Goal: Task Accomplishment & Management: Complete application form

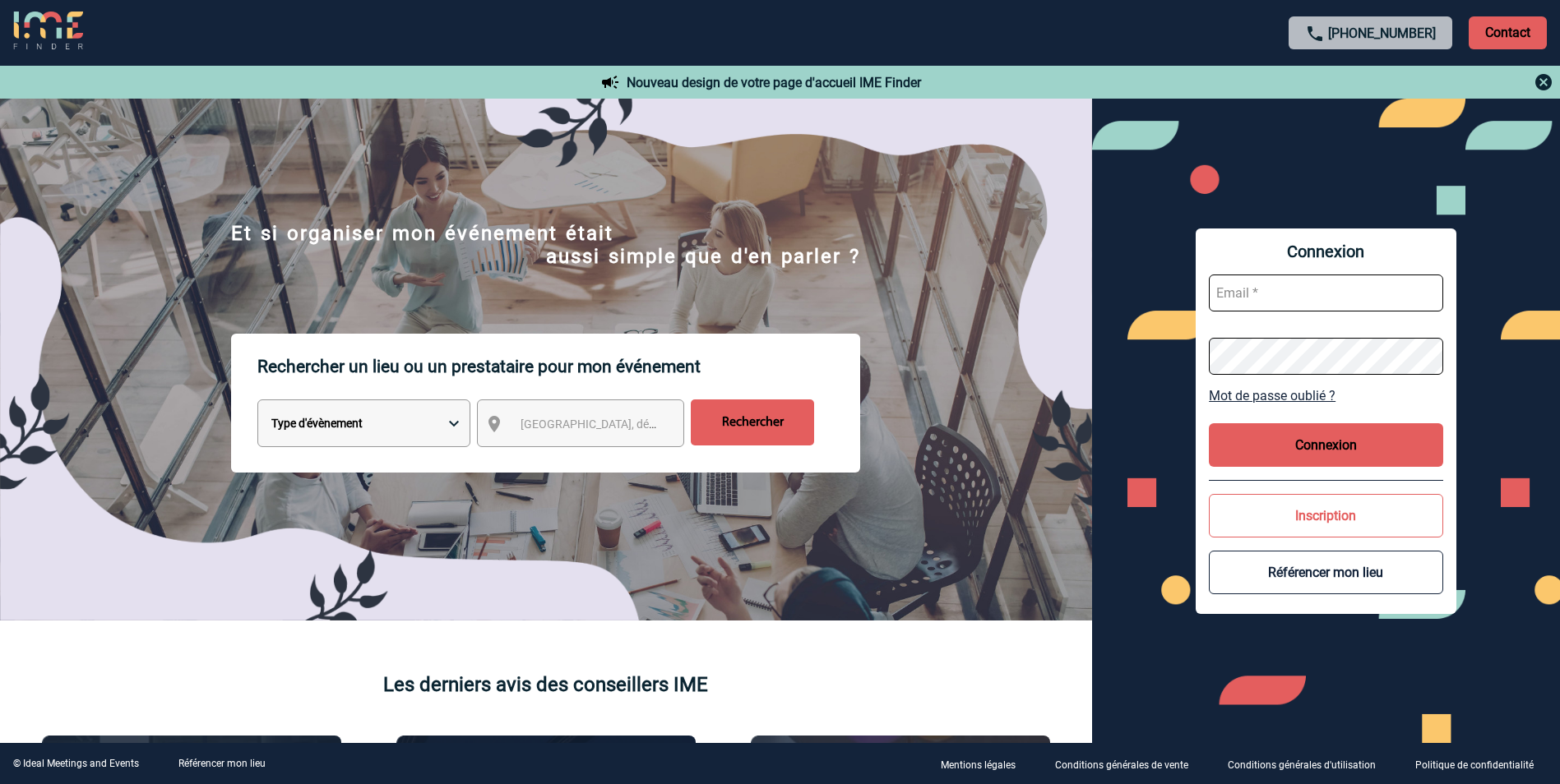
type input "virginie.ecoupeau@abeille-assurances.fr"
click at [1312, 437] on button "Connexion" at bounding box center [1326, 445] width 235 height 44
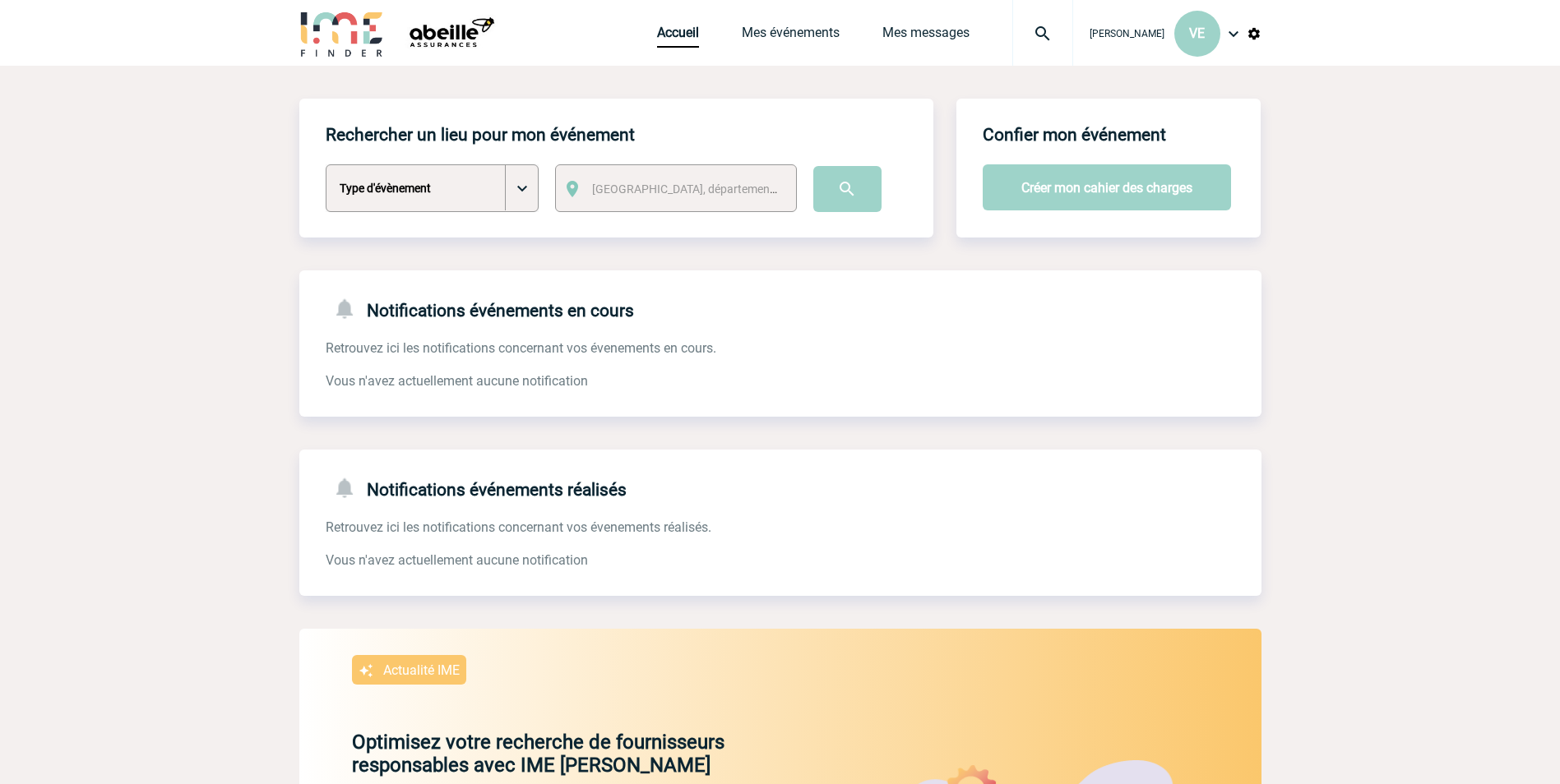
click at [525, 183] on select "Type d'évènement Séminaire avec nuitée Séminaire sans nuitée Repas de groupe Te…" at bounding box center [432, 188] width 213 height 48
select select "2"
click at [325, 166] on select "Type d'évènement Séminaire avec nuitée Séminaire sans nuitée Repas de groupe Te…" at bounding box center [432, 188] width 213 height 48
drag, startPoint x: 603, startPoint y: 209, endPoint x: 615, endPoint y: 193, distance: 20.0
click at [604, 208] on div "[GEOGRAPHIC_DATA], département, région..." at bounding box center [676, 188] width 242 height 48
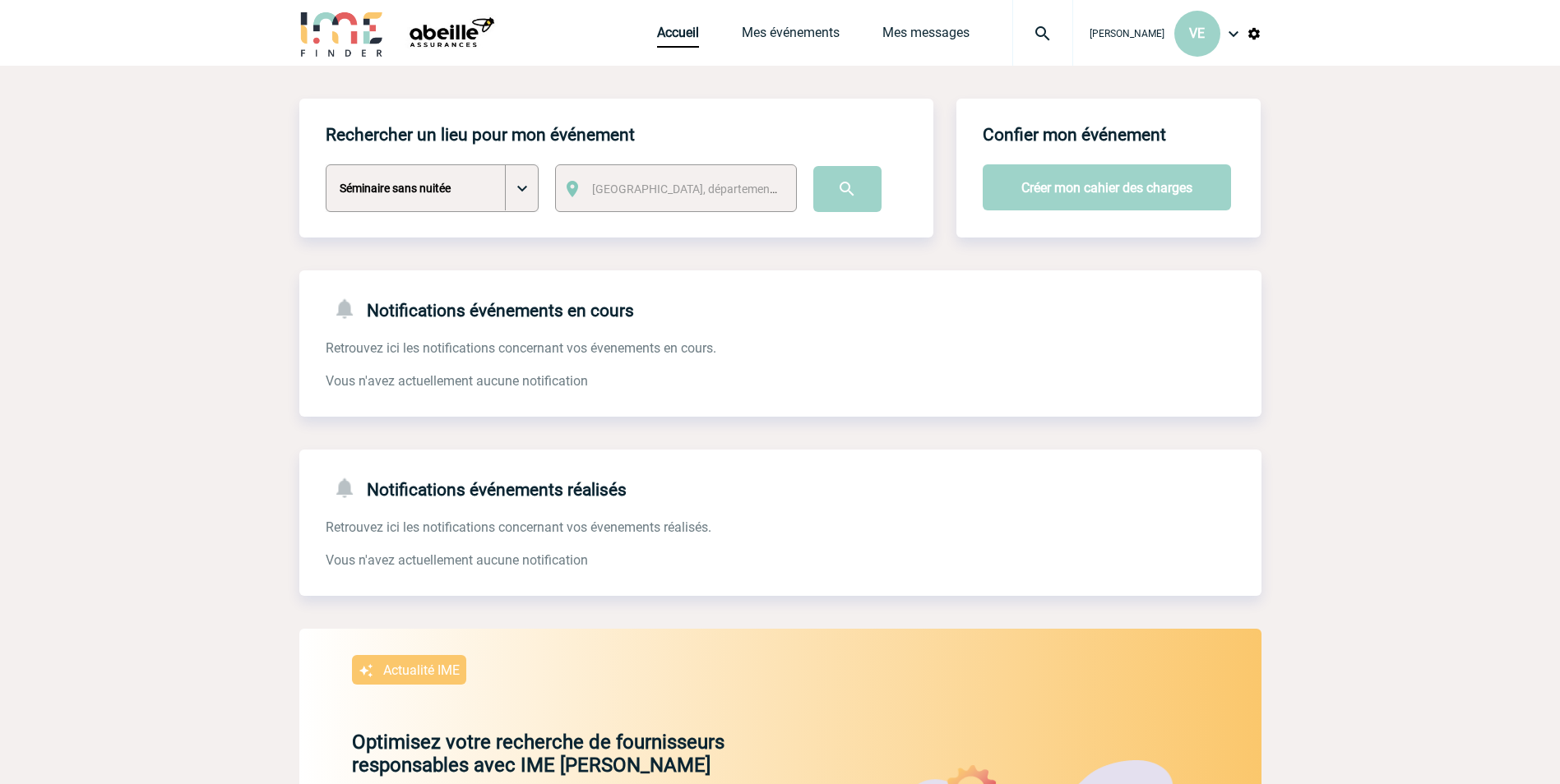
click at [615, 188] on span "[GEOGRAPHIC_DATA], département, région..." at bounding box center [706, 189] width 229 height 14
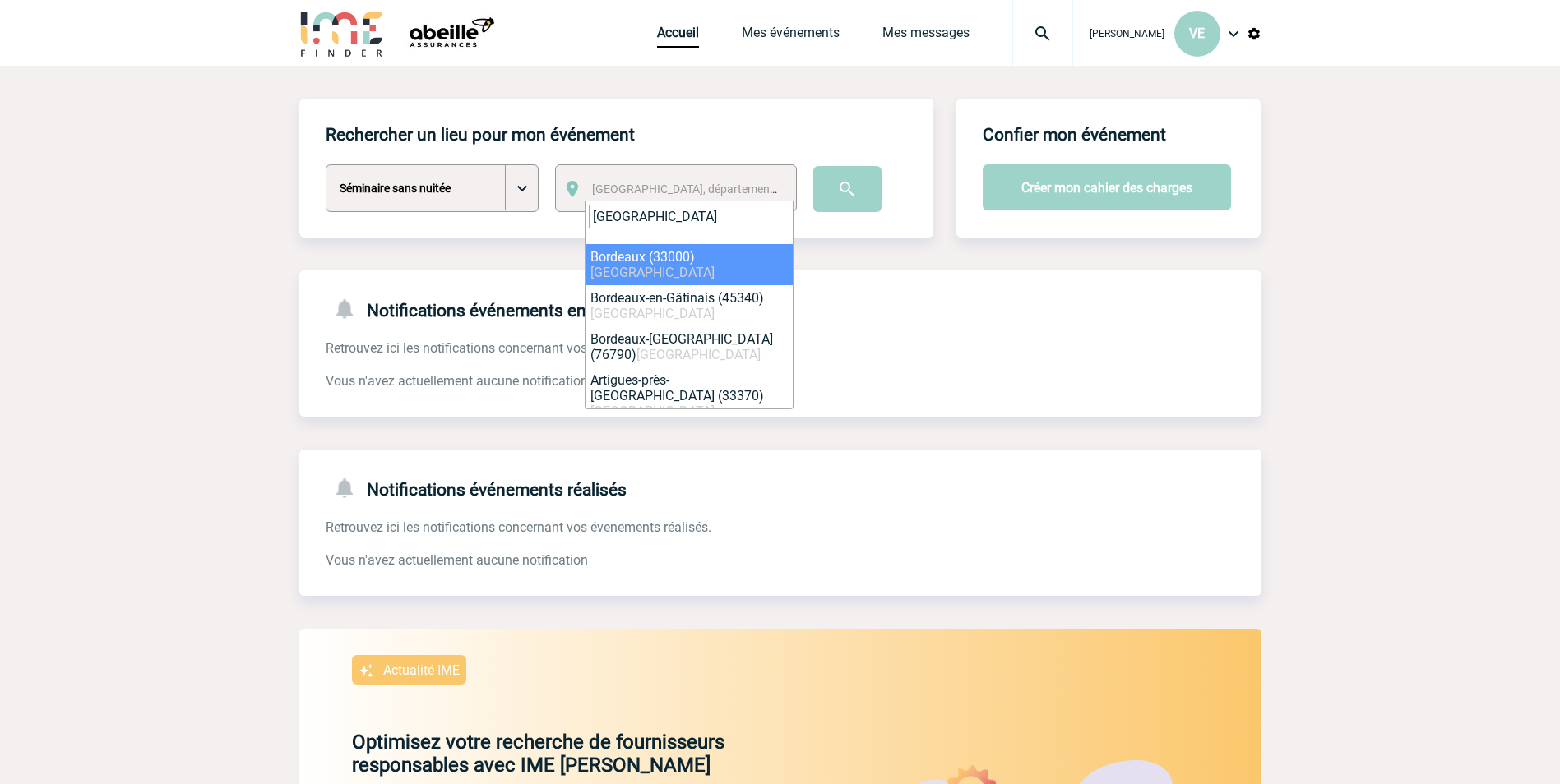
type input "[GEOGRAPHIC_DATA]"
select select "24433"
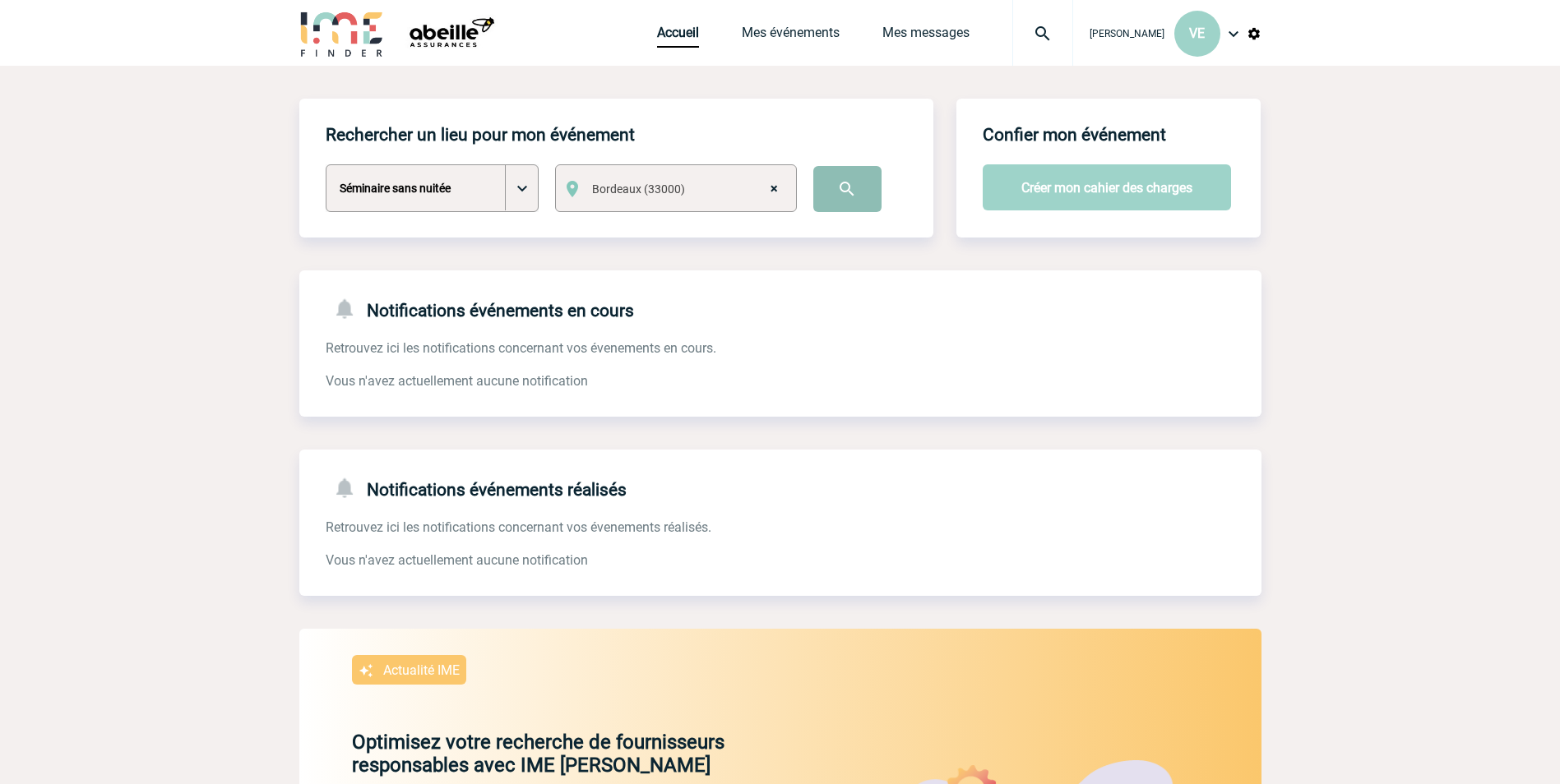
click at [839, 195] on input "image" at bounding box center [848, 189] width 68 height 46
click at [518, 188] on select "Type d'évènement Séminaire avec nuitée Séminaire sans nuitée Repas de groupe Te…" at bounding box center [432, 188] width 213 height 48
select select "2"
click at [325, 166] on select "Type d'évènement Séminaire avec nuitée Séminaire sans nuitée Repas de groupe Te…" at bounding box center [432, 188] width 213 height 48
click at [590, 197] on span "Ville, département, région..." at bounding box center [690, 189] width 209 height 23
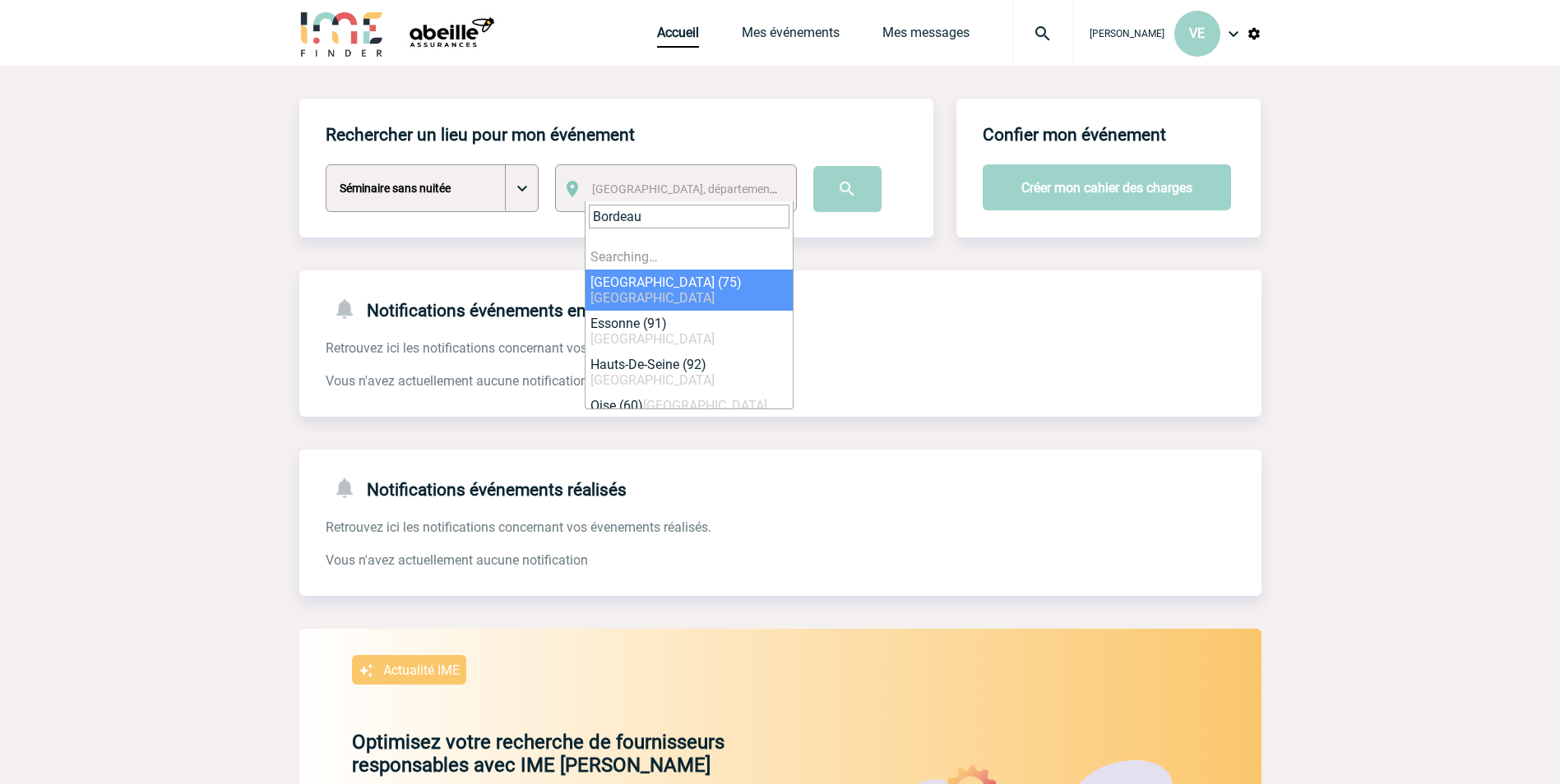
type input "Bordeau"
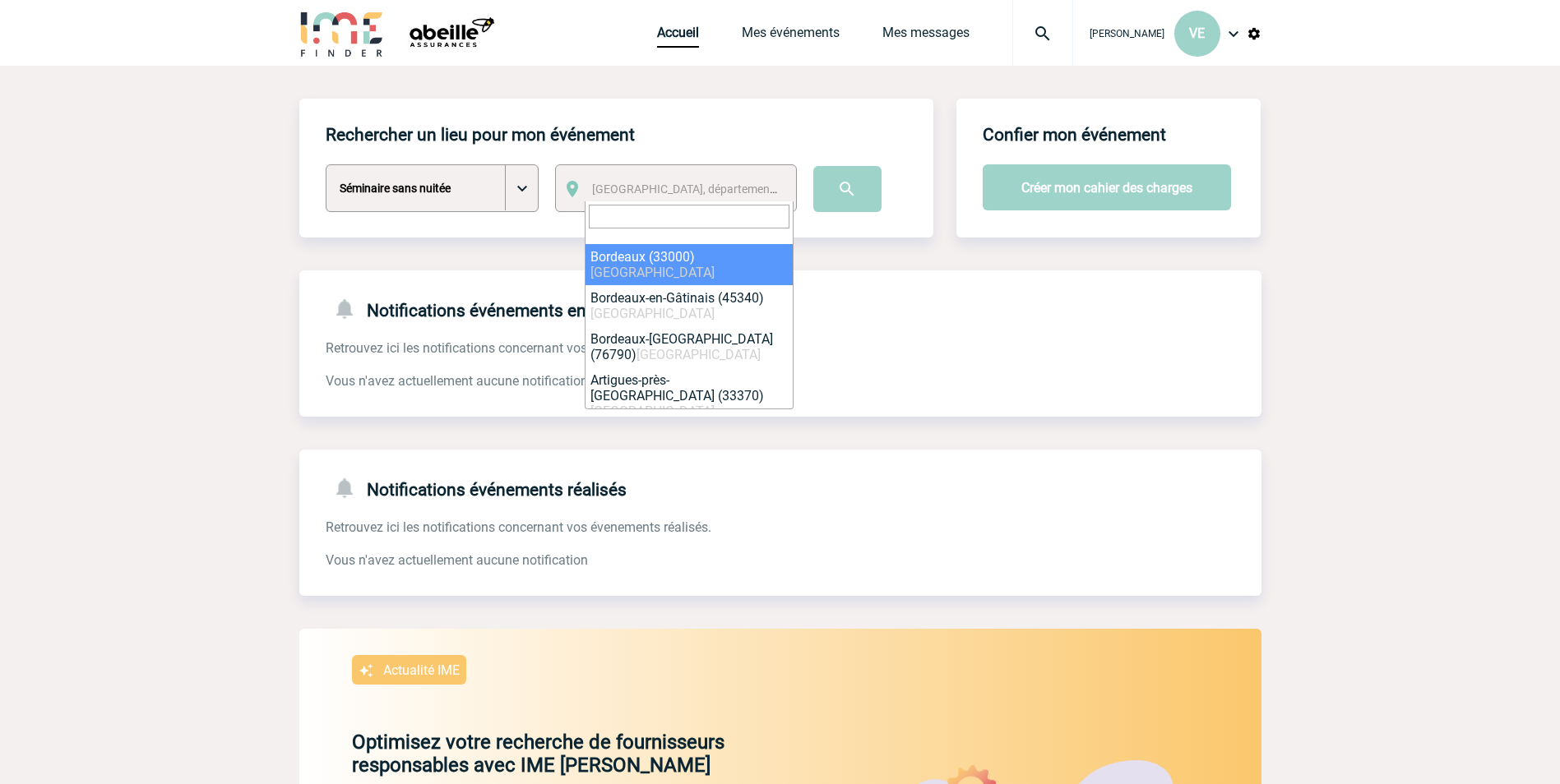
select select "24433"
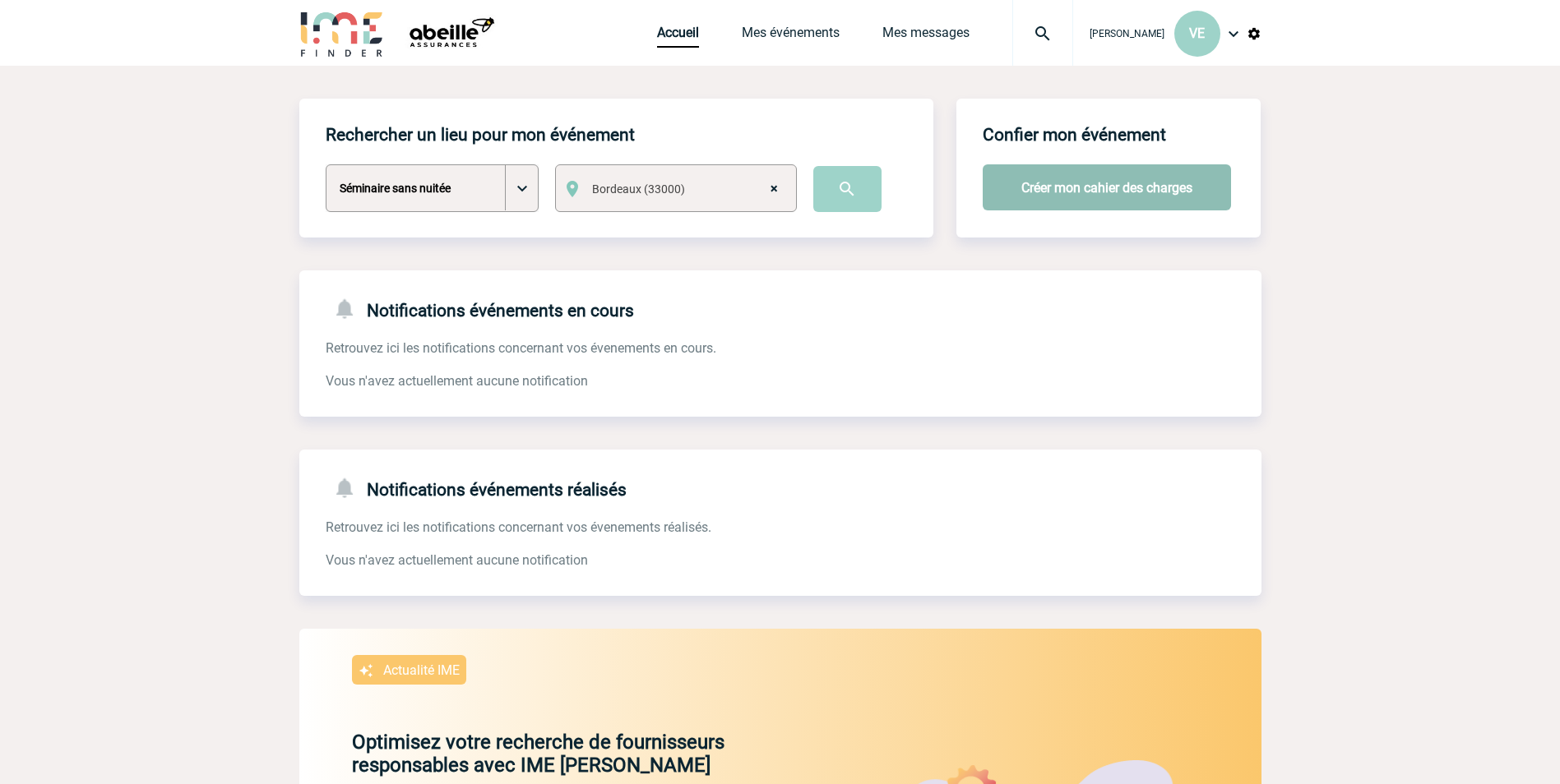
click at [1101, 193] on button "Créer mon cahier des charges" at bounding box center [1107, 187] width 248 height 46
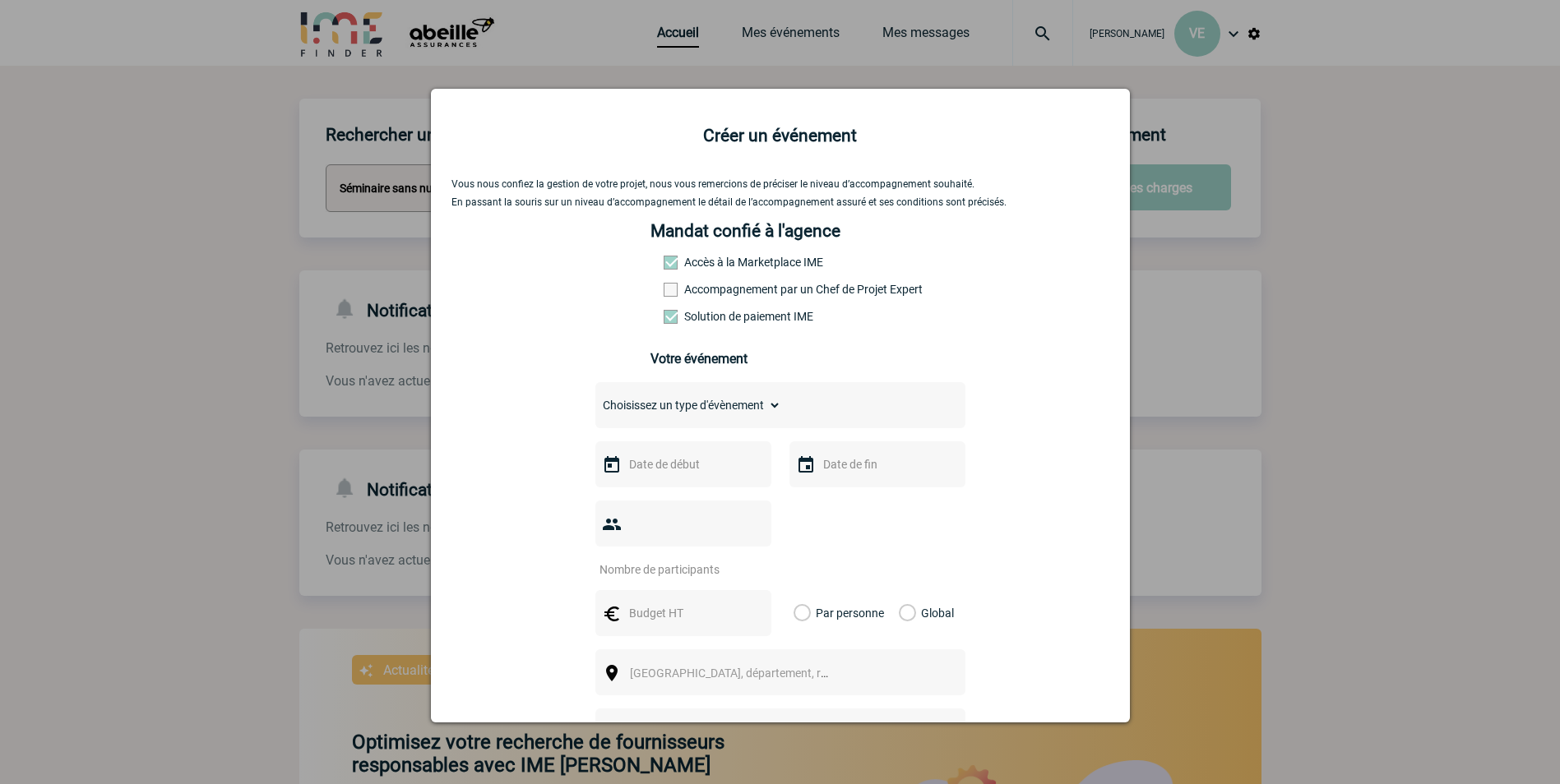
click at [664, 288] on span at bounding box center [670, 289] width 14 height 14
click at [0, 0] on input "Accompagnement par un Chef de Projet Expert" at bounding box center [0, 0] width 0 height 0
click at [719, 395] on div "Choisissez un type d'évènement Séminaire avec nuitée Séminaire sans nuitée Repa…" at bounding box center [780, 405] width 370 height 46
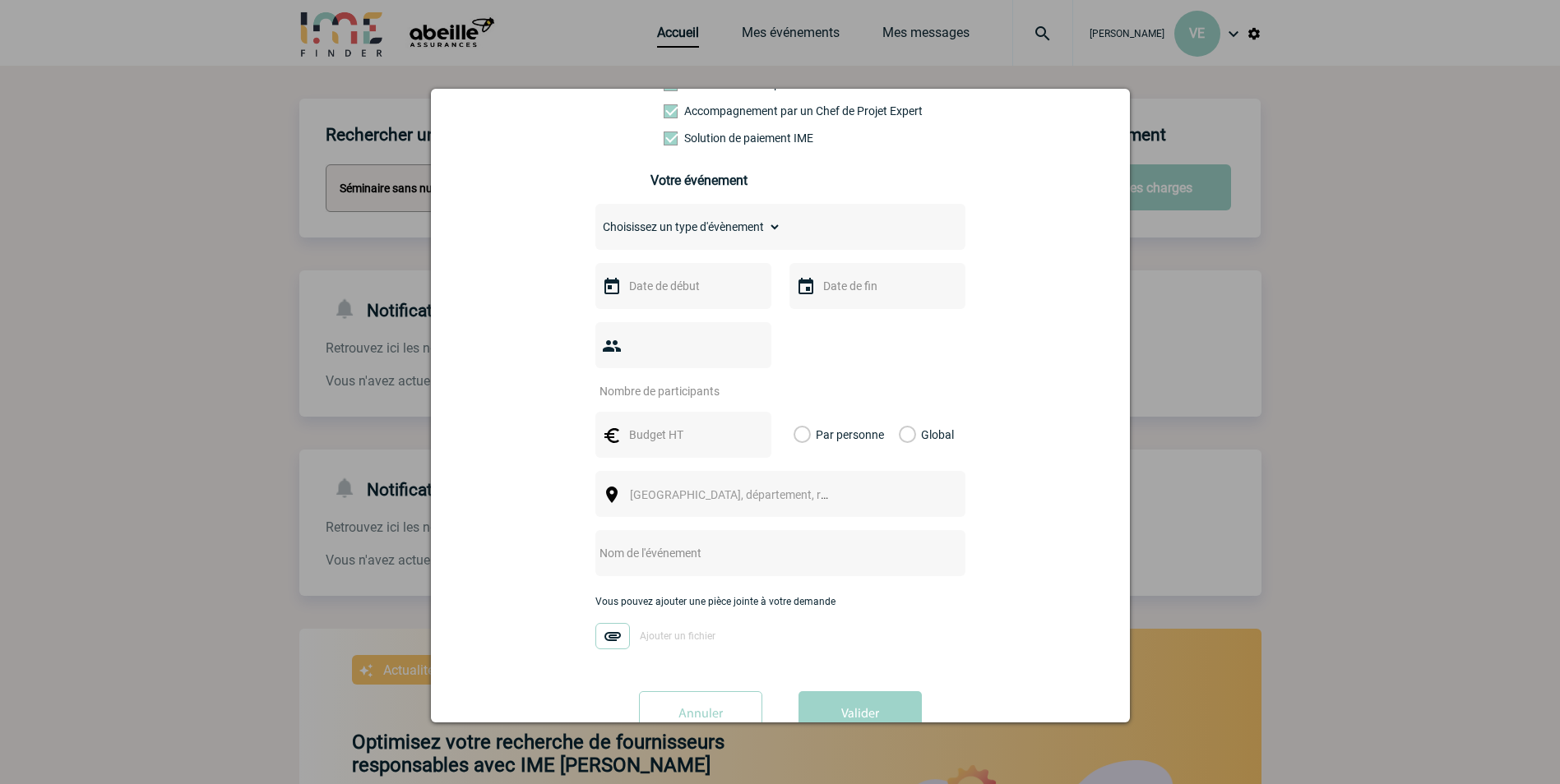
scroll to position [204, 0]
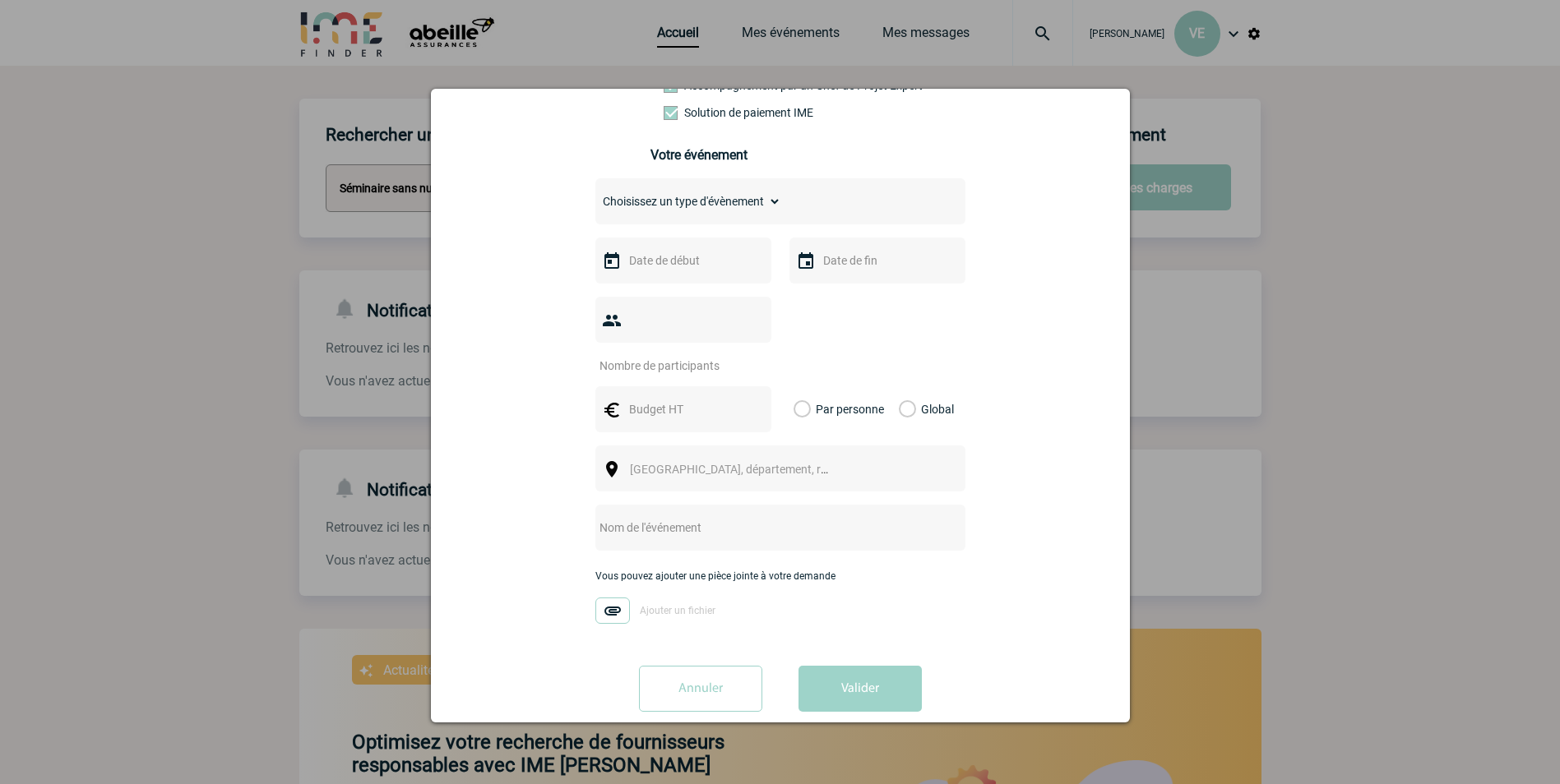
click at [683, 206] on select "Choisissez un type d'évènement Séminaire avec nuitée Séminaire sans nuitée Repa…" at bounding box center [688, 202] width 186 height 23
select select "2"
click at [595, 194] on select "Choisissez un type d'évènement Séminaire avec nuitée Séminaire sans nuitée Repa…" at bounding box center [688, 202] width 186 height 23
click at [686, 260] on input "text" at bounding box center [682, 261] width 113 height 21
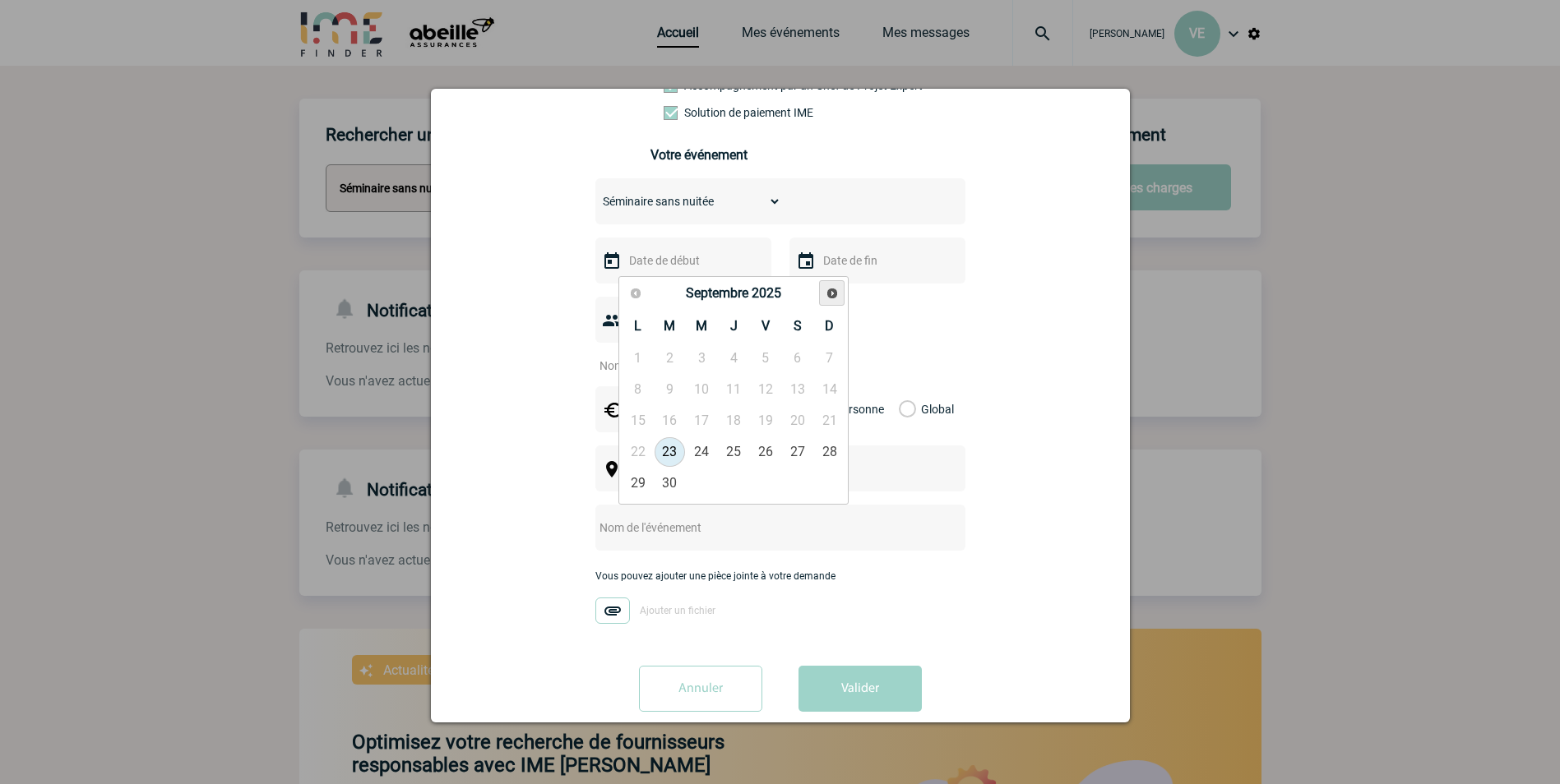
click at [831, 287] on span "Suivant" at bounding box center [833, 294] width 14 height 14
click at [731, 482] on link "30" at bounding box center [734, 483] width 30 height 29
type input "30-10-2025"
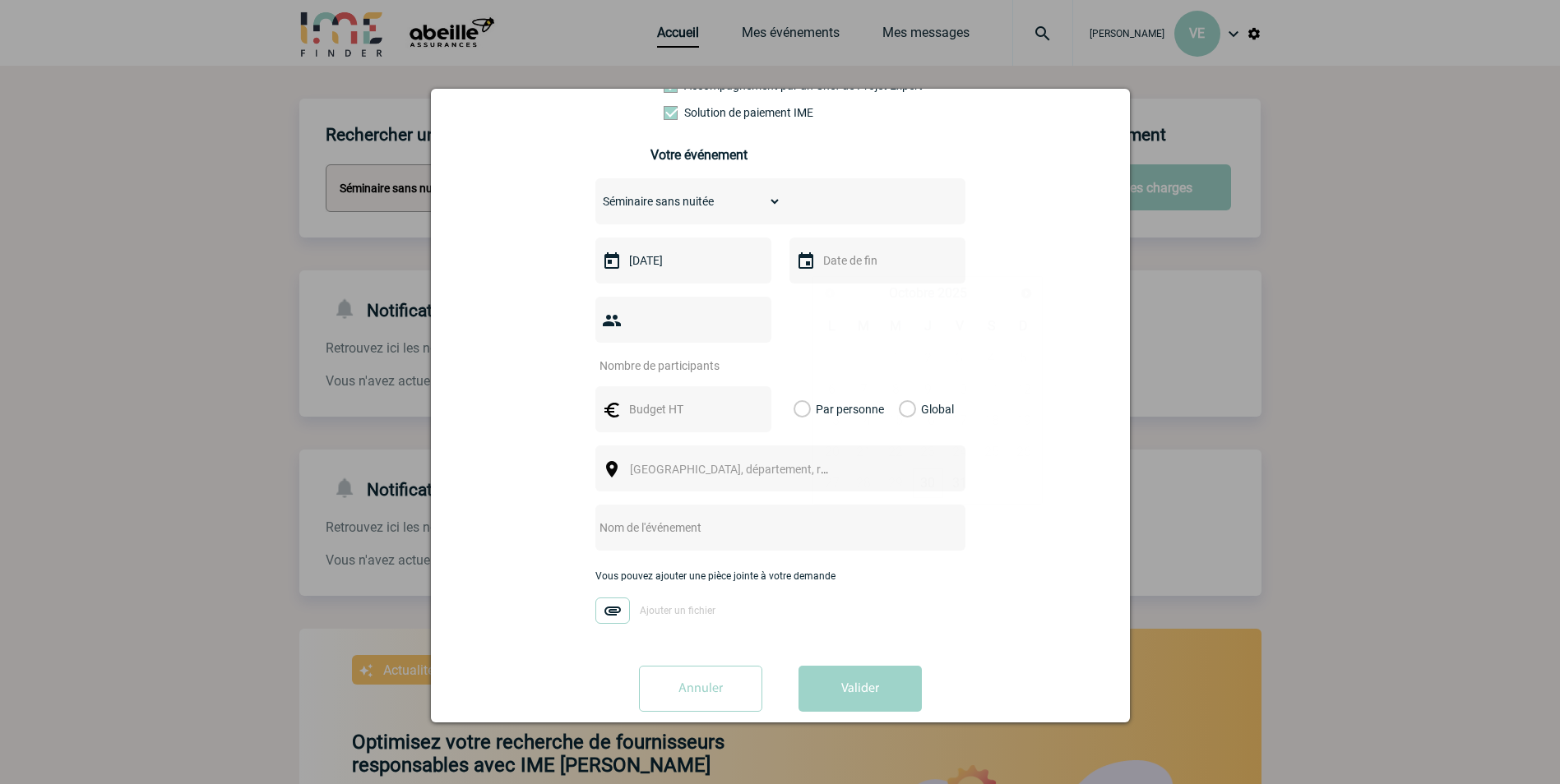
click at [834, 264] on input "text" at bounding box center [876, 261] width 113 height 21
click at [930, 487] on link "30" at bounding box center [928, 483] width 30 height 29
type input "30-10-2025"
click at [686, 355] on input "number" at bounding box center [672, 366] width 155 height 21
type input "37"
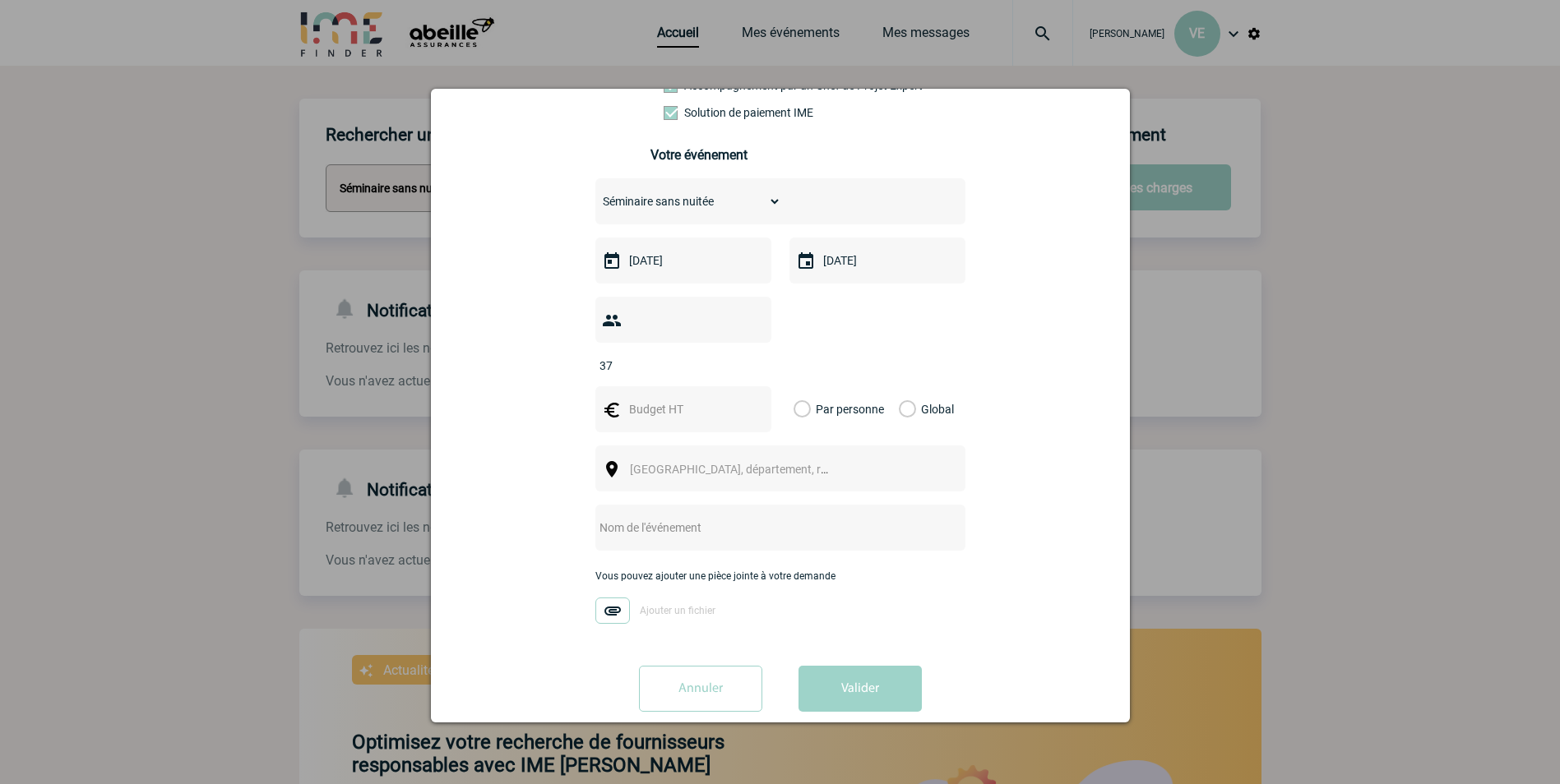
click at [718, 398] on input "text" at bounding box center [682, 409] width 113 height 21
type input "4"
type input "6000"
click at [901, 387] on label "Global" at bounding box center [904, 409] width 11 height 46
click at [0, 0] on input "Global" at bounding box center [0, 0] width 0 height 0
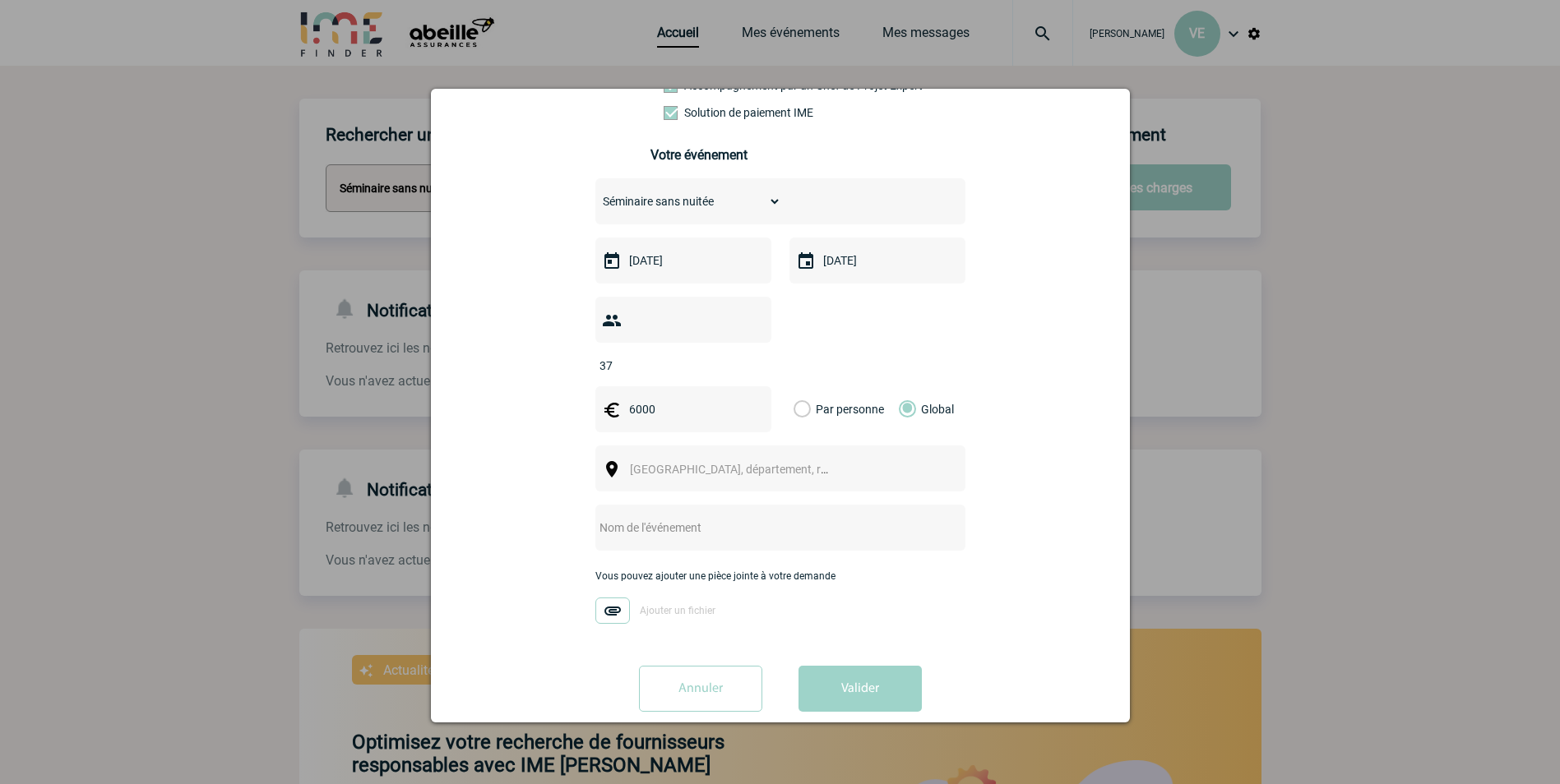
click at [723, 463] on span "[GEOGRAPHIC_DATA], département, région..." at bounding box center [744, 469] width 229 height 14
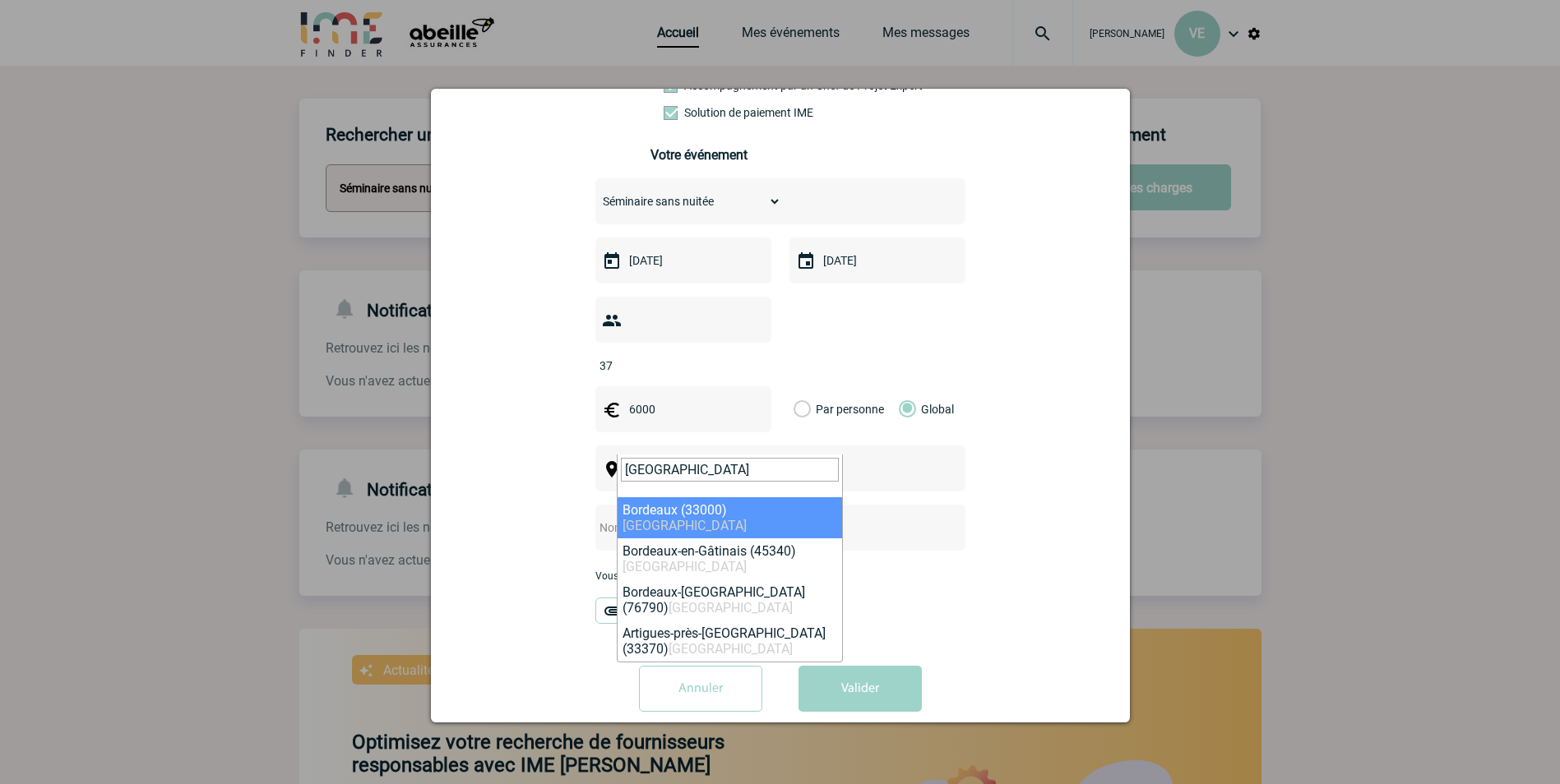
type input "bordeaux"
select select "24433"
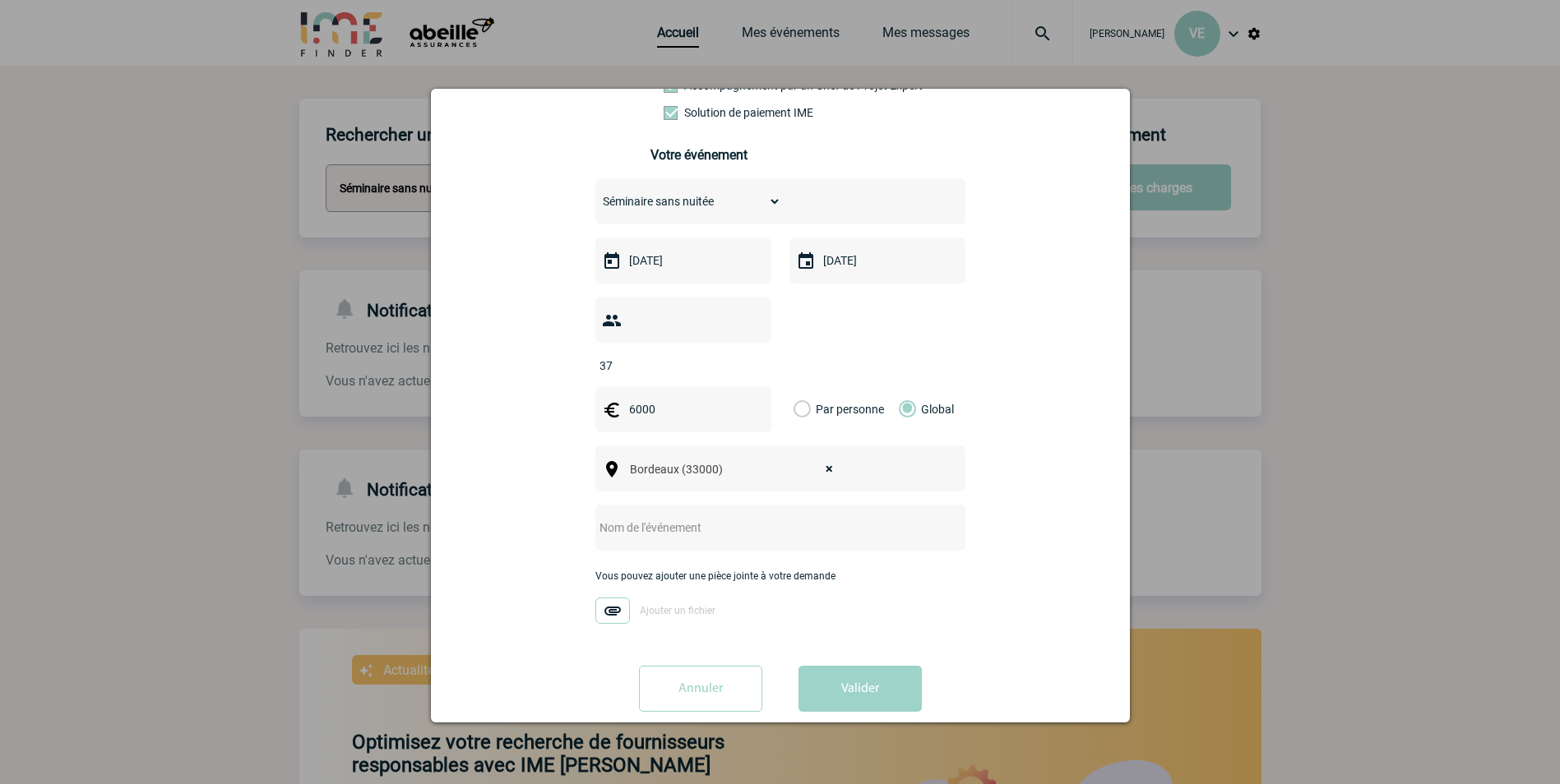
click at [689, 517] on input "text" at bounding box center [758, 528] width 326 height 21
drag, startPoint x: 683, startPoint y: 504, endPoint x: 559, endPoint y: 514, distance: 124.4
click at [559, 514] on div "Vous nous confiez la gestion de votre projet, nous vous remercions de préciser …" at bounding box center [780, 350] width 658 height 750
type input "Réunion Abeille"
click at [857, 666] on button "Valider" at bounding box center [860, 689] width 124 height 46
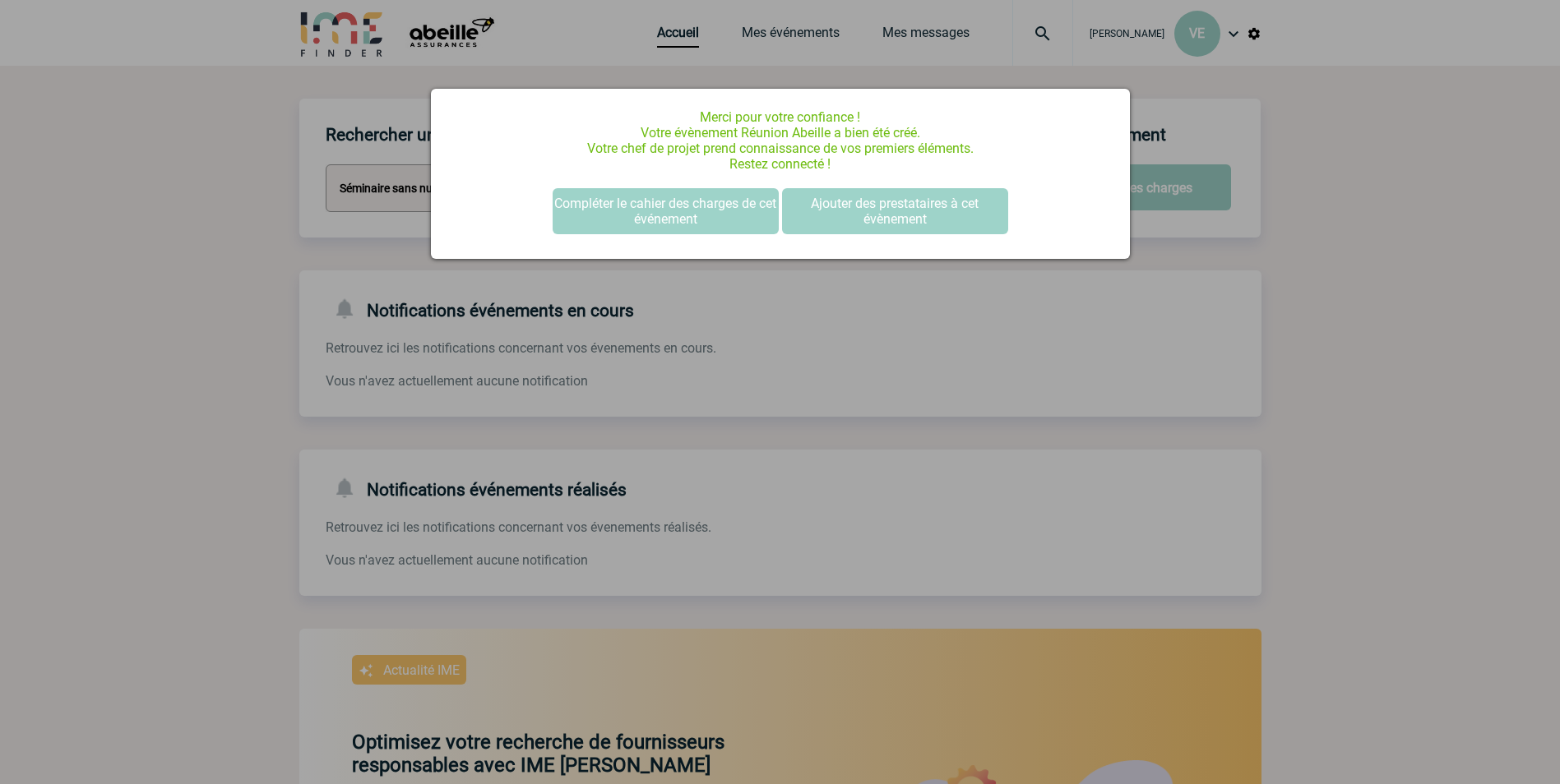
scroll to position [0, 0]
click at [704, 208] on button "Compléter le cahier des charges de cet événement" at bounding box center [666, 210] width 226 height 46
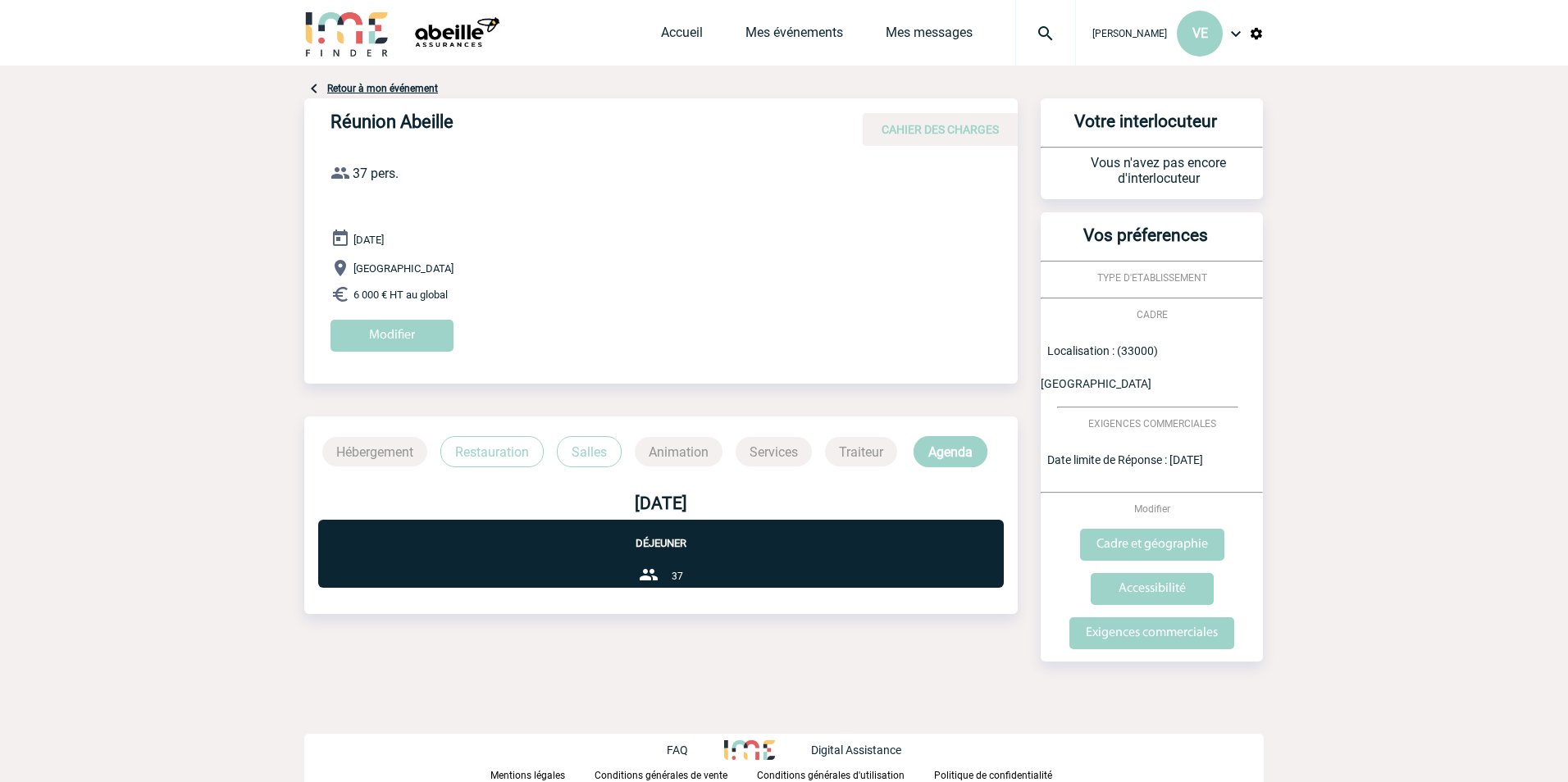
click at [482, 453] on p "Restauration" at bounding box center [492, 452] width 103 height 31
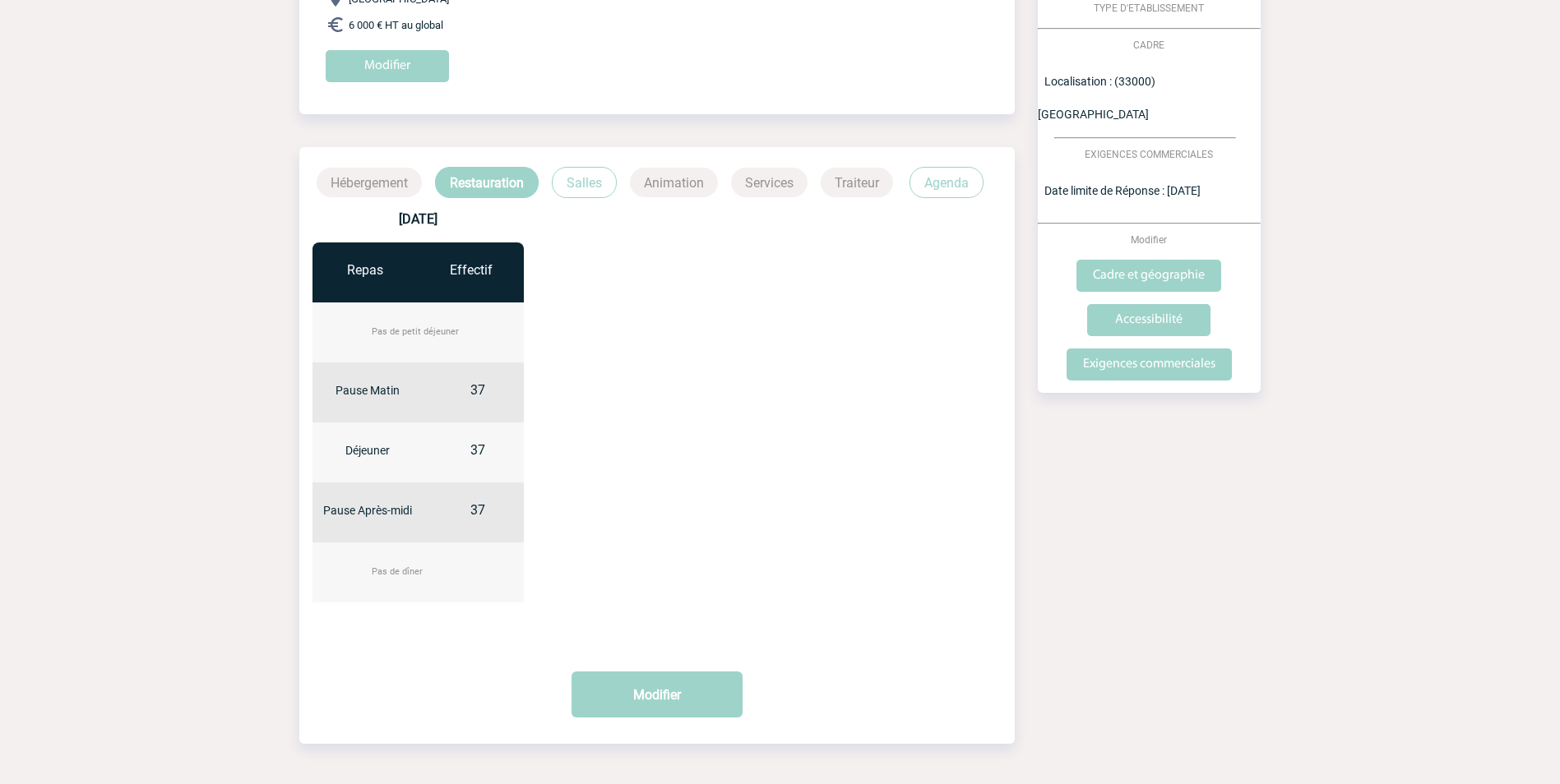
scroll to position [245, 0]
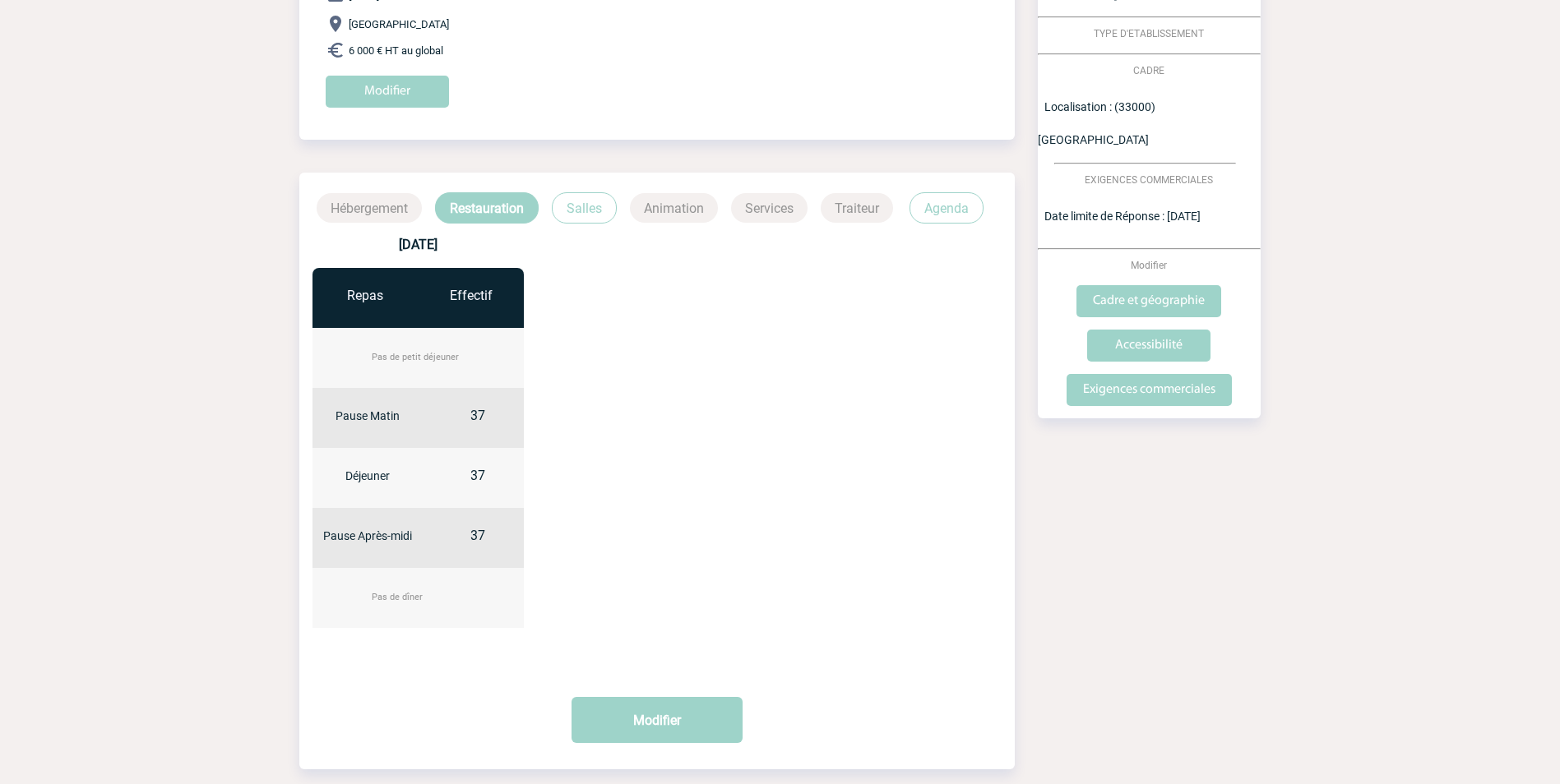
click at [468, 414] on div "37" at bounding box center [477, 428] width 110 height 40
click at [477, 410] on span "37" at bounding box center [477, 416] width 15 height 16
drag, startPoint x: 469, startPoint y: 414, endPoint x: 483, endPoint y: 414, distance: 14.0
click at [474, 414] on div "37" at bounding box center [477, 428] width 110 height 40
click at [444, 338] on div "Pas de petit déjeuner" at bounding box center [419, 358] width 212 height 60
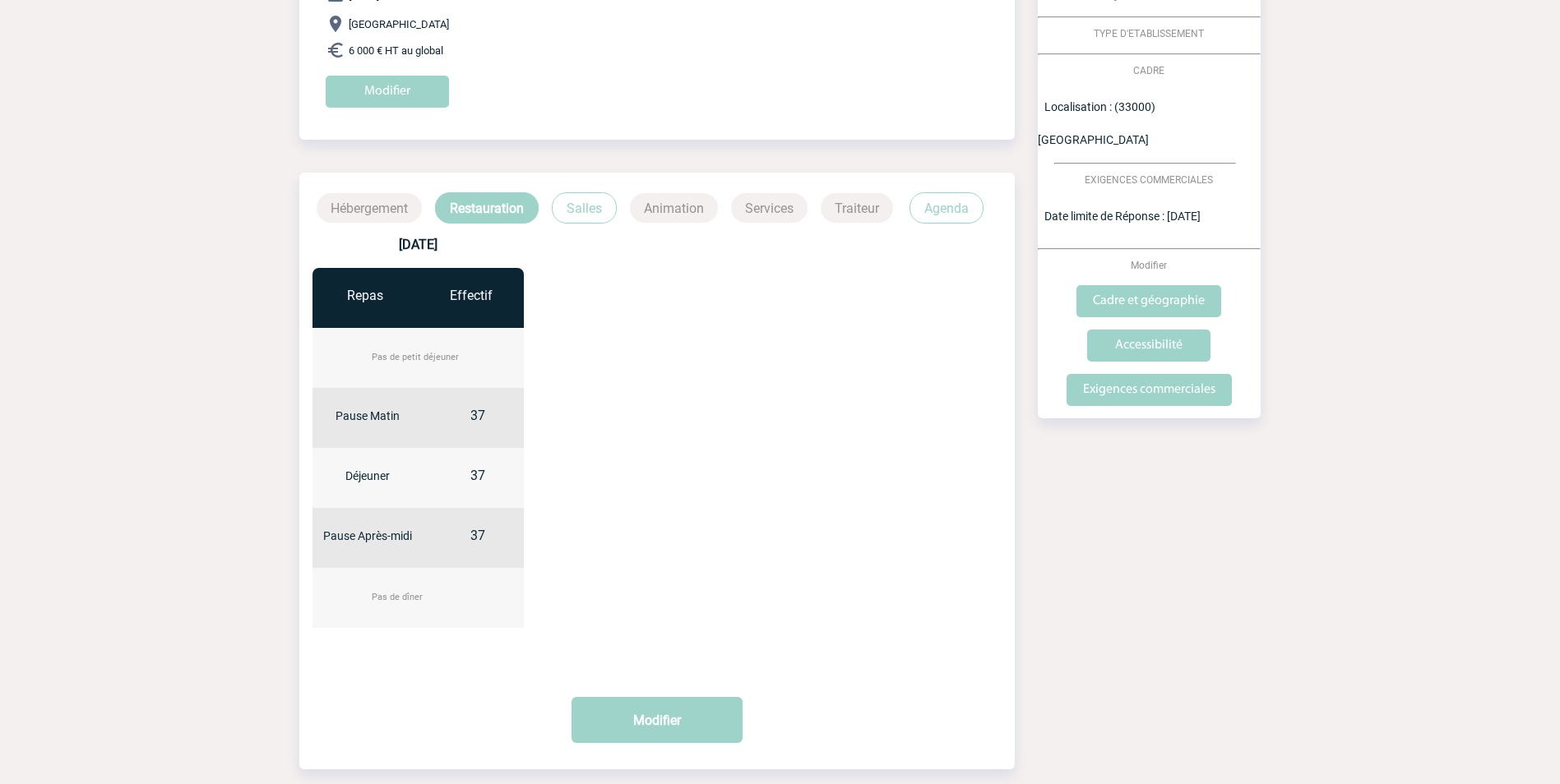
drag, startPoint x: 369, startPoint y: 297, endPoint x: 380, endPoint y: 314, distance: 20.2
click at [370, 296] on div "Repas" at bounding box center [365, 295] width 106 height 16
click at [647, 713] on button "Modifier" at bounding box center [658, 720] width 171 height 46
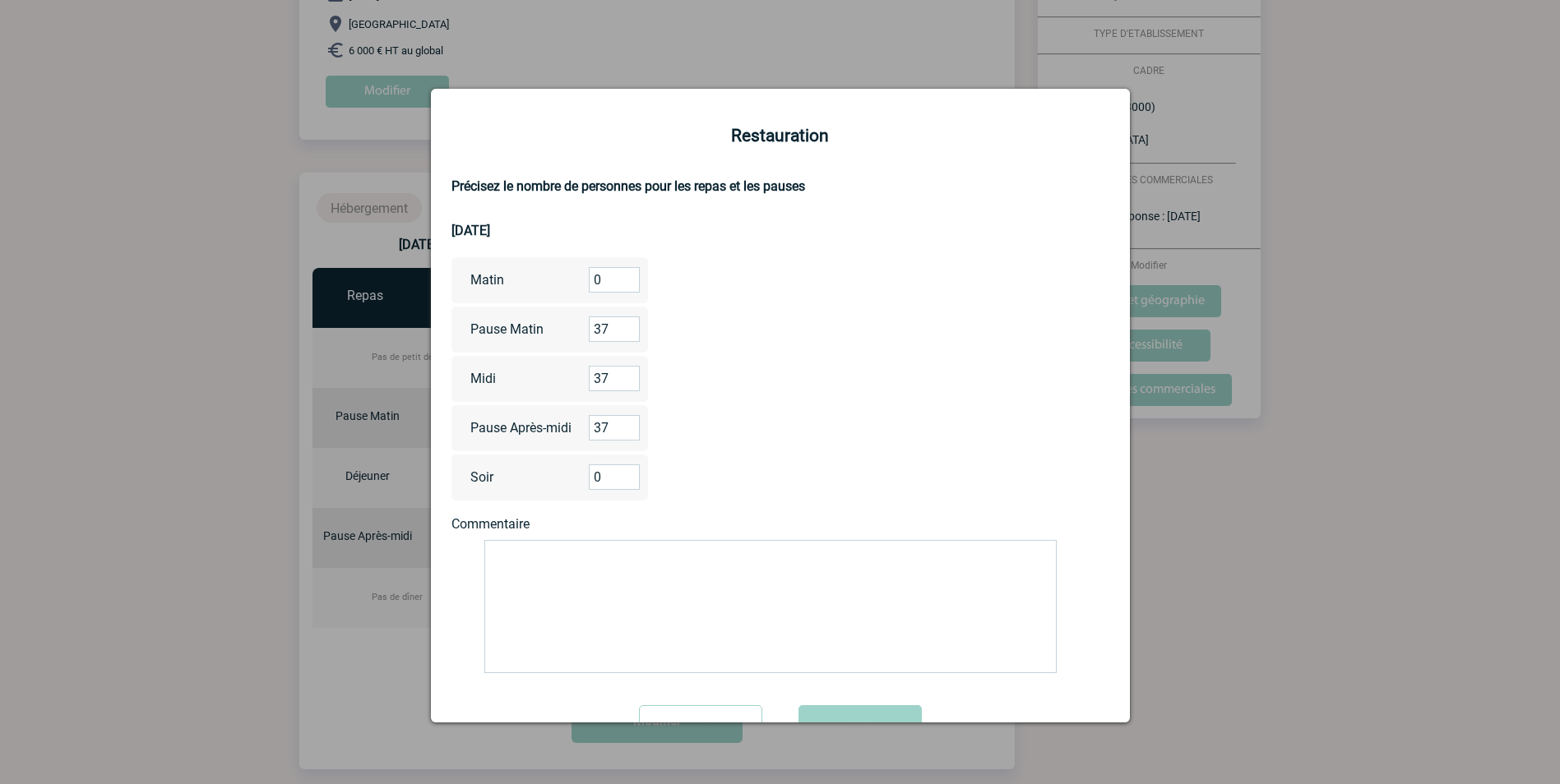
click at [615, 332] on input "37" at bounding box center [614, 329] width 51 height 25
click at [600, 281] on input "0" at bounding box center [614, 280] width 51 height 25
drag, startPoint x: 599, startPoint y: 280, endPoint x: 574, endPoint y: 288, distance: 26.2
click at [574, 288] on div "Matin 0" at bounding box center [550, 280] width 198 height 46
type input "15"
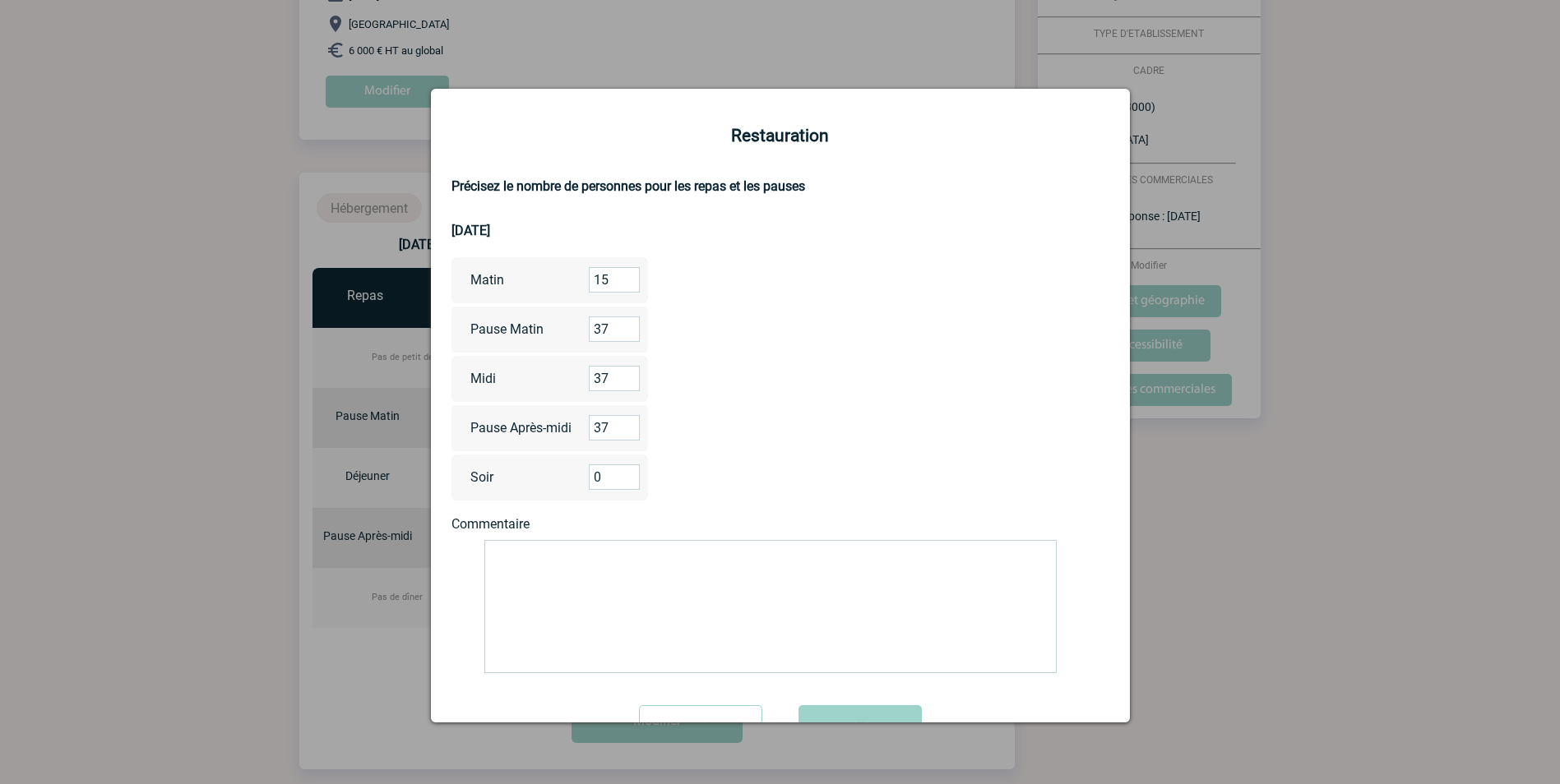
click at [607, 331] on input "37" at bounding box center [614, 329] width 51 height 25
drag, startPoint x: 607, startPoint y: 331, endPoint x: 567, endPoint y: 329, distance: 40.0
click at [579, 326] on div "Pause Matin 37" at bounding box center [550, 329] width 198 height 46
type input "15"
click at [612, 423] on input "37" at bounding box center [614, 428] width 51 height 25
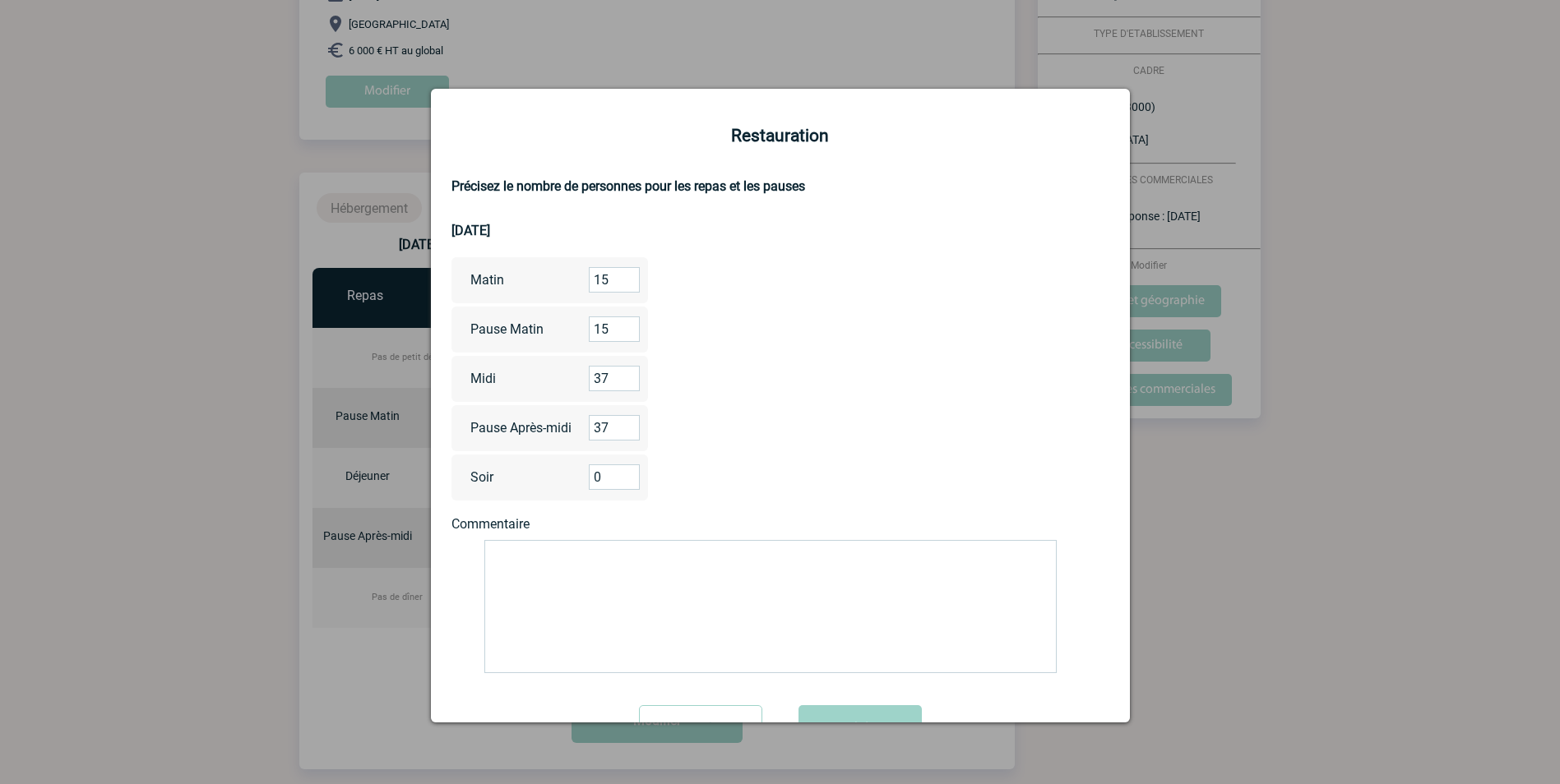
drag, startPoint x: 608, startPoint y: 428, endPoint x: 567, endPoint y: 427, distance: 41.0
click at [583, 424] on div "Pause Après-midi 37" at bounding box center [550, 428] width 198 height 46
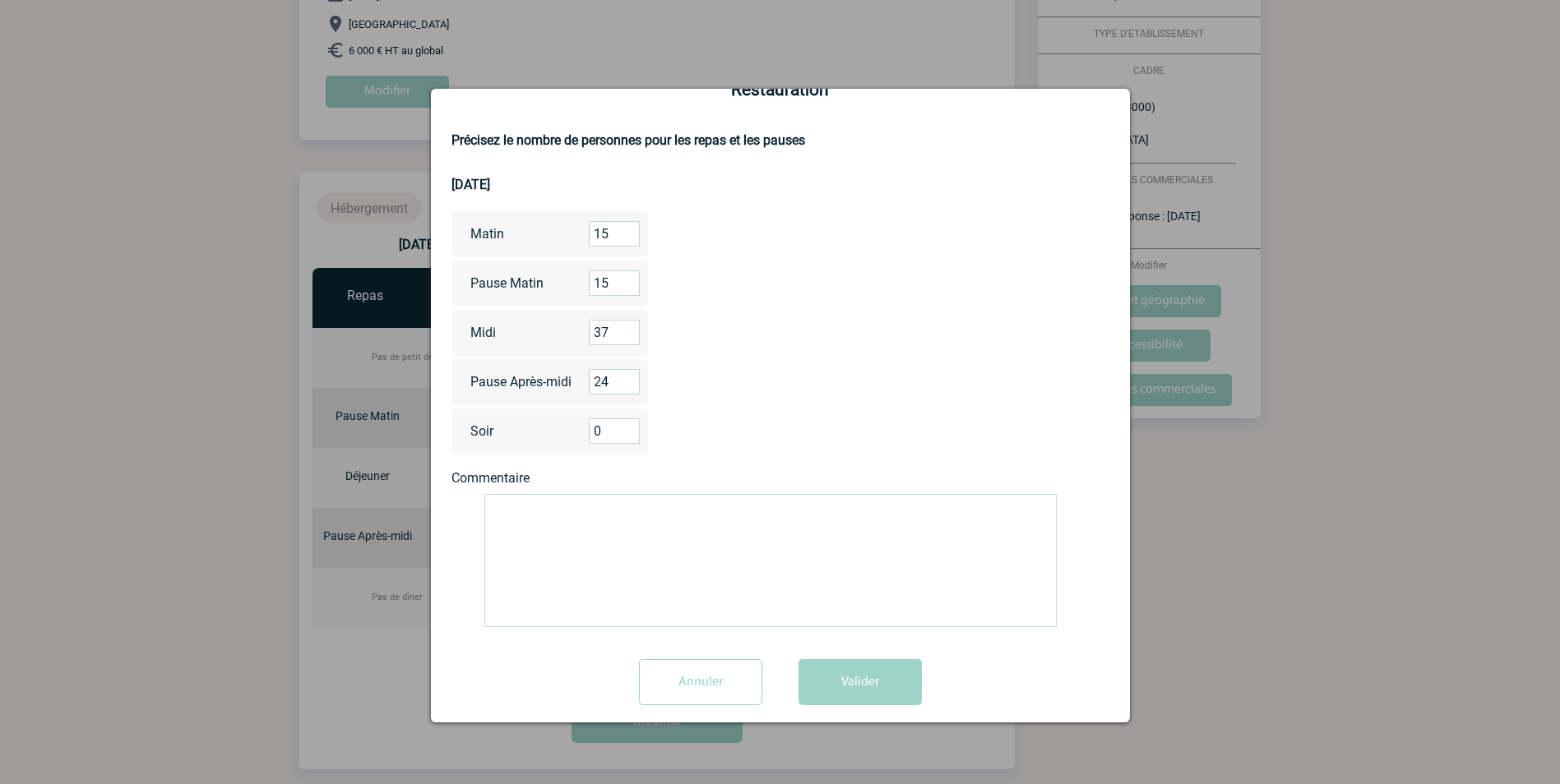
scroll to position [66, 0]
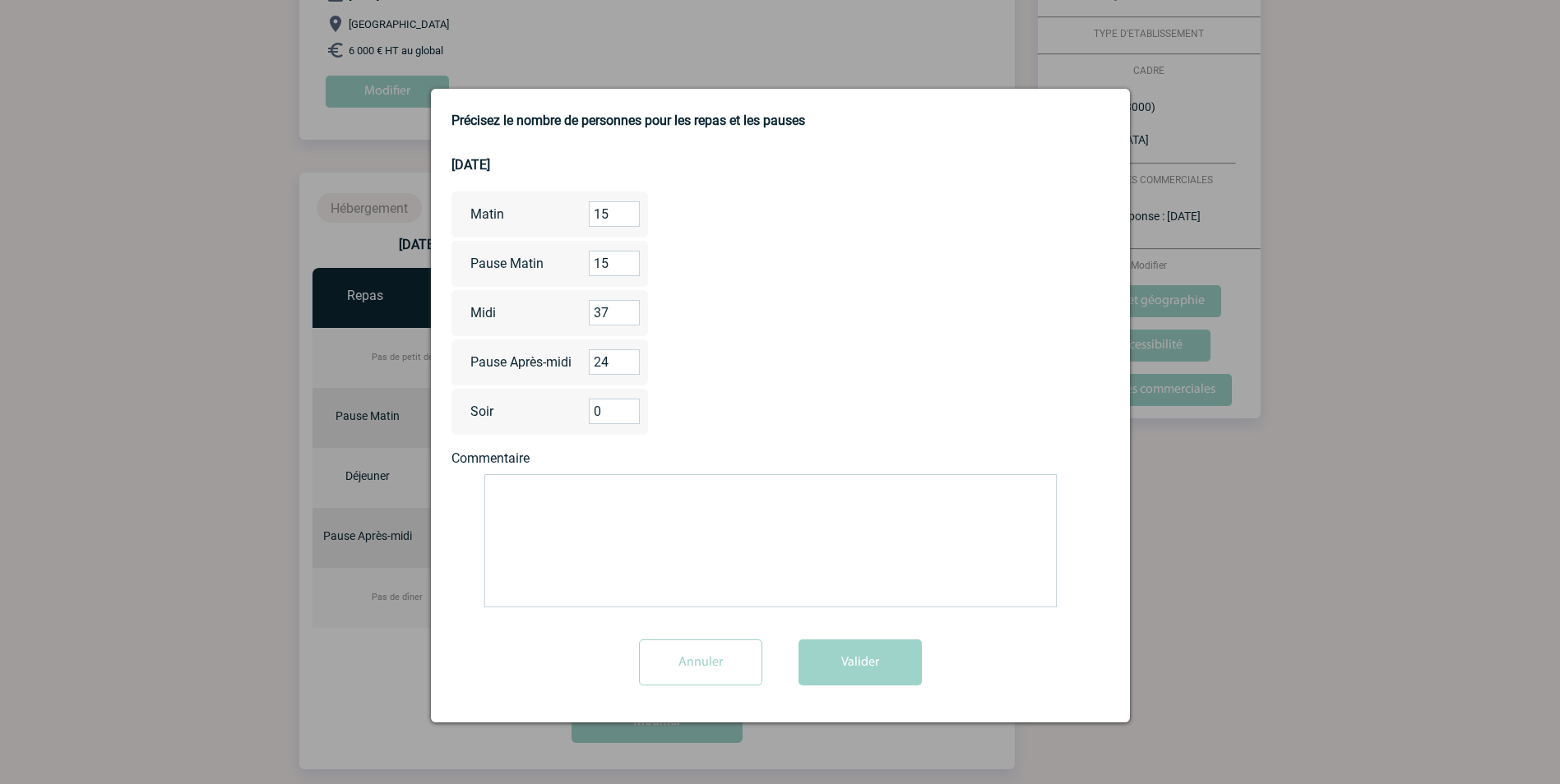
type input "24"
click at [545, 483] on textarea at bounding box center [771, 541] width 573 height 133
click at [711, 519] on textarea "Accueil des participants : 8h45 Matin : 15 participants Déjeuner 12h30 - 14h : …" at bounding box center [771, 541] width 573 height 133
drag, startPoint x: 633, startPoint y: 533, endPoint x: 651, endPoint y: 536, distance: 18.2
click at [636, 533] on textarea "Accueil des participants : 8h45 Matin : 15 participants Déjeuner 12h30 - 14h : …" at bounding box center [771, 541] width 573 height 133
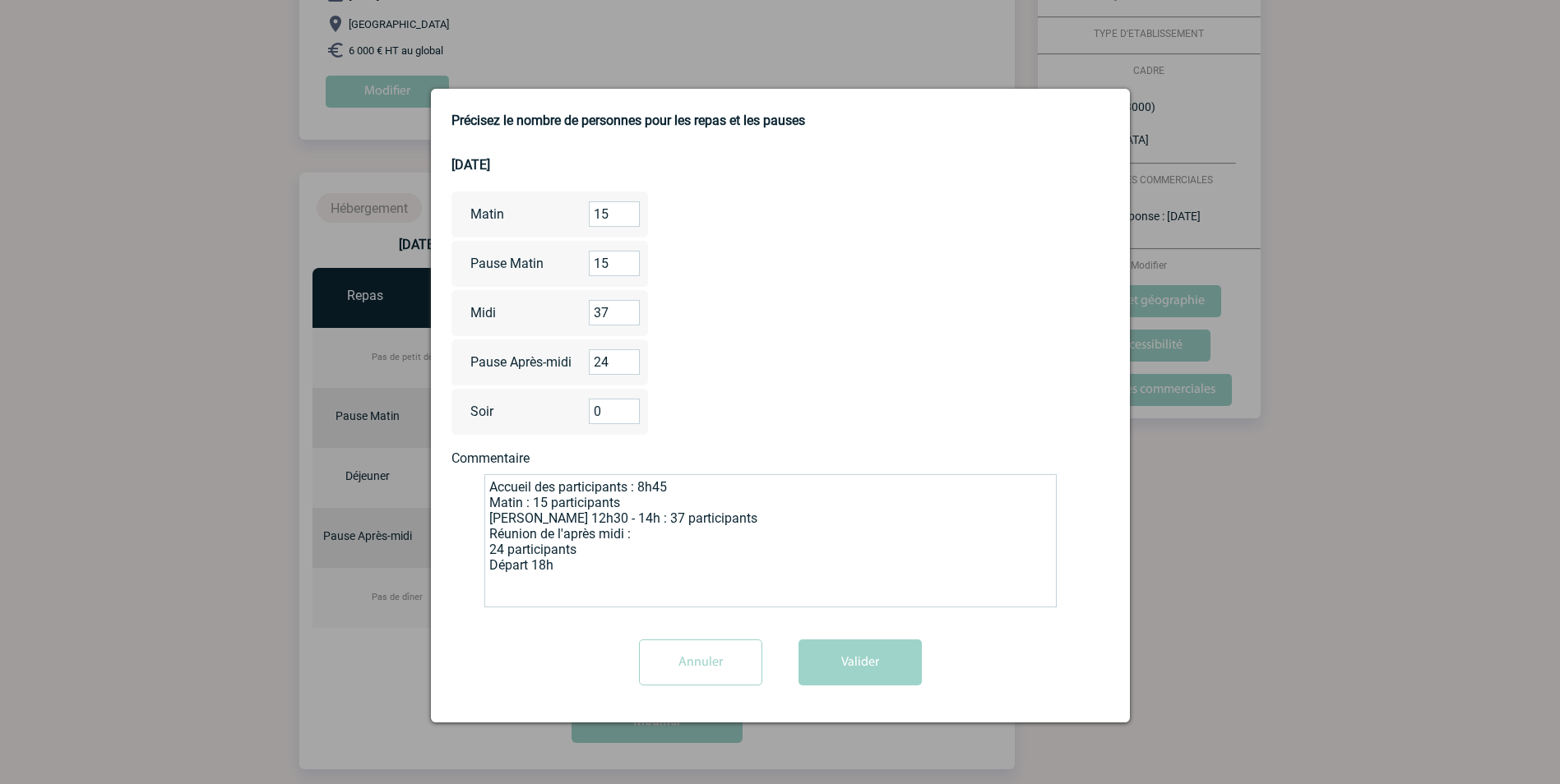
click at [638, 530] on textarea "Accueil des participants : 8h45 Matin : 15 participants Déjeuner 12h30 - 14h : …" at bounding box center [771, 541] width 573 height 133
click at [648, 502] on textarea "Accueil des participants : 8h45 Matin : 15 participants Déjeuner 12h30 - 14h : …" at bounding box center [771, 541] width 573 height 133
click at [698, 552] on textarea "Accueil des participants : 8h45 Matin : 15 participants Pause: 11h Déjeuner 12h…" at bounding box center [771, 541] width 573 height 133
type textarea "Accueil des participants : 8h45 Matin : 15 participants Pause: 11h Déjeuner 12h…"
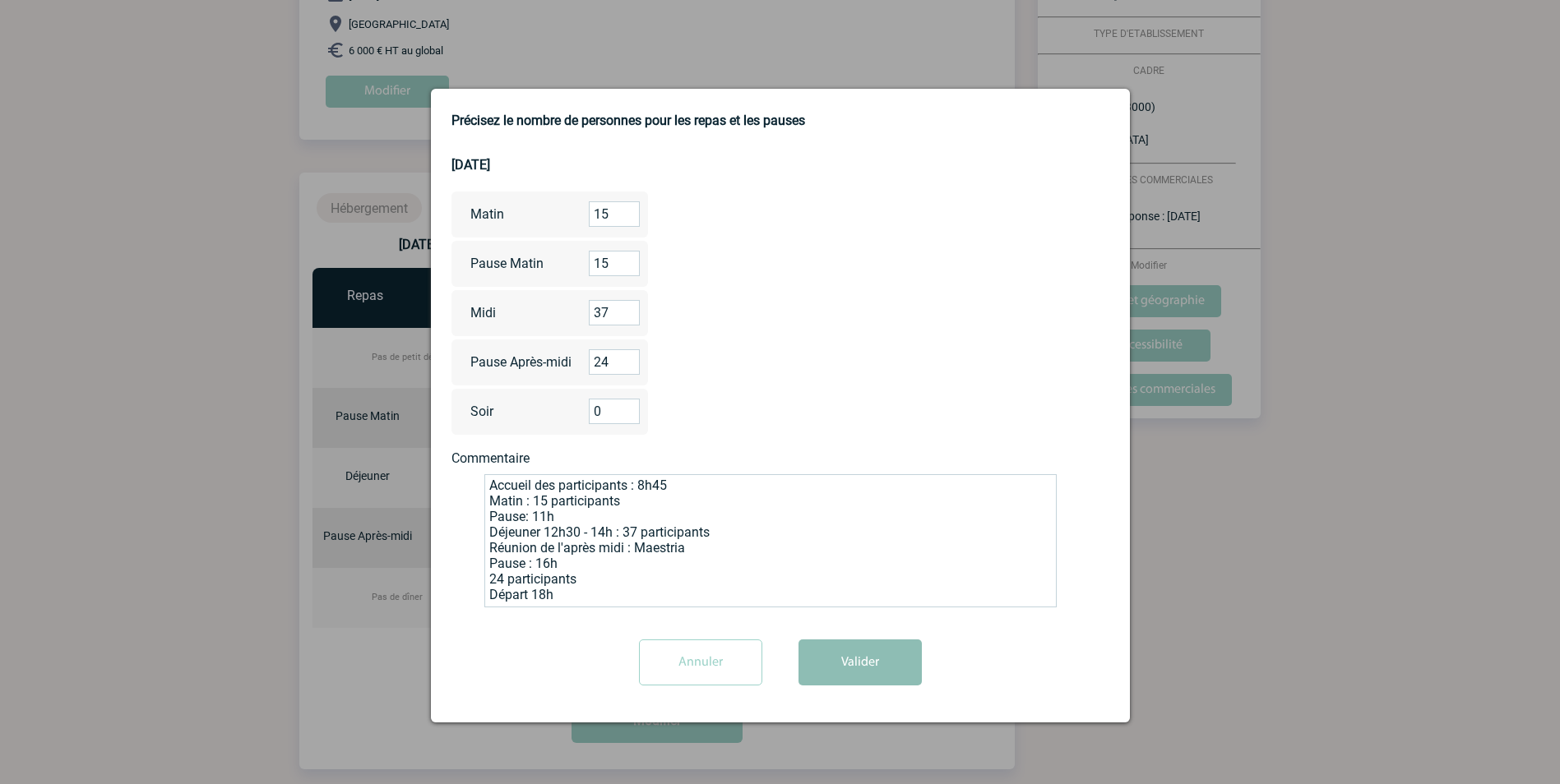
click at [866, 664] on button "Valider" at bounding box center [860, 662] width 124 height 46
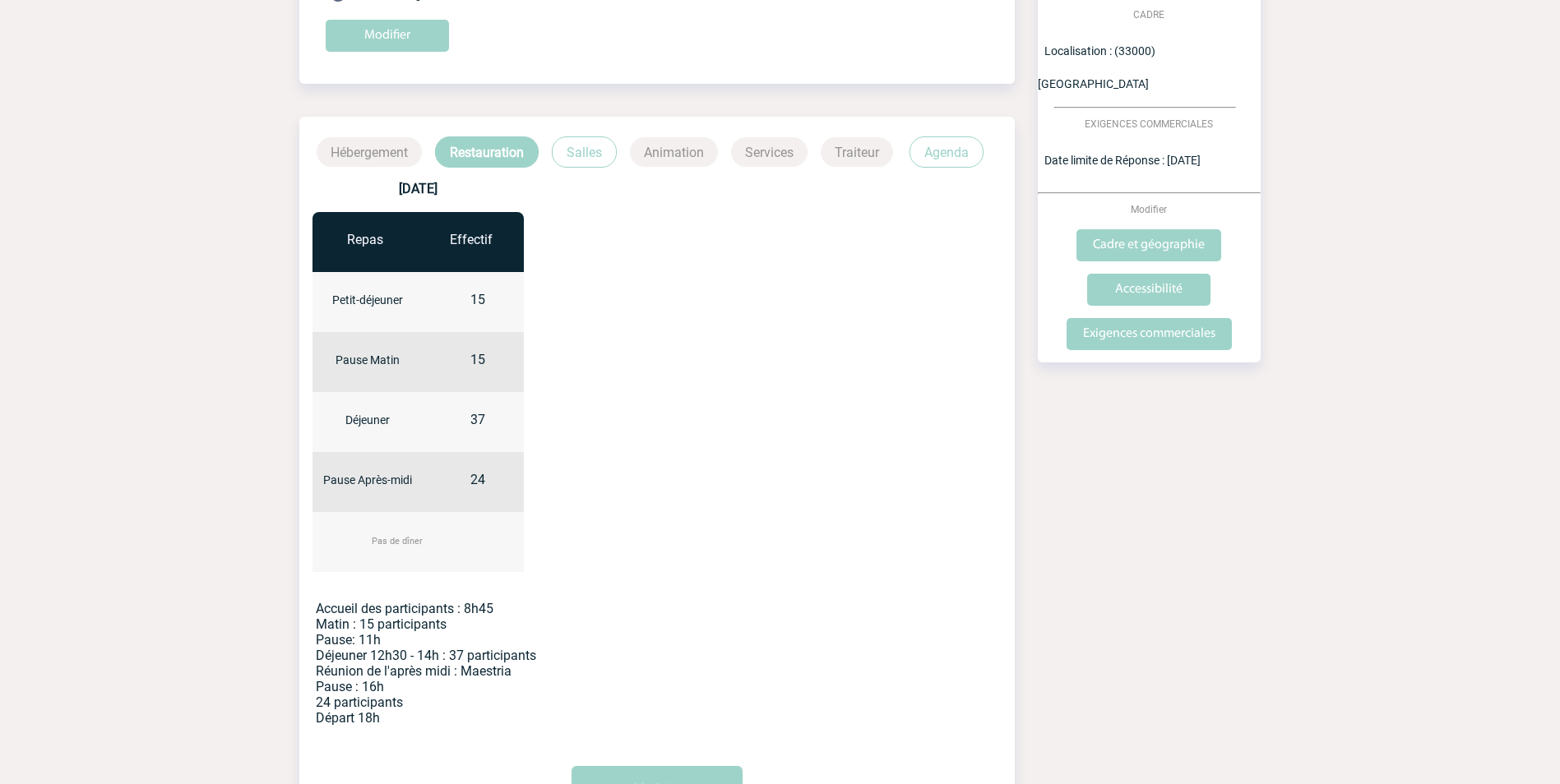
scroll to position [287, 0]
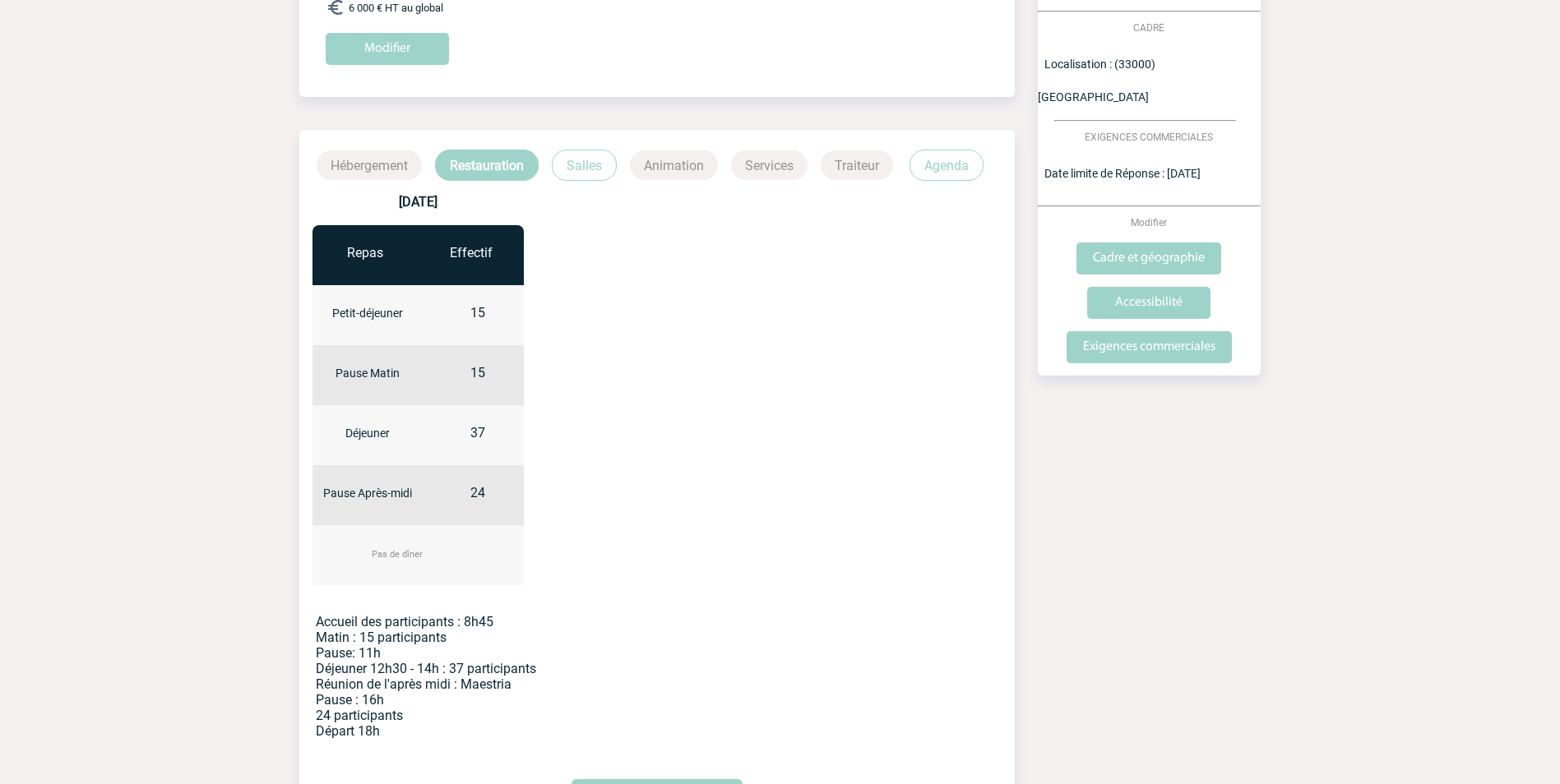
click at [585, 162] on p "Salles" at bounding box center [584, 166] width 65 height 31
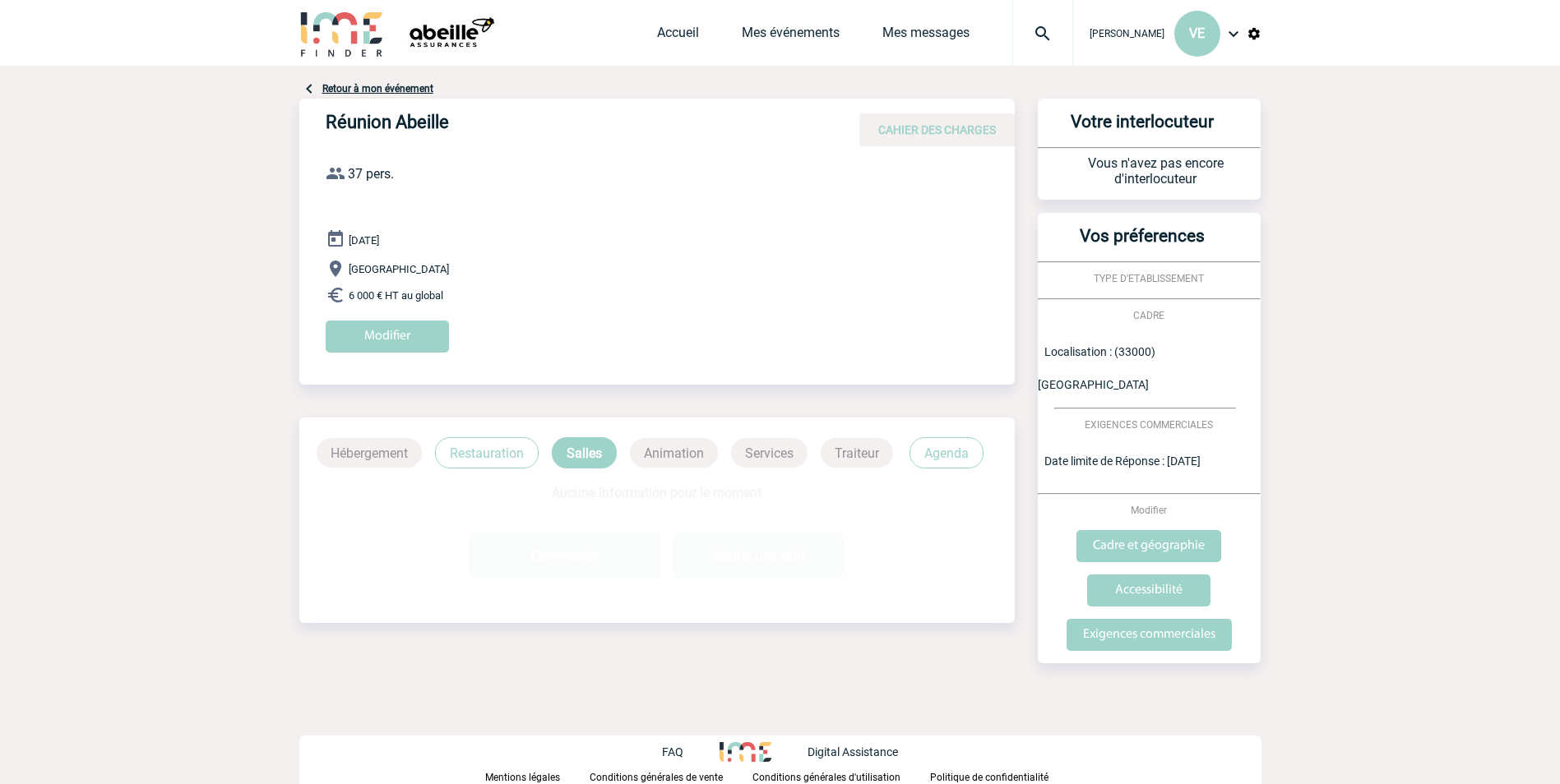
scroll to position [0, 0]
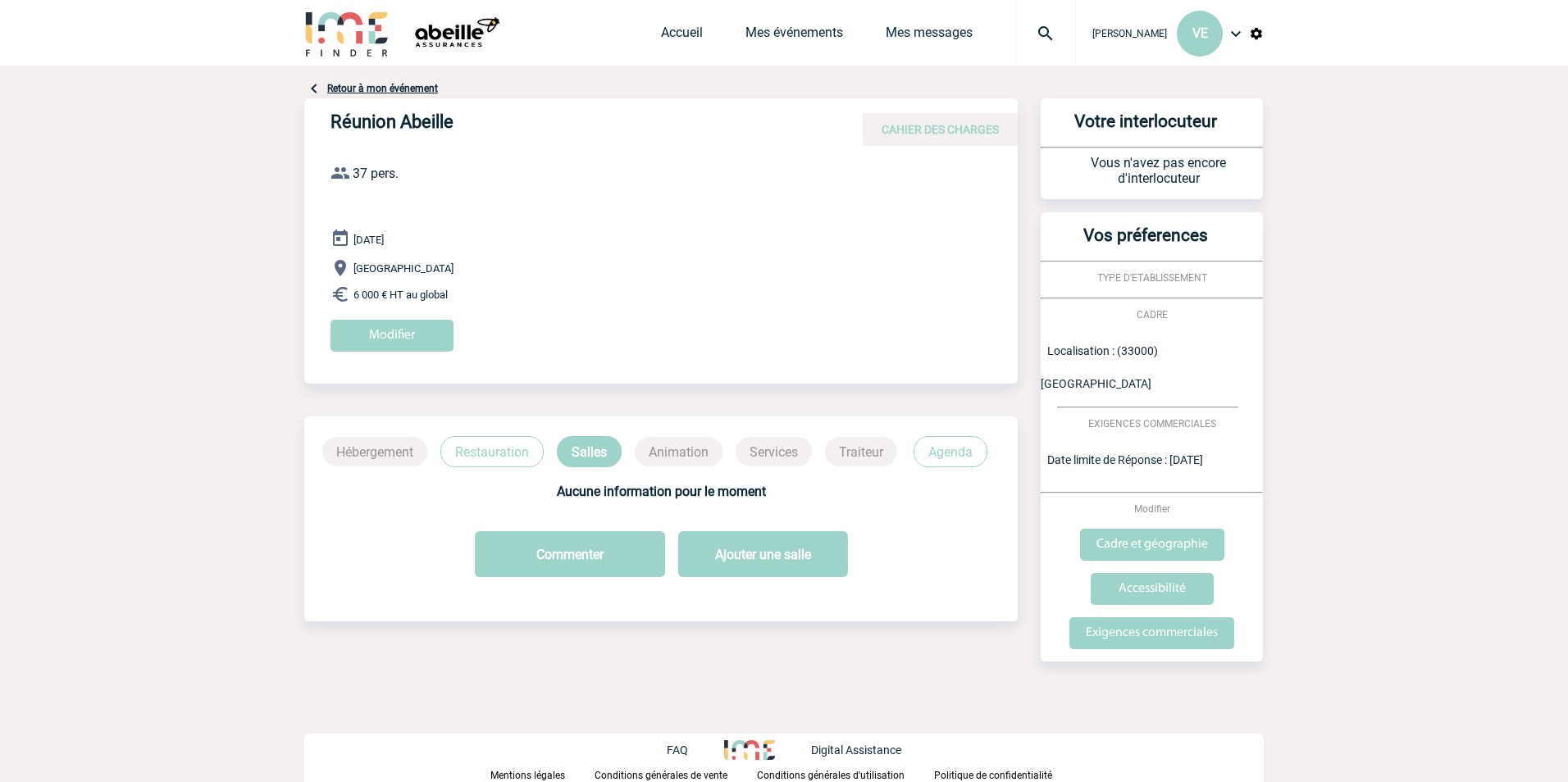
click at [491, 445] on p "Restauration" at bounding box center [492, 452] width 103 height 31
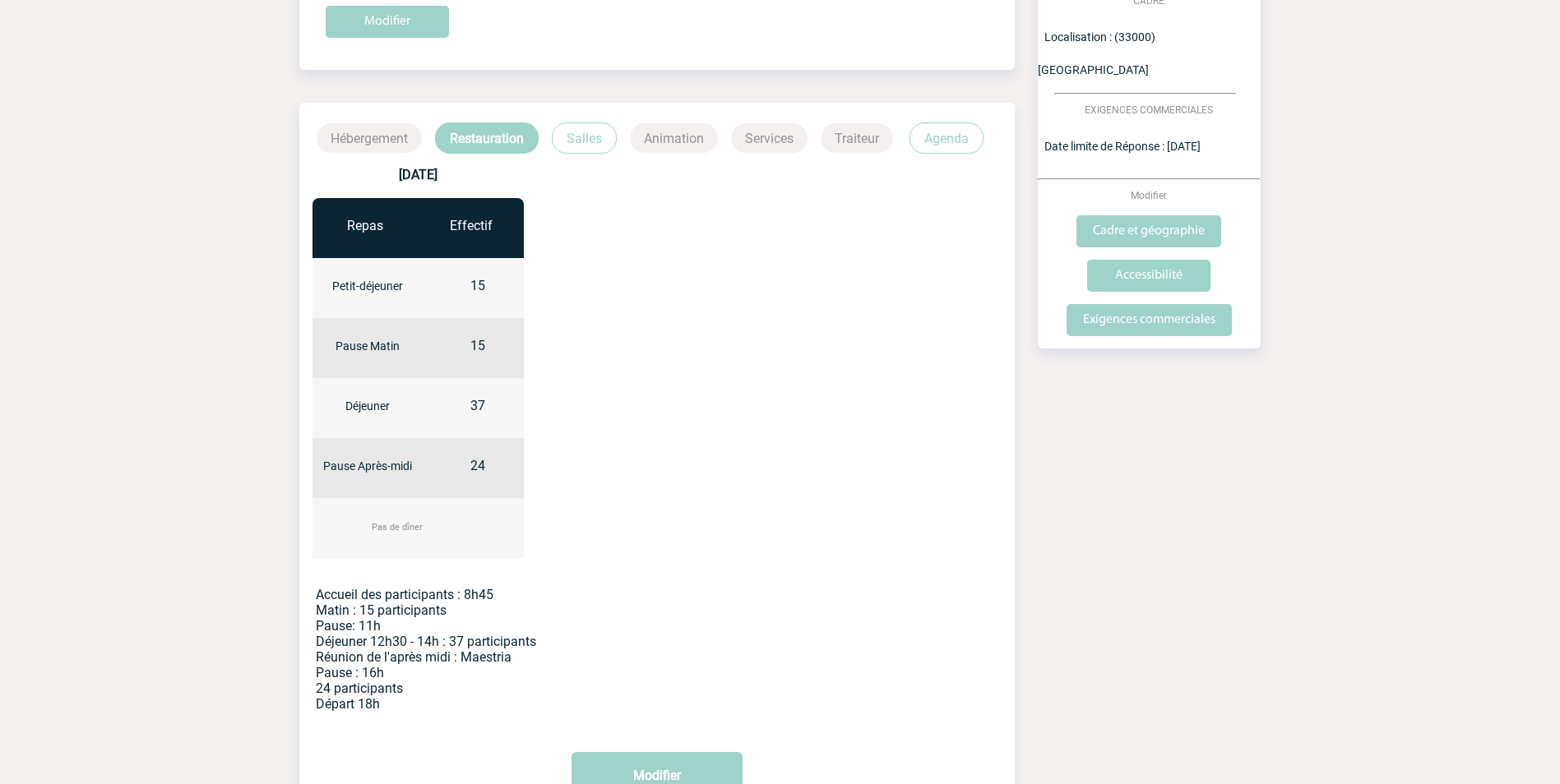
scroll to position [287, 0]
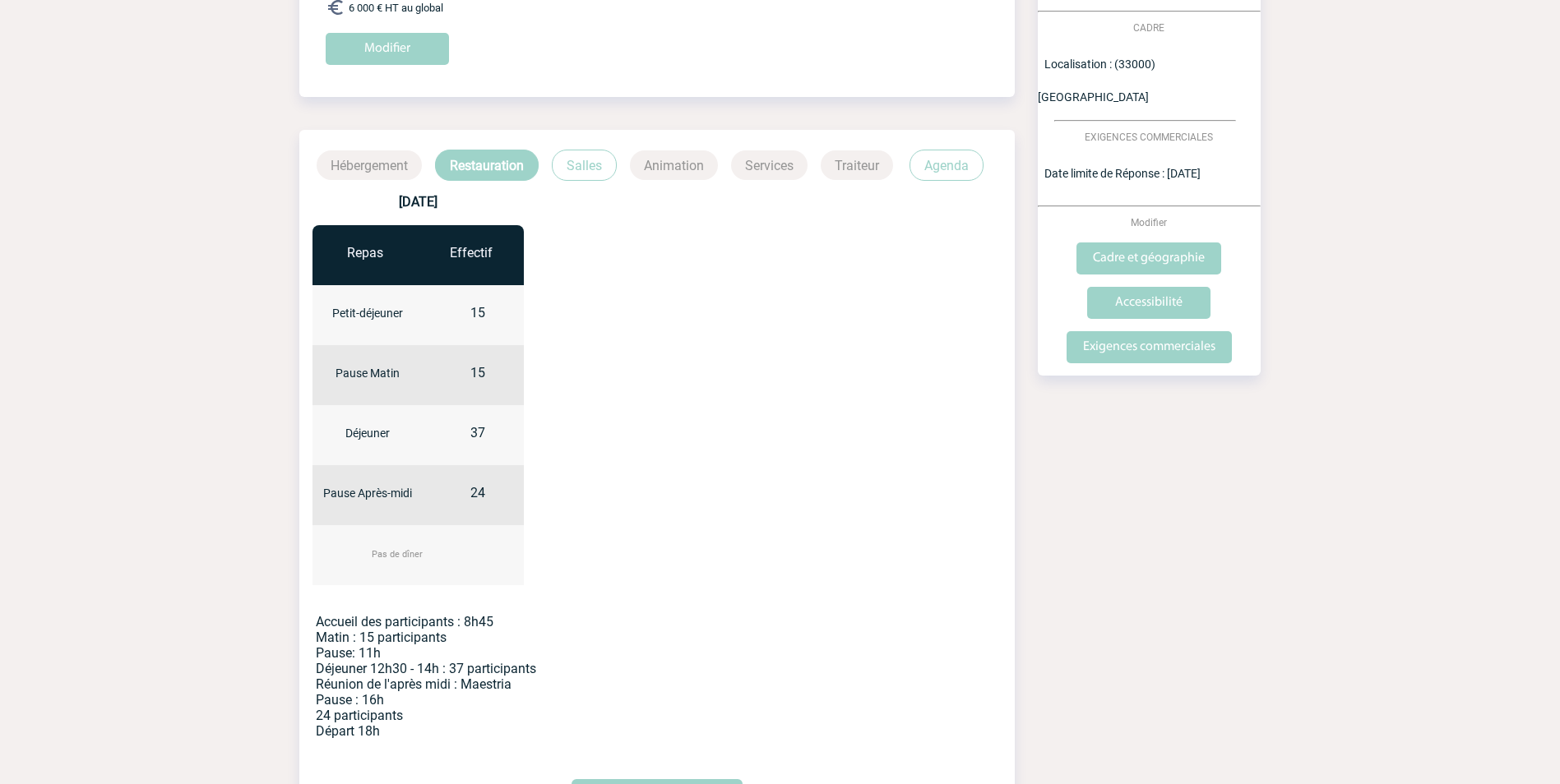
click at [573, 161] on p "Salles" at bounding box center [584, 166] width 65 height 31
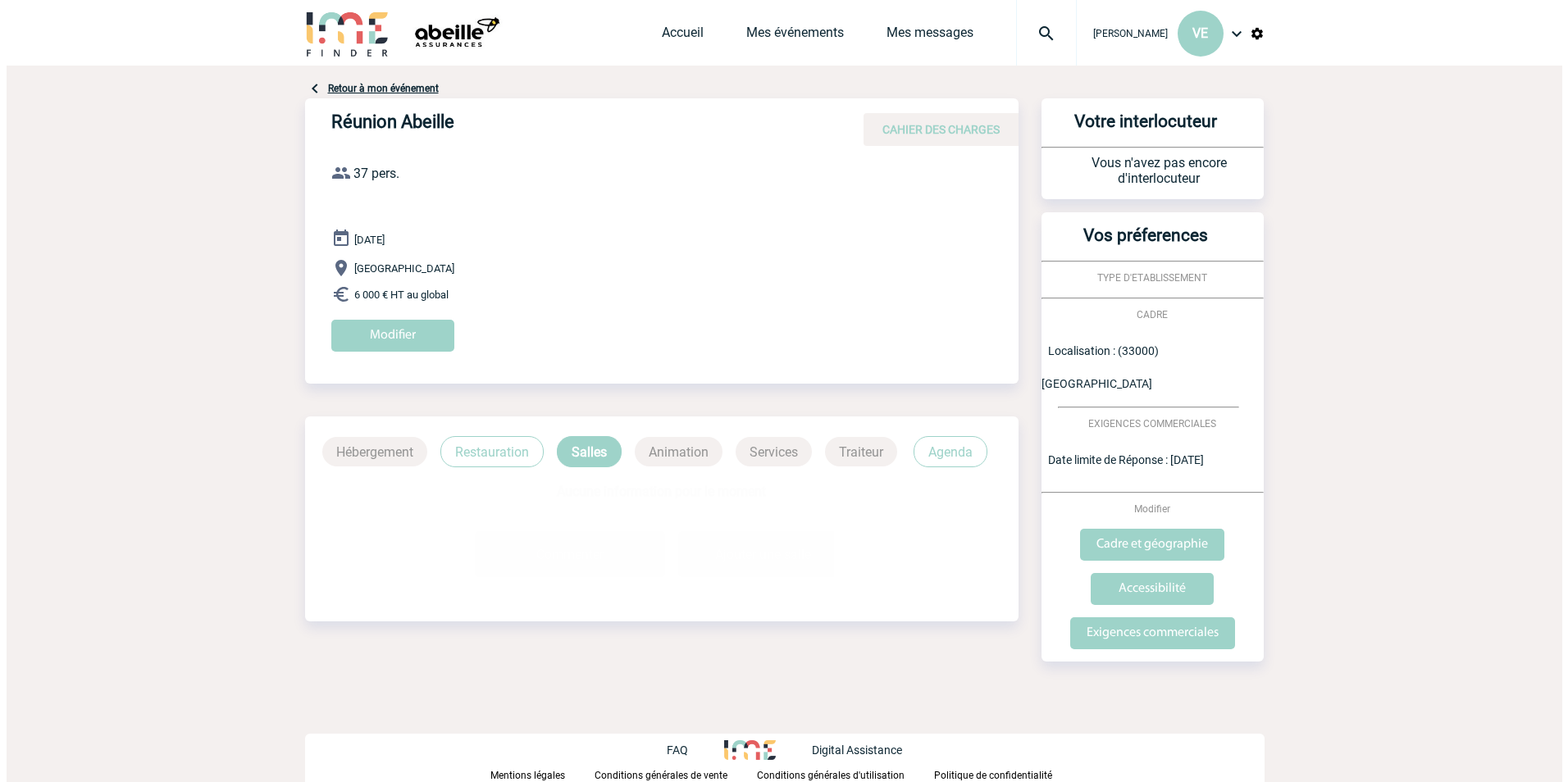
scroll to position [0, 0]
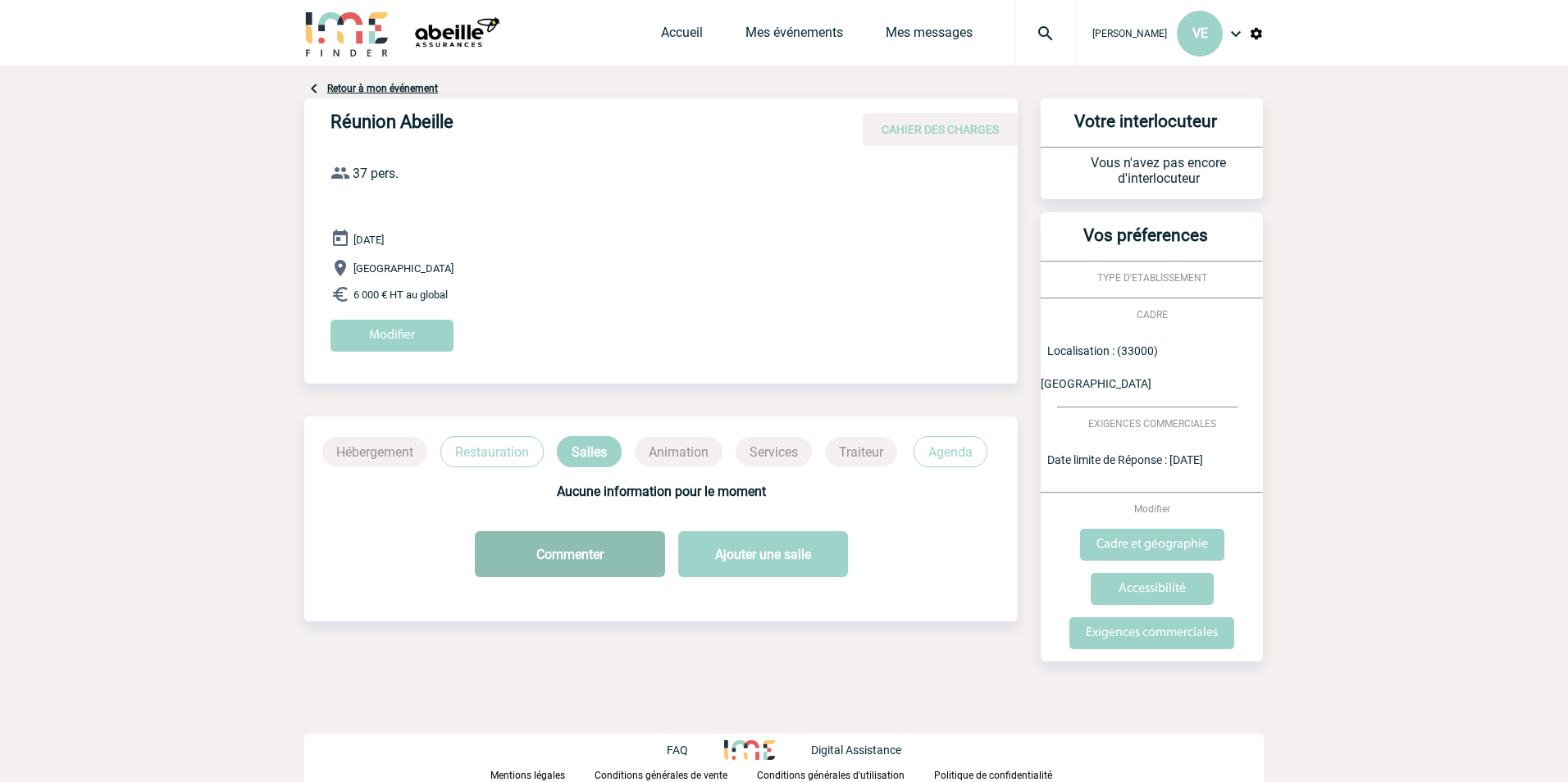
click at [597, 554] on button "Commenter" at bounding box center [570, 554] width 190 height 46
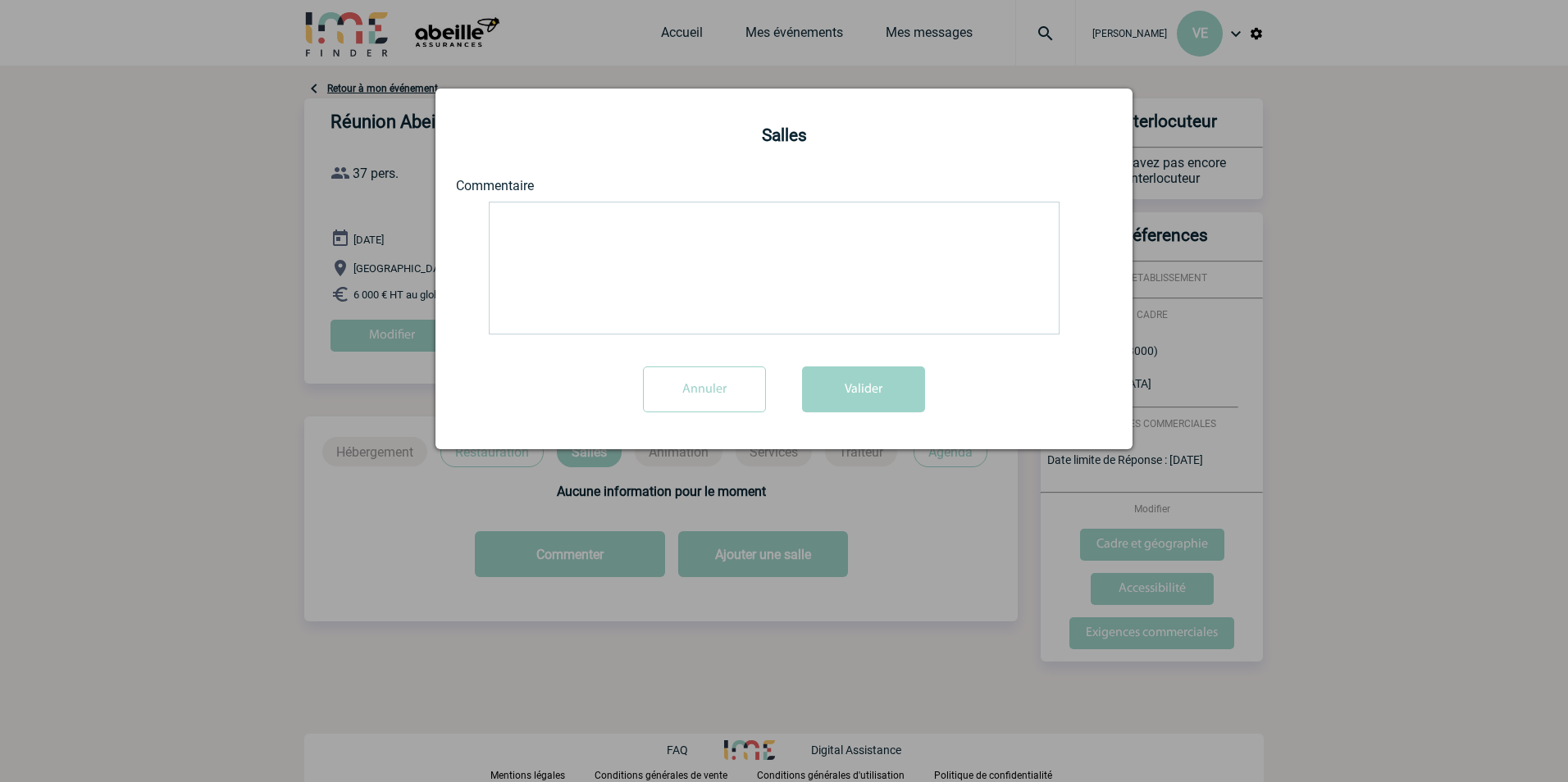
click at [545, 221] on textarea at bounding box center [774, 268] width 571 height 133
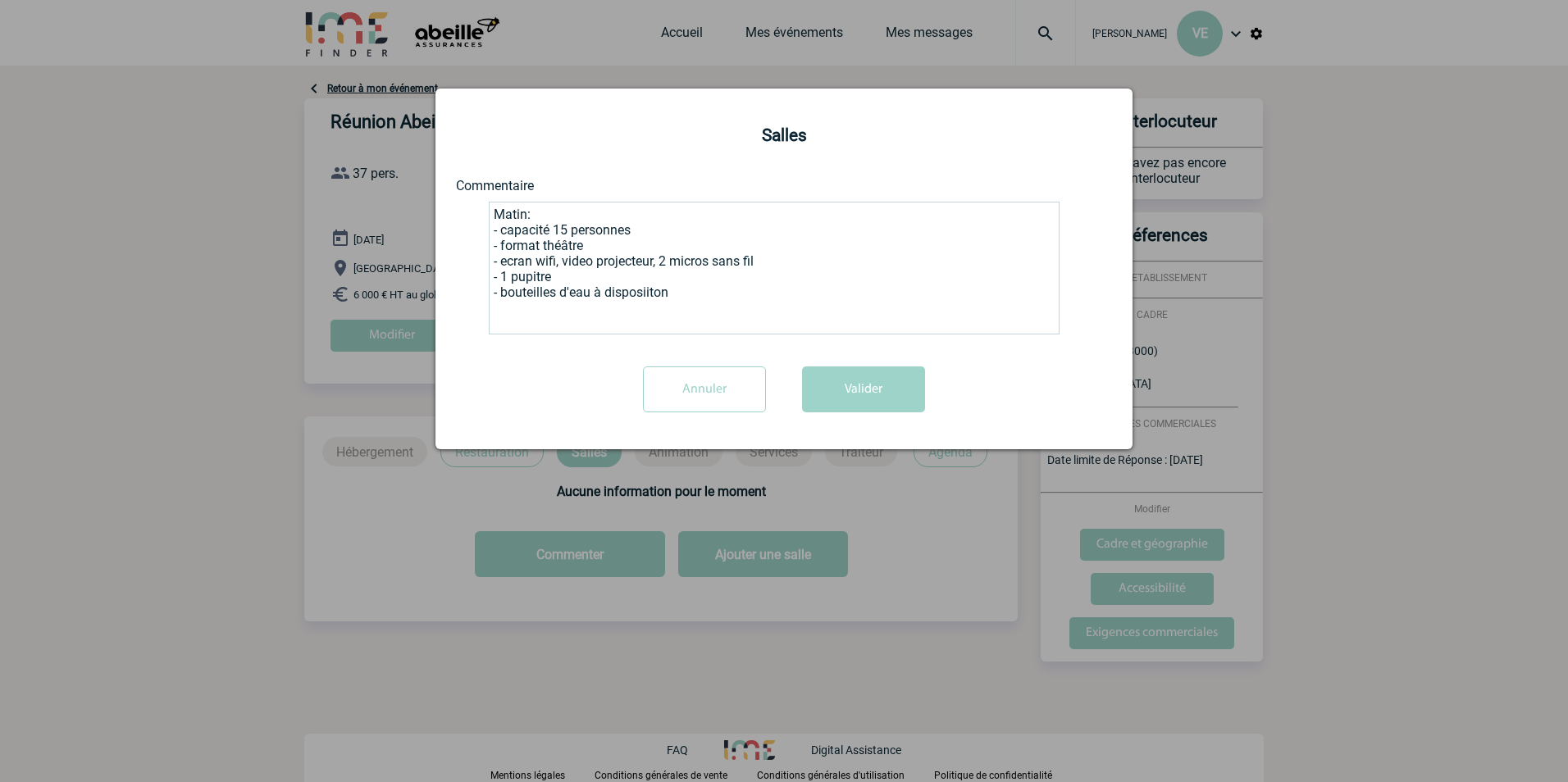
drag, startPoint x: 495, startPoint y: 214, endPoint x: 684, endPoint y: 293, distance: 204.8
click at [684, 293] on textarea "Matin: - capacité 15 personnes - format théâtre - ecran wifi, video projecteur,…" at bounding box center [774, 268] width 571 height 133
click at [518, 320] on textarea "Matin: - capacité 15 personnes - format théâtre - ecran wifi, video projecteur,…" at bounding box center [774, 268] width 571 height 133
paste textarea "Matin: - capacité 15 personnes - format théâtre - ecran wifi, video projecteur,…"
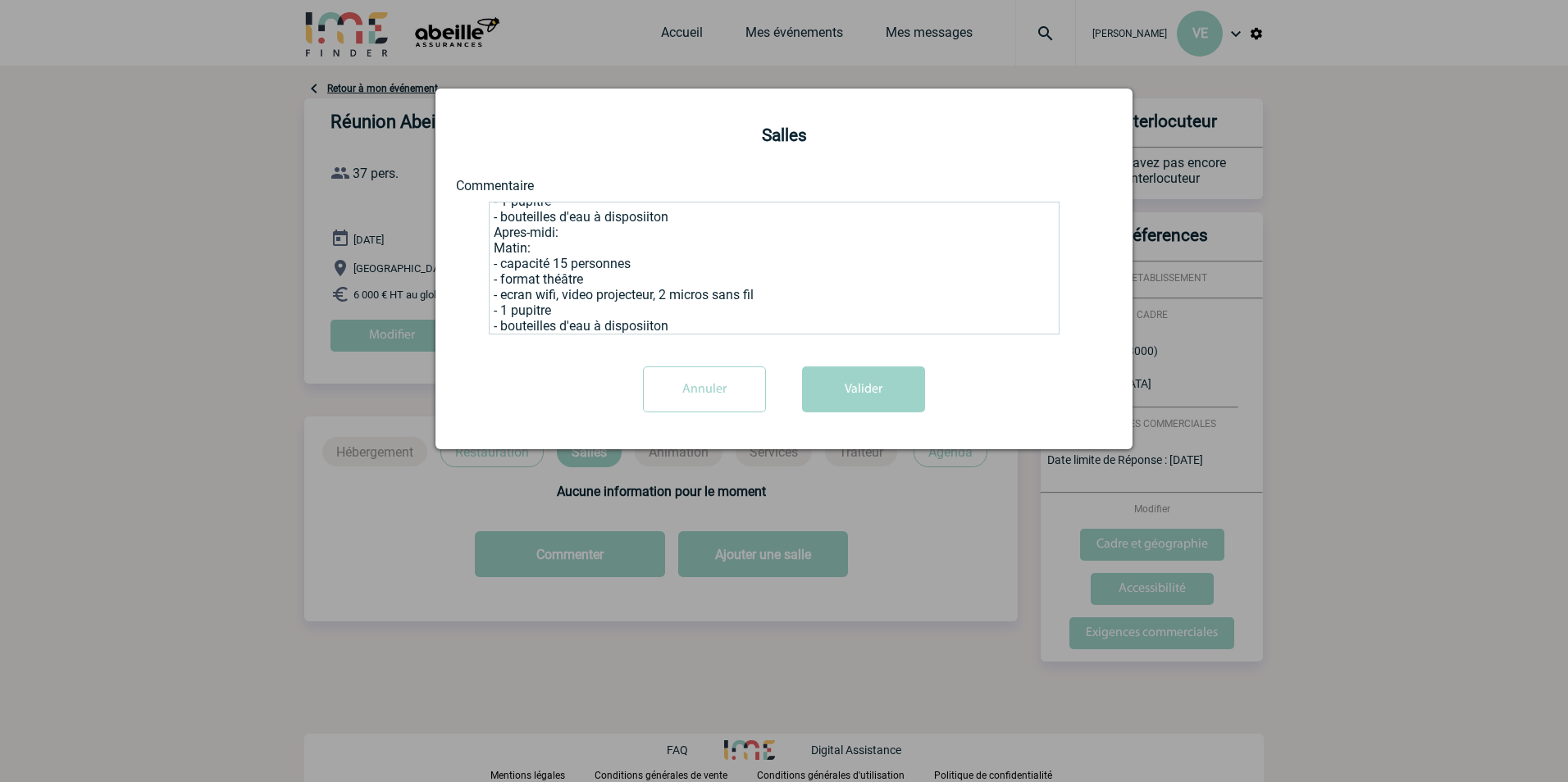
drag, startPoint x: 491, startPoint y: 250, endPoint x: 549, endPoint y: 248, distance: 58.0
click at [549, 248] on textarea "Matin: - capacité 15 personnes - format théâtre - ecran wifi, video projecteur,…" at bounding box center [774, 268] width 571 height 133
drag, startPoint x: 553, startPoint y: 260, endPoint x: 578, endPoint y: 268, distance: 26.2
click at [557, 260] on textarea "Matin: - capacité 15 personnes - format théâtre - ecran wifi, video projecteur,…" at bounding box center [774, 268] width 571 height 133
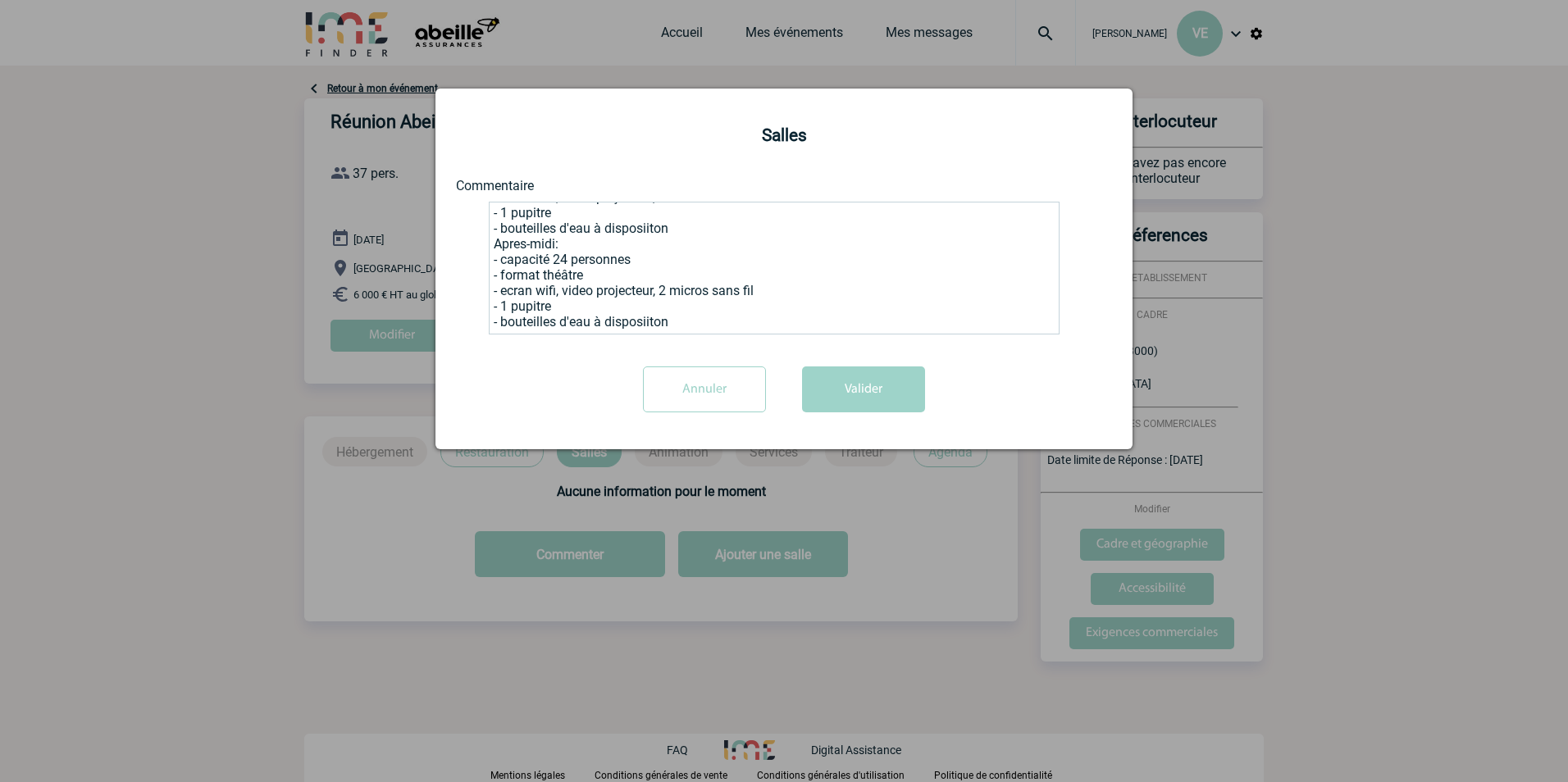
click at [554, 255] on textarea "Matin: - capacité 15 personnes - format théâtre - ecran wifi, video projecteur,…" at bounding box center [774, 268] width 571 height 133
type textarea "Matin: - capacité 15 personnes - format théâtre - écran wifi, vidéo projecteur,…"
click at [860, 391] on button "Valider" at bounding box center [864, 389] width 123 height 46
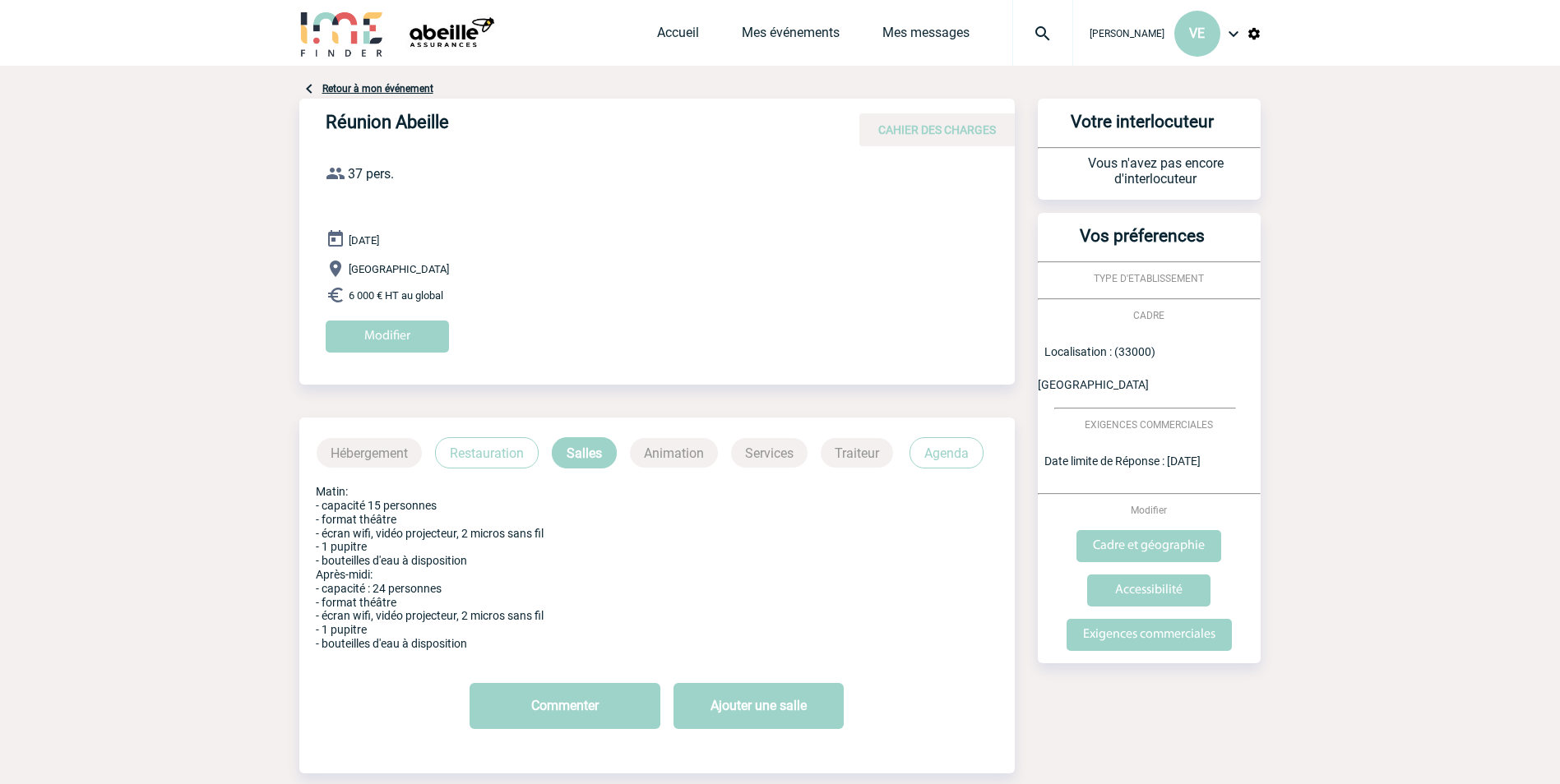
click at [477, 447] on p "Restauration" at bounding box center [487, 453] width 103 height 31
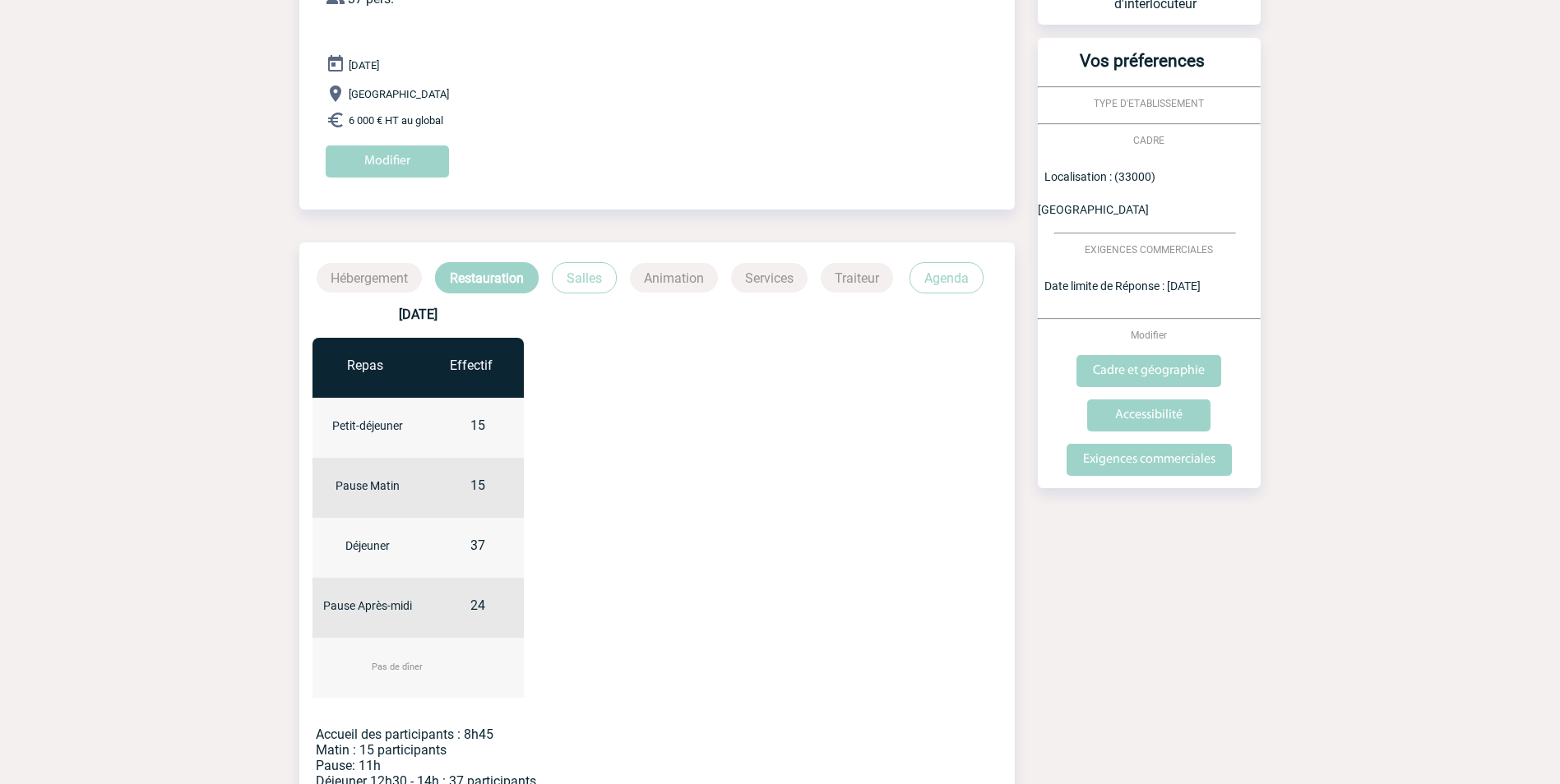
scroll to position [452, 0]
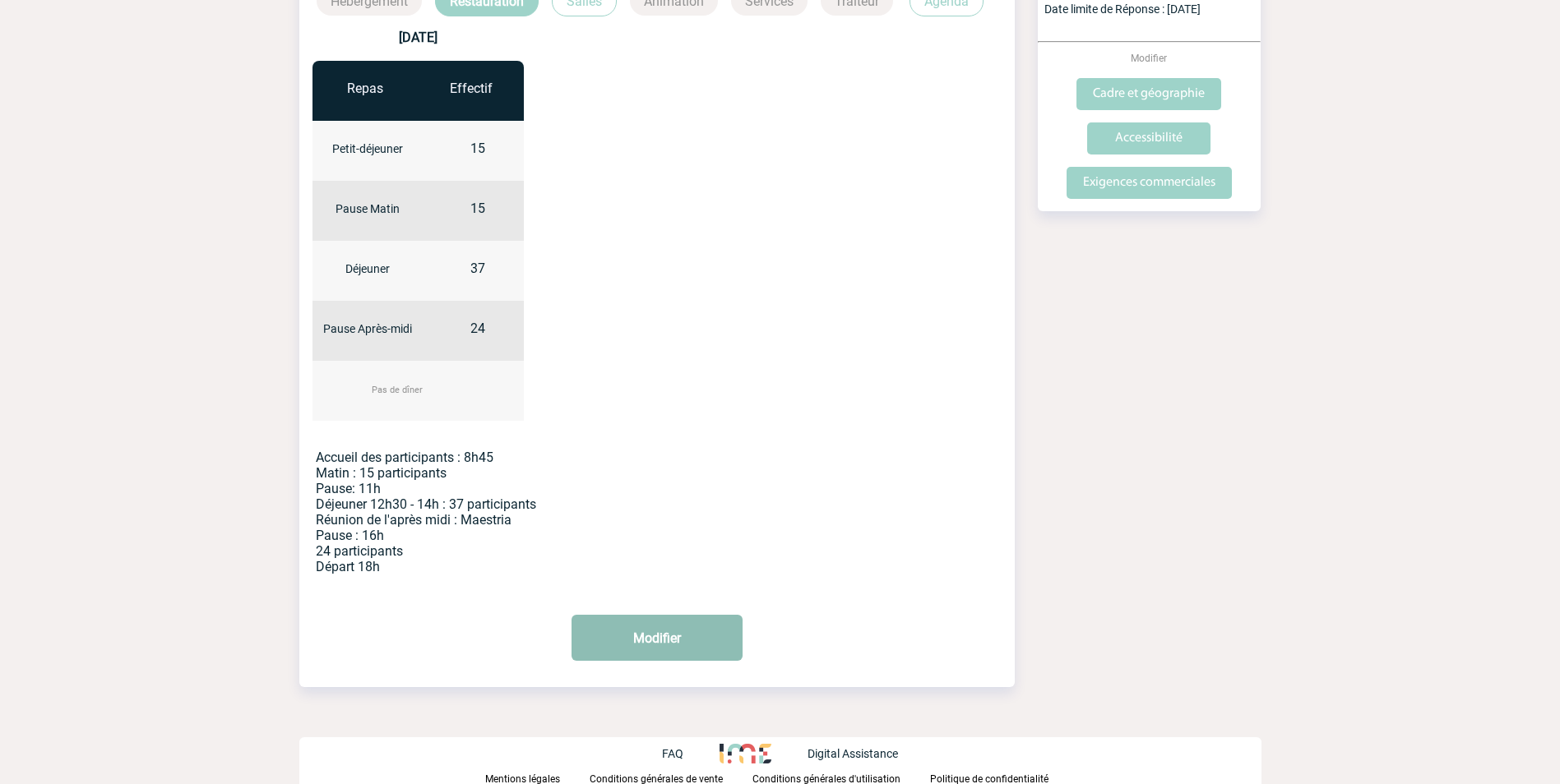
click at [648, 632] on button "Modifier" at bounding box center [658, 637] width 171 height 46
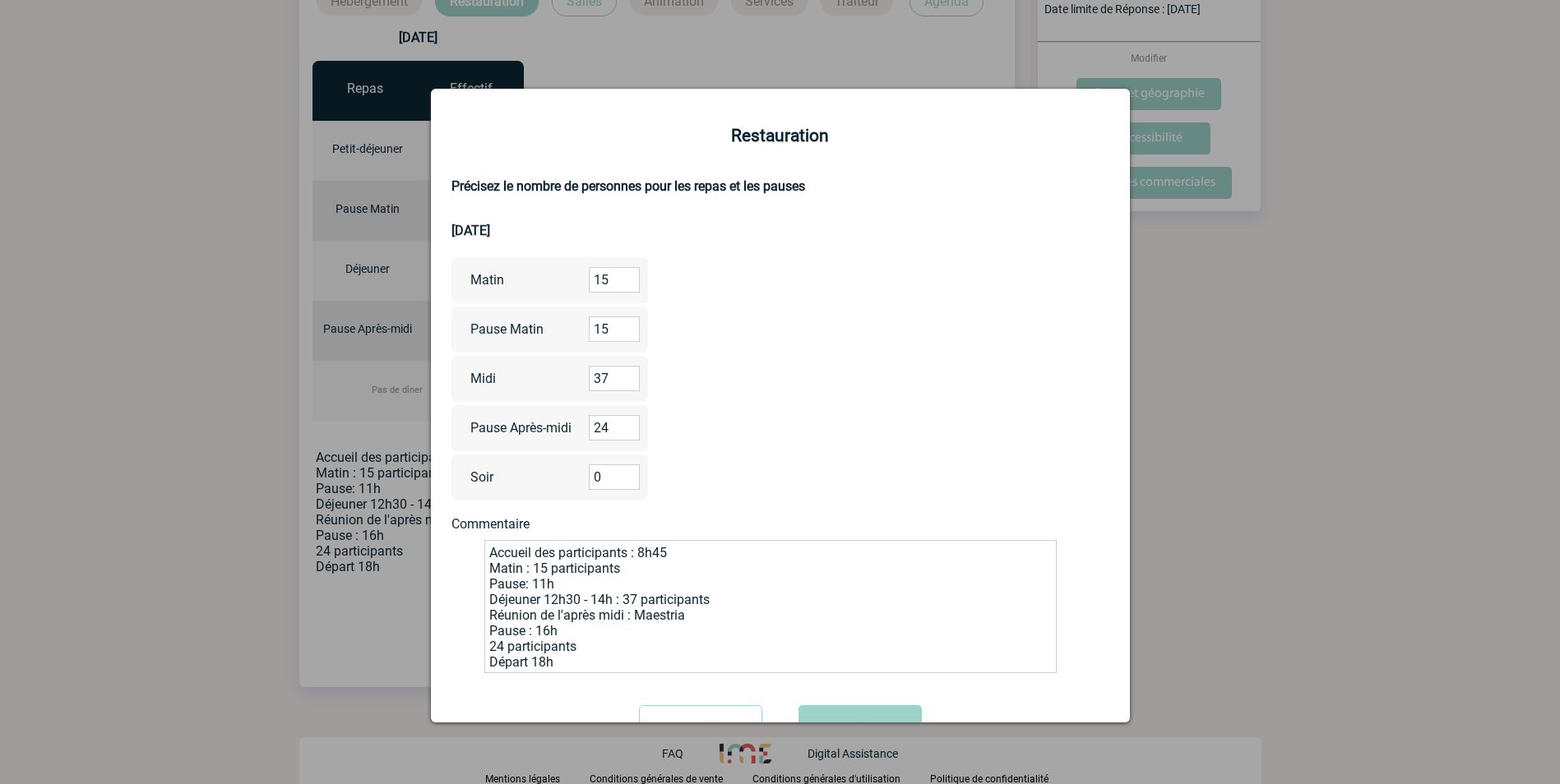
click at [689, 556] on textarea "Accueil des participants : 8h45 Matin : 15 participants Pause: 11h Déjeuner 12h…" at bounding box center [771, 607] width 573 height 133
click at [485, 600] on textarea "Accueil des participants : 8h45 Matin : 15 participants Pause: 11h Déjeuner 12h…" at bounding box center [771, 607] width 573 height 133
click at [731, 599] on textarea "Accueil des participants : 8h45 Matin : 15 participants Pause: 11h Déjeuner 12h…" at bounding box center [771, 607] width 573 height 133
click at [894, 604] on textarea "Accueil des participants : 8h45 Matin : 15 participants Pause: 11h Déjeuner 12h…" at bounding box center [771, 607] width 573 height 133
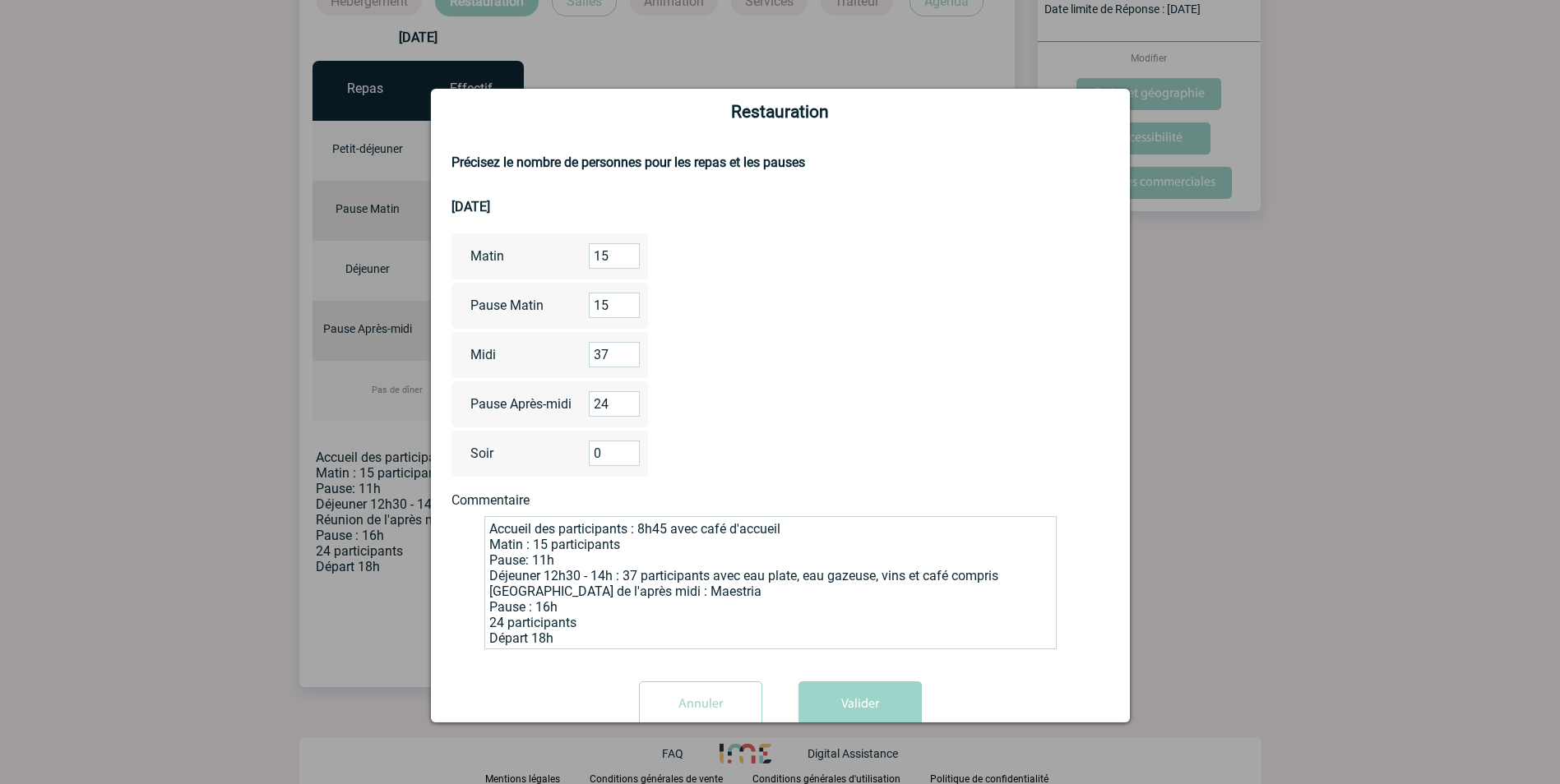
scroll to position [66, 0]
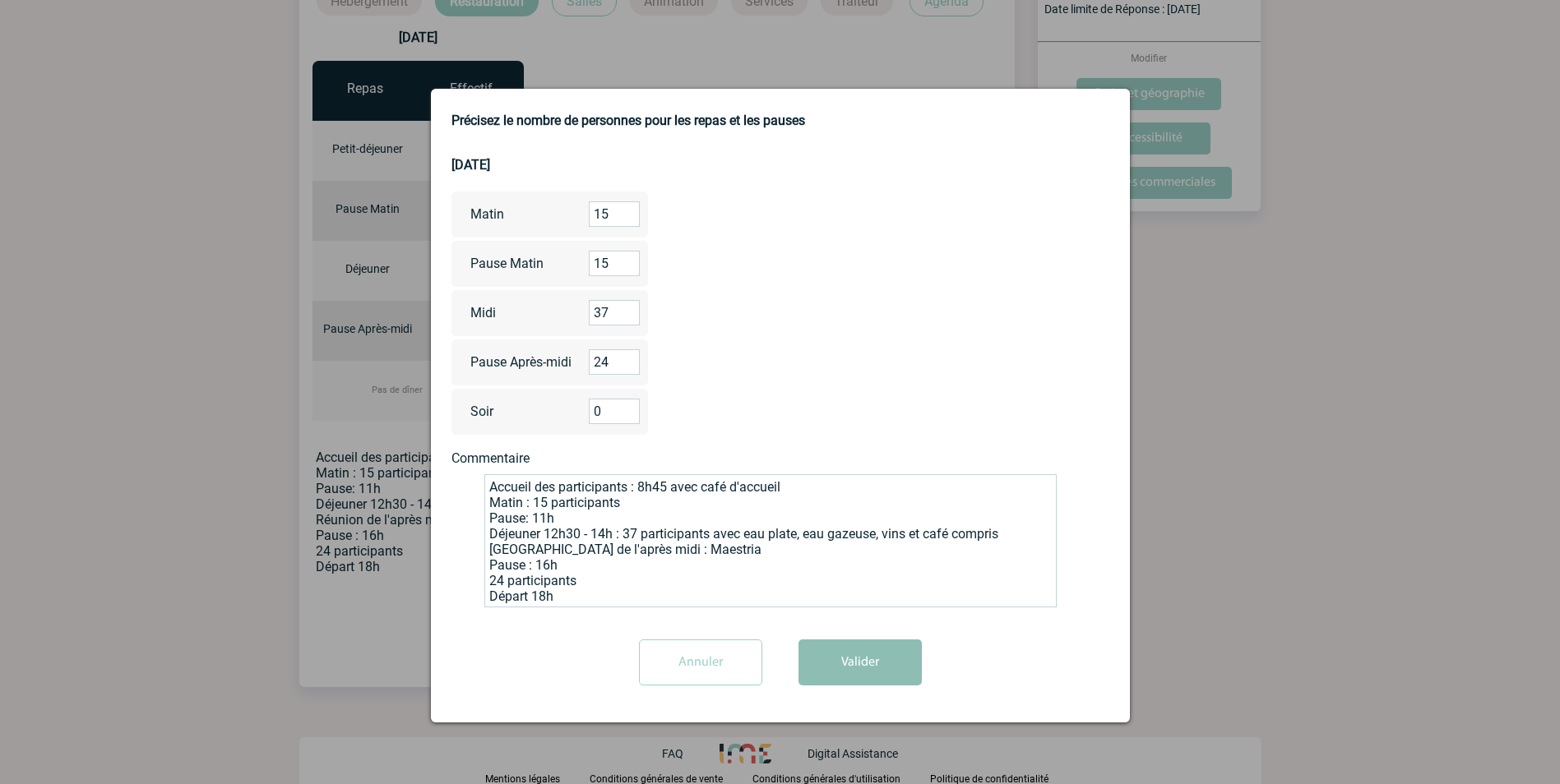
type textarea "Accueil des participants : 8h45 avec café d'accueil Matin : 15 participants Pau…"
click at [837, 650] on button "Valider" at bounding box center [860, 662] width 124 height 46
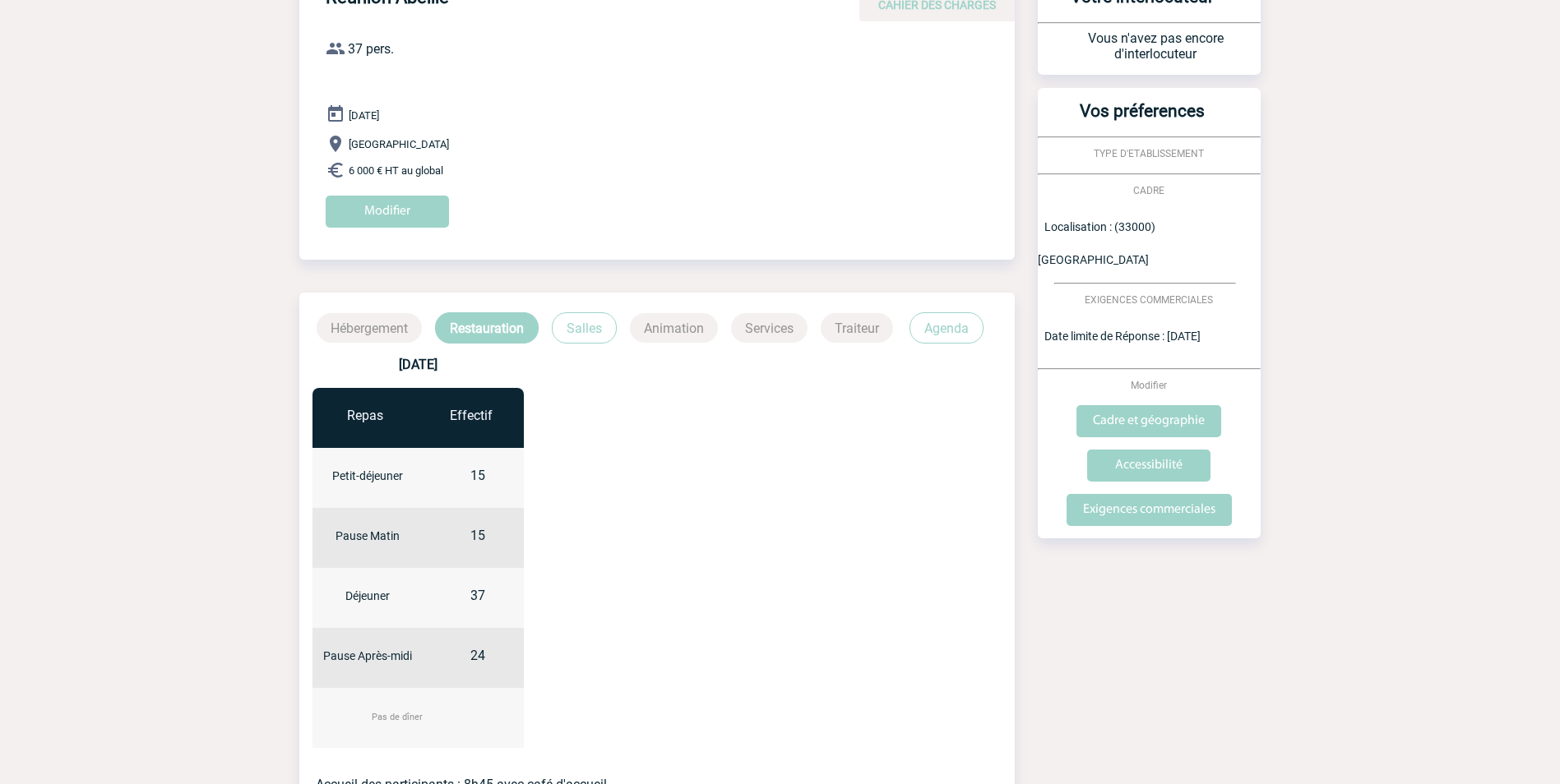
scroll to position [124, 0]
click at [586, 329] on p "Salles" at bounding box center [584, 329] width 65 height 31
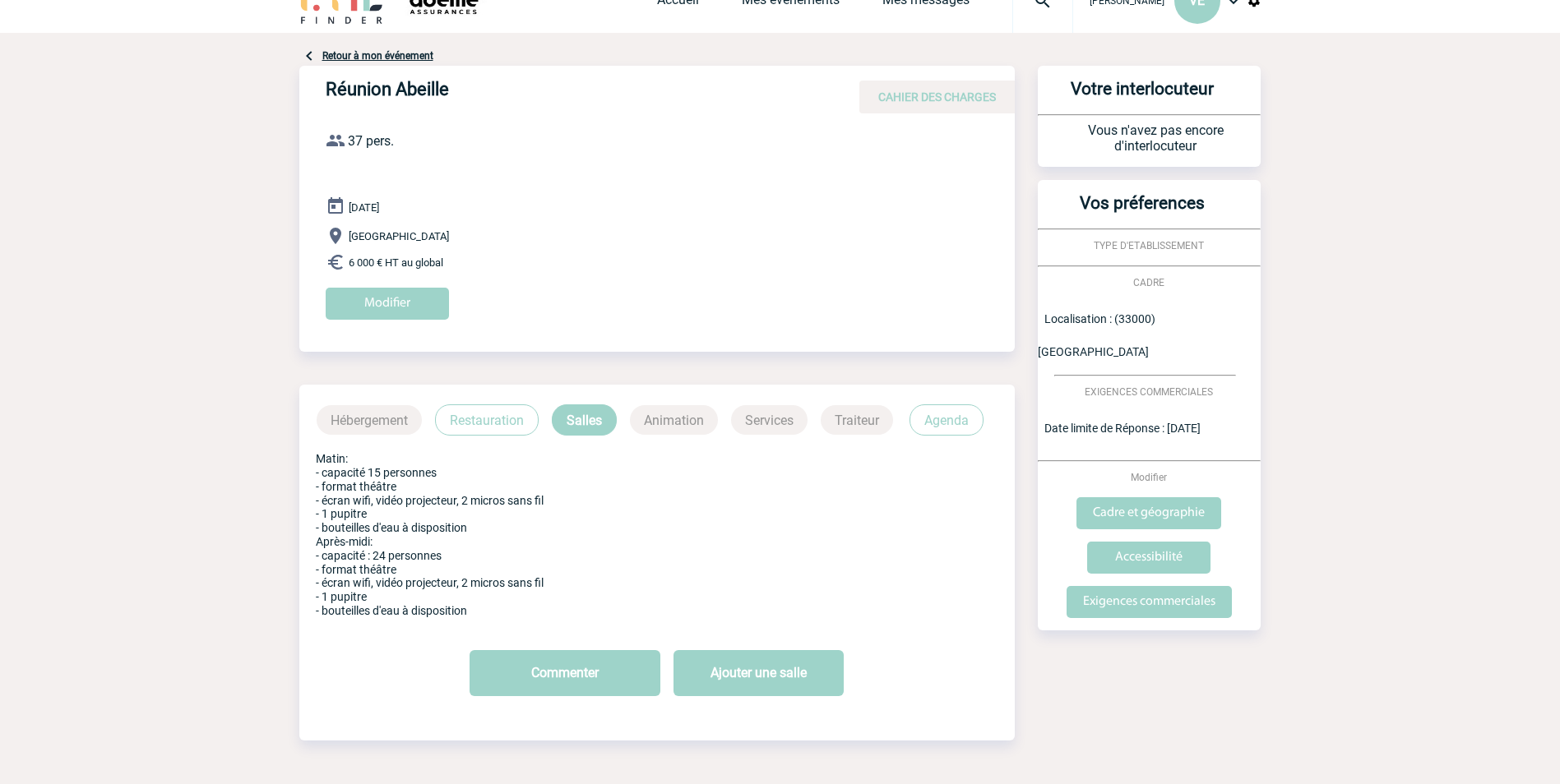
scroll to position [0, 0]
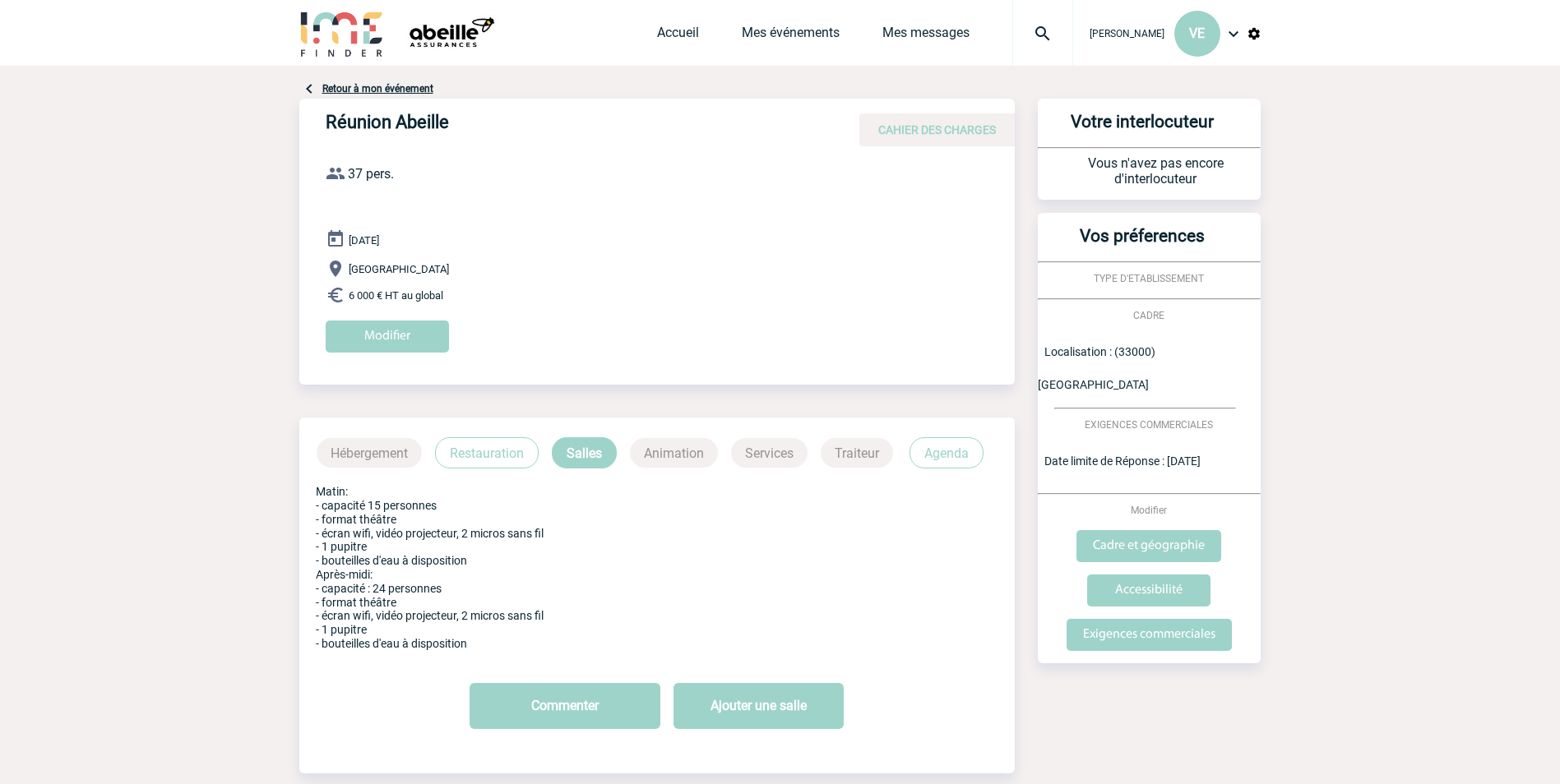
click at [791, 18] on div "Accueil Mes événements Mes messages Projet, client Projet, client" at bounding box center [864, 33] width 416 height 66
click at [781, 30] on link "Mes événements" at bounding box center [790, 36] width 97 height 23
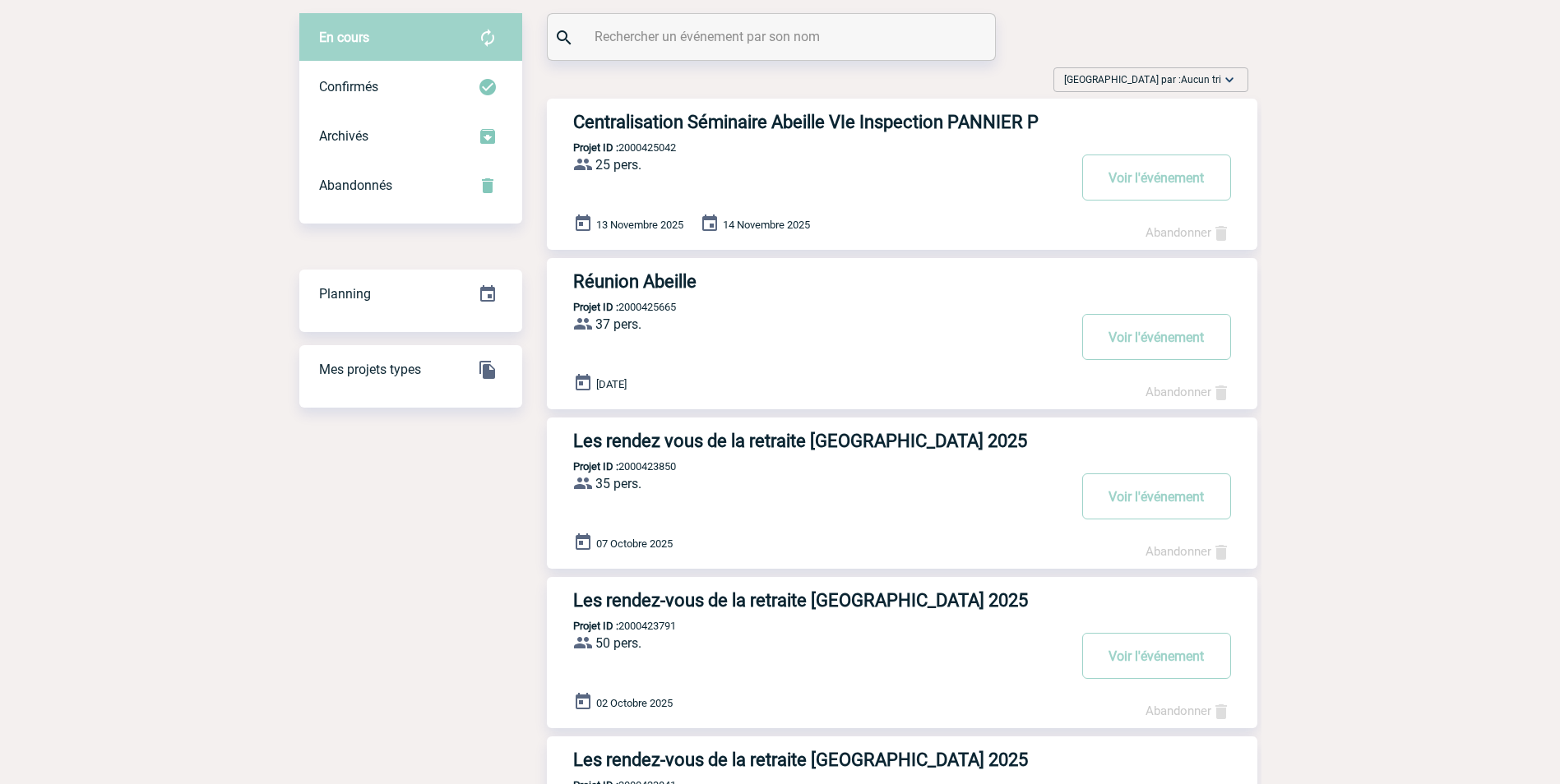
scroll to position [82, 0]
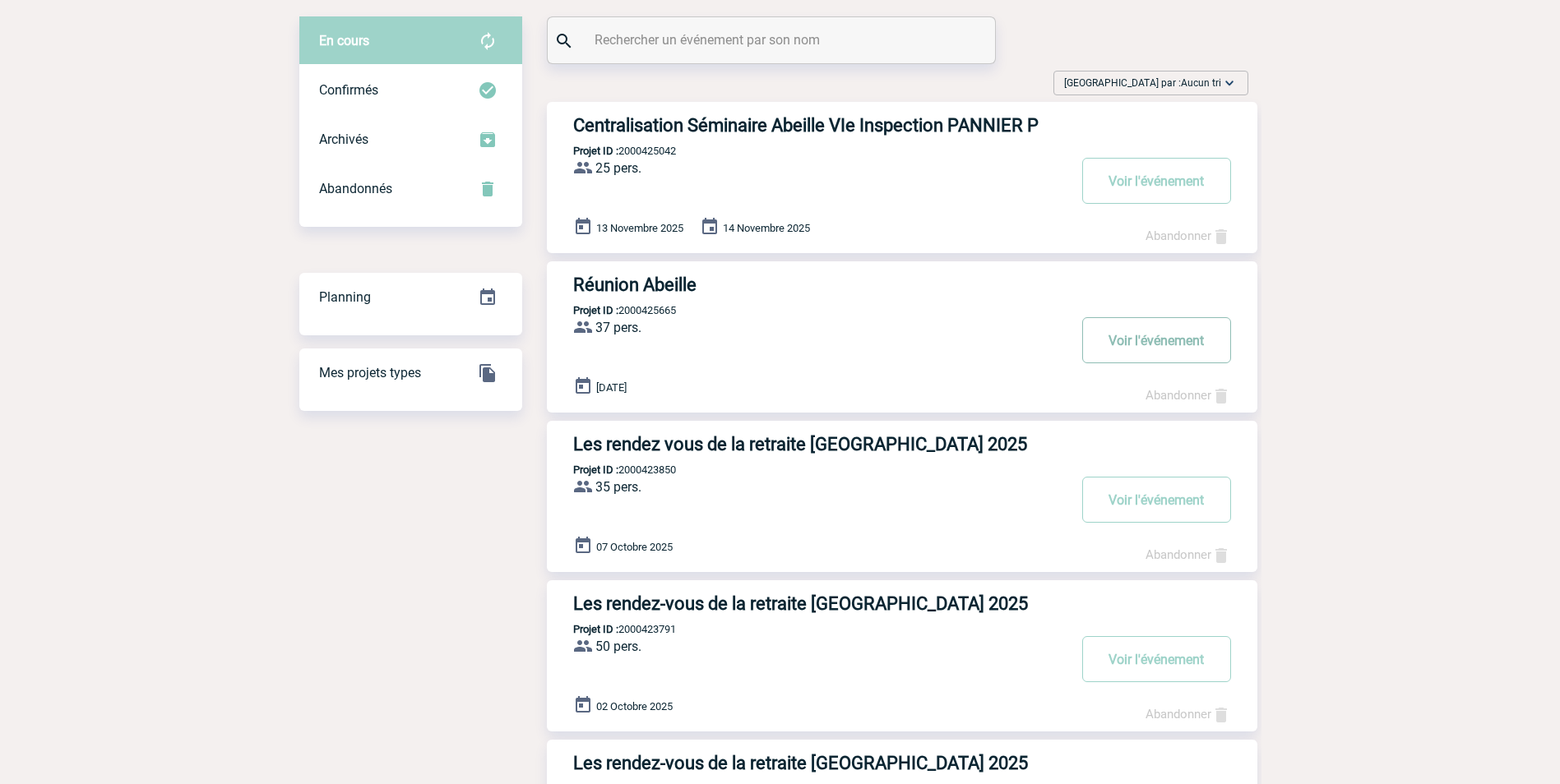
click at [1148, 345] on button "Voir l'événement" at bounding box center [1157, 340] width 149 height 46
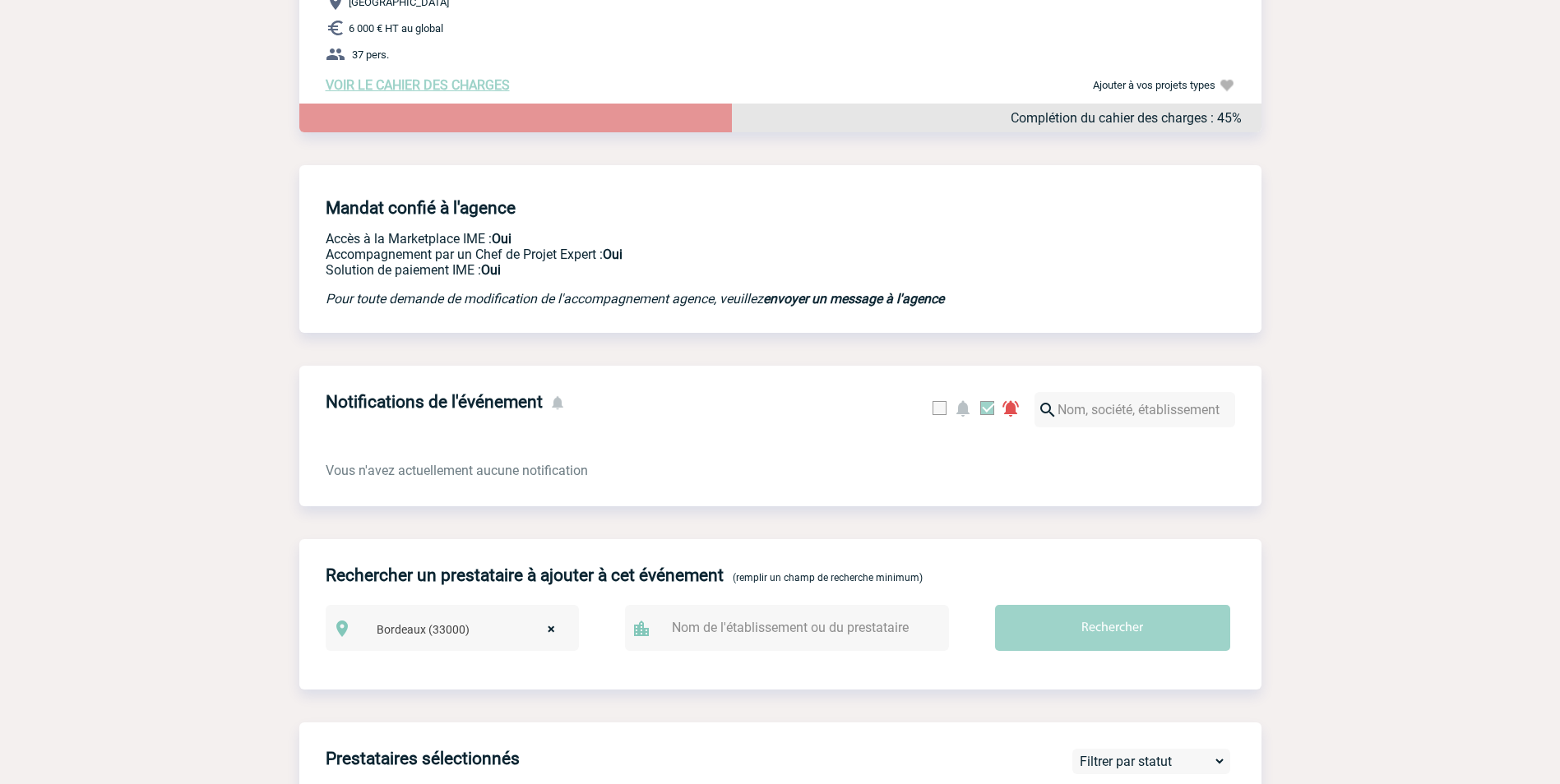
scroll to position [411, 0]
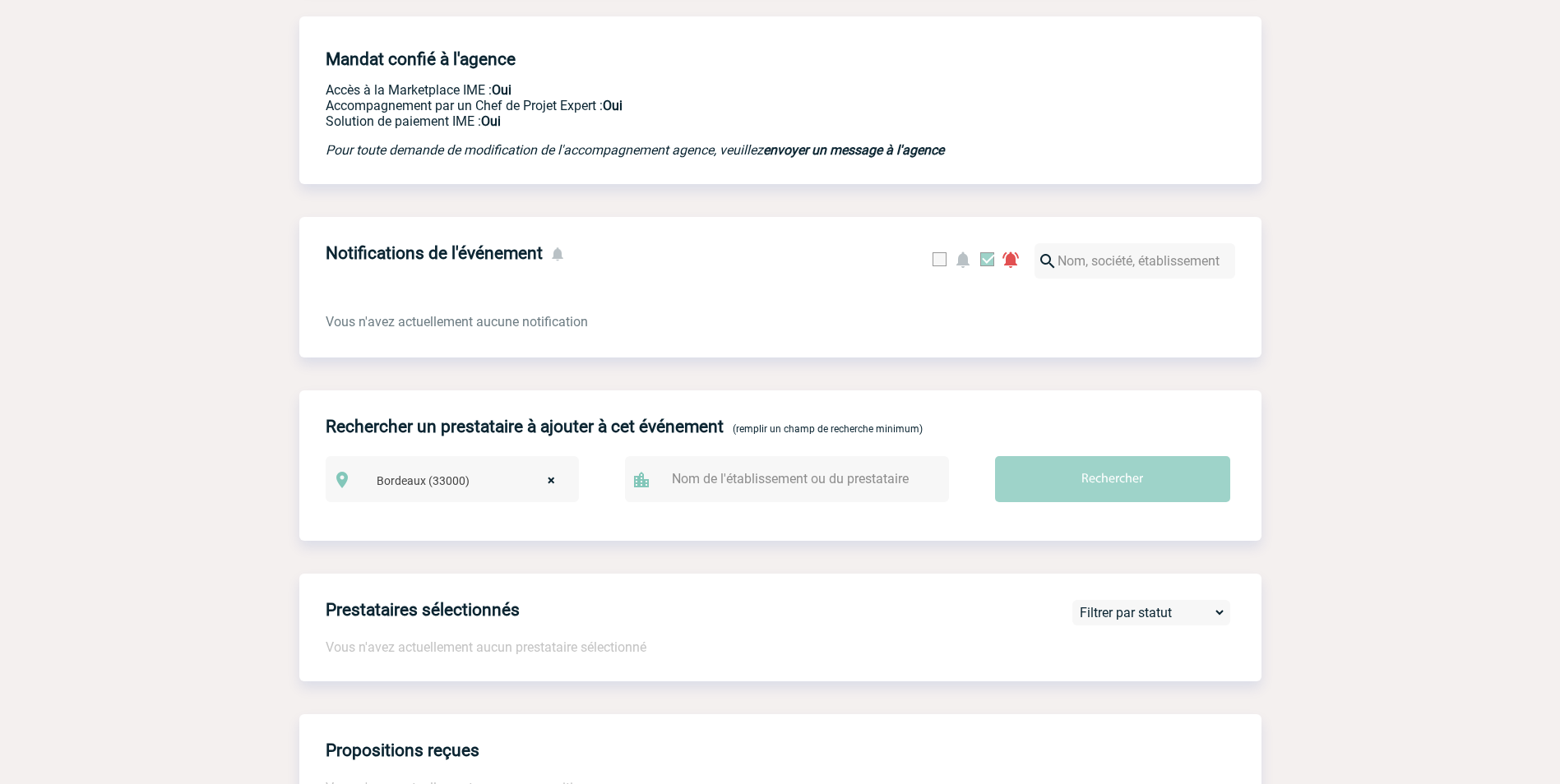
click at [805, 489] on input "text" at bounding box center [795, 478] width 255 height 23
type input "caudalie"
click at [995, 456] on input "Rechercher" at bounding box center [1112, 478] width 235 height 46
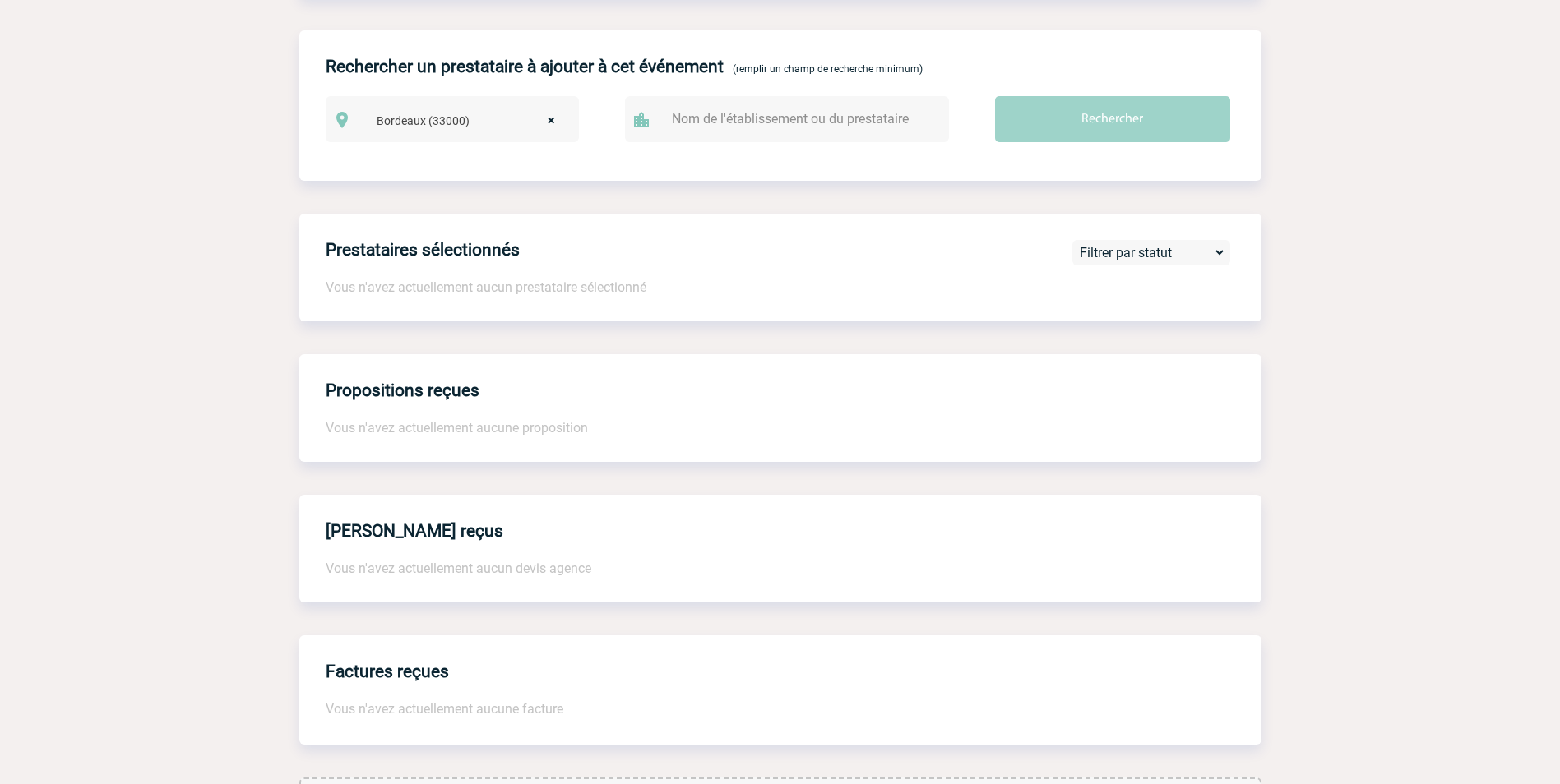
scroll to position [769, 0]
click at [735, 132] on input "text" at bounding box center [795, 120] width 255 height 23
type input "sources caudalie"
click at [1067, 122] on input "Rechercher" at bounding box center [1112, 120] width 235 height 46
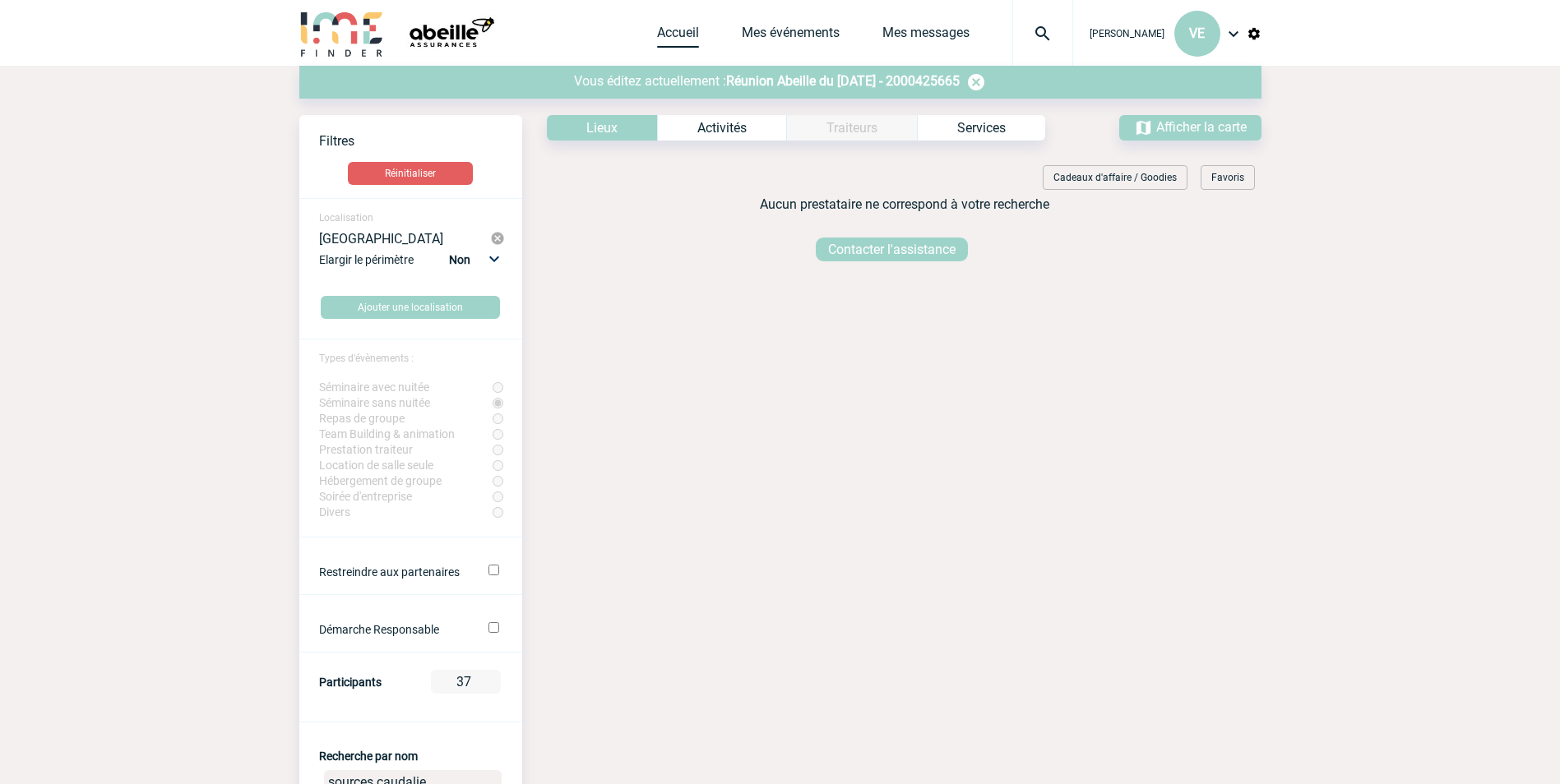
click at [663, 29] on link "Accueil" at bounding box center [677, 36] width 42 height 23
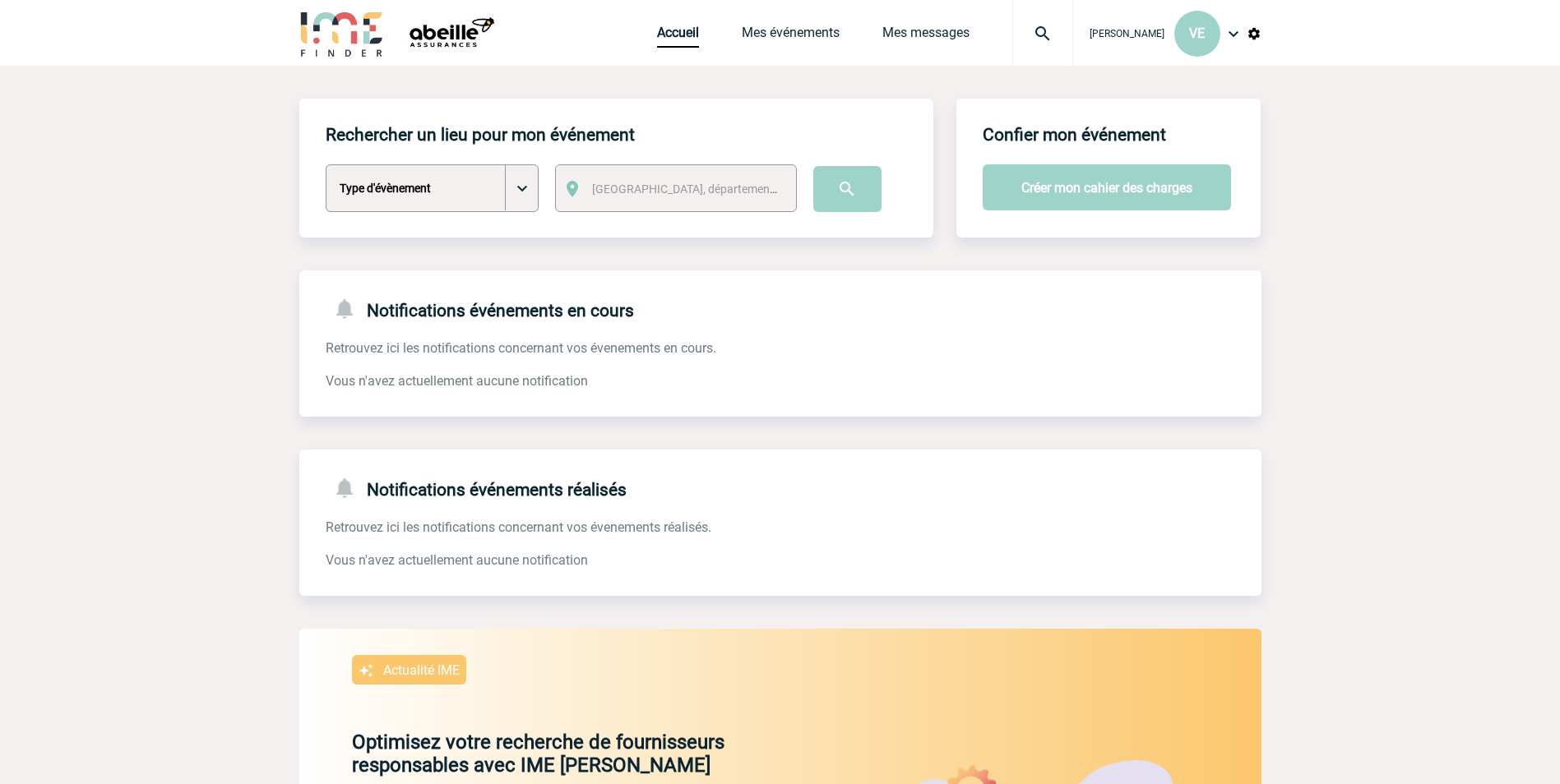
click at [775, 19] on div "Accueil Mes événements Mes messages Projet, client Projet, client" at bounding box center [864, 33] width 416 height 66
click at [785, 33] on link "Mes événements" at bounding box center [790, 36] width 97 height 23
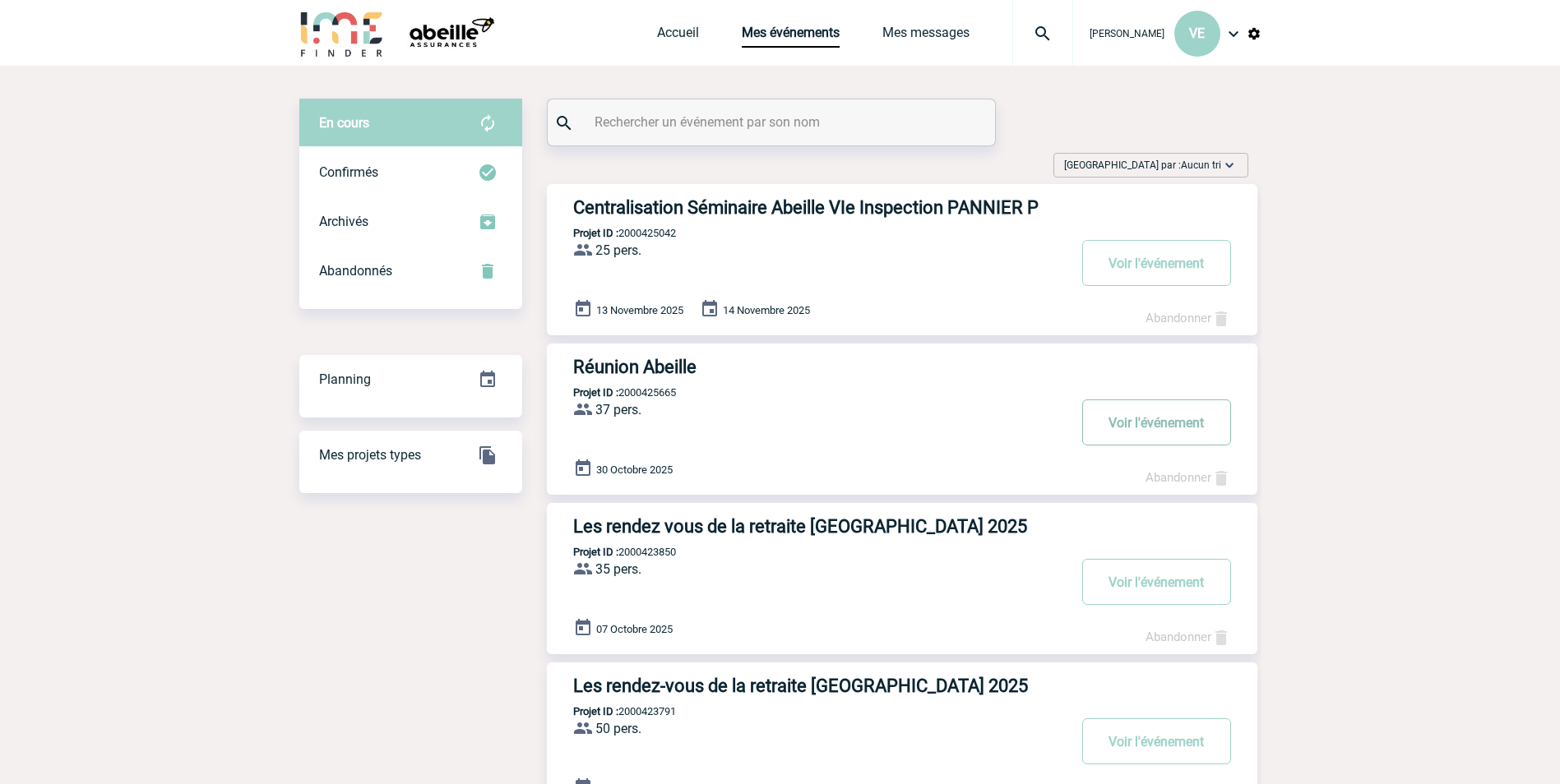
click at [1115, 425] on button "Voir l'événement" at bounding box center [1157, 422] width 149 height 46
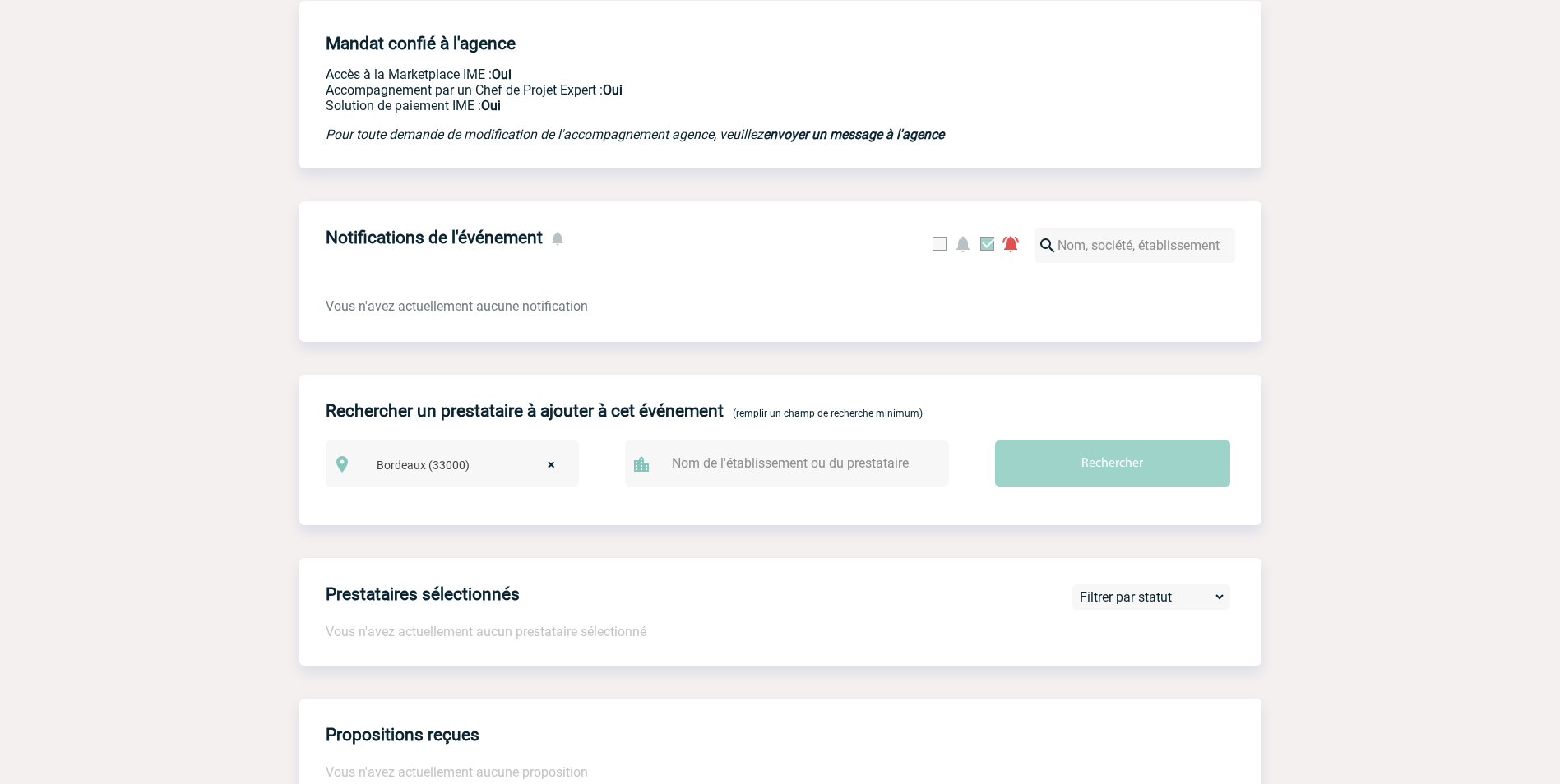
scroll to position [657, 0]
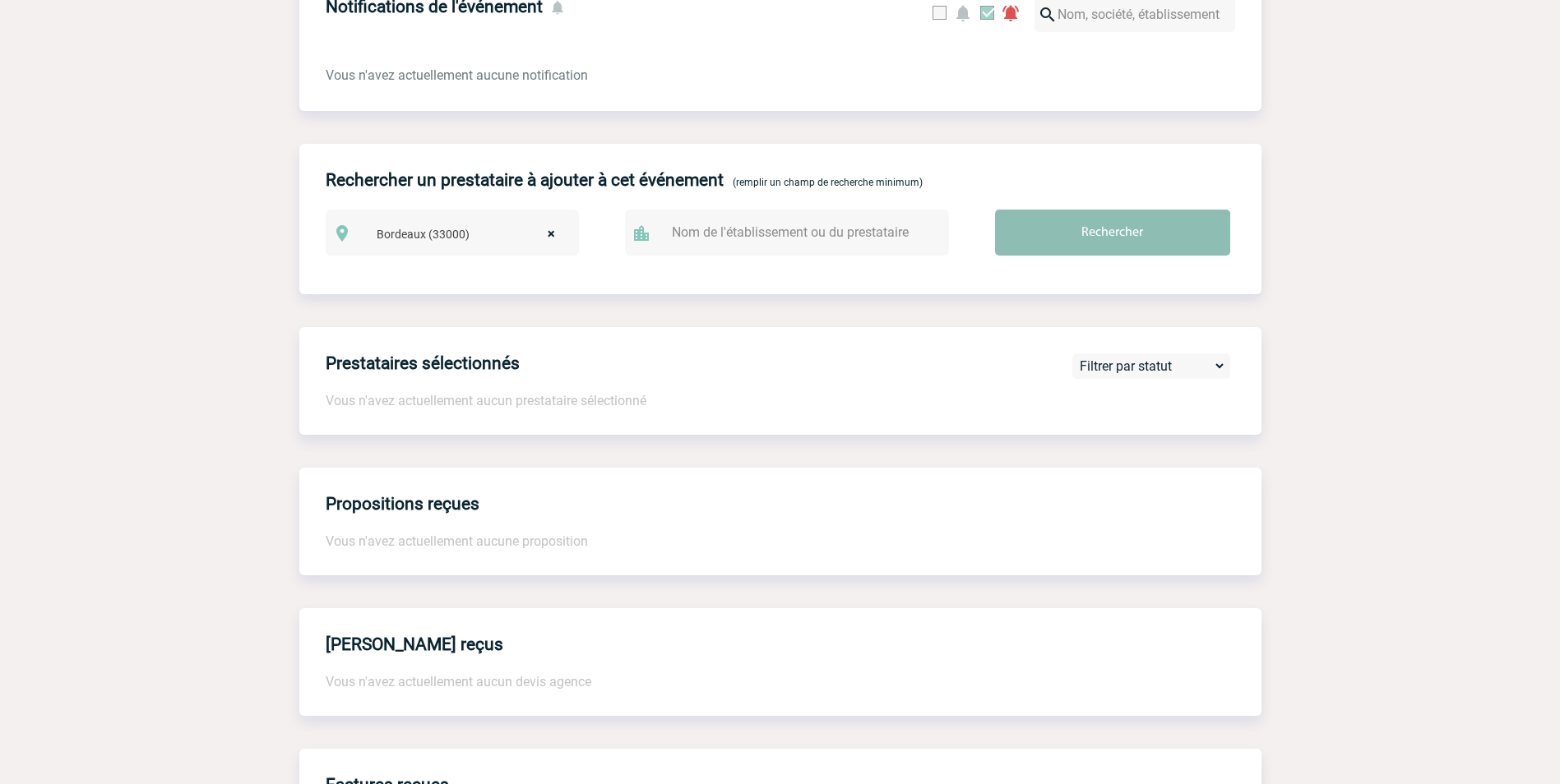
click at [1078, 238] on input "Rechercher" at bounding box center [1112, 232] width 235 height 46
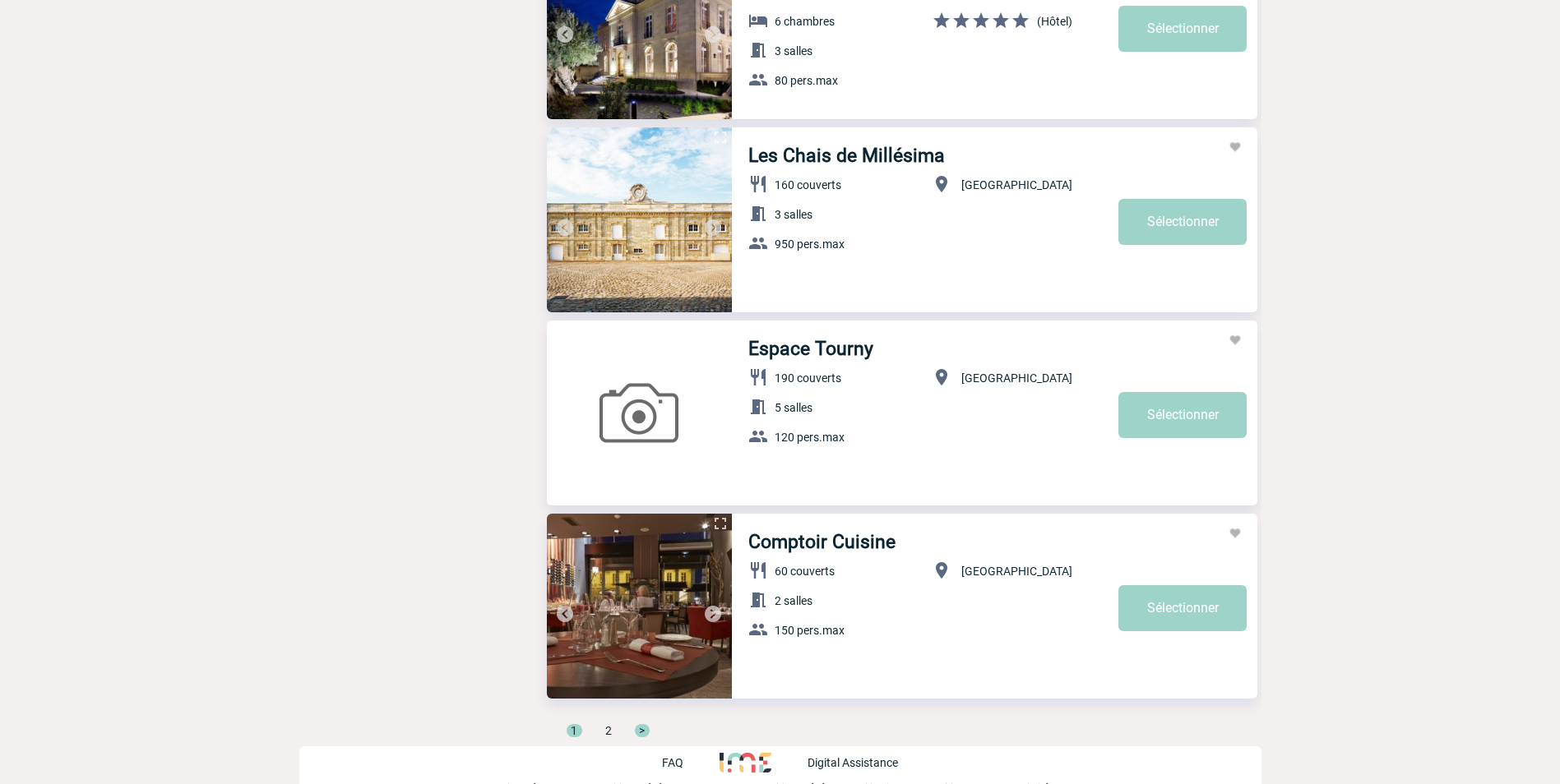
scroll to position [5296, 0]
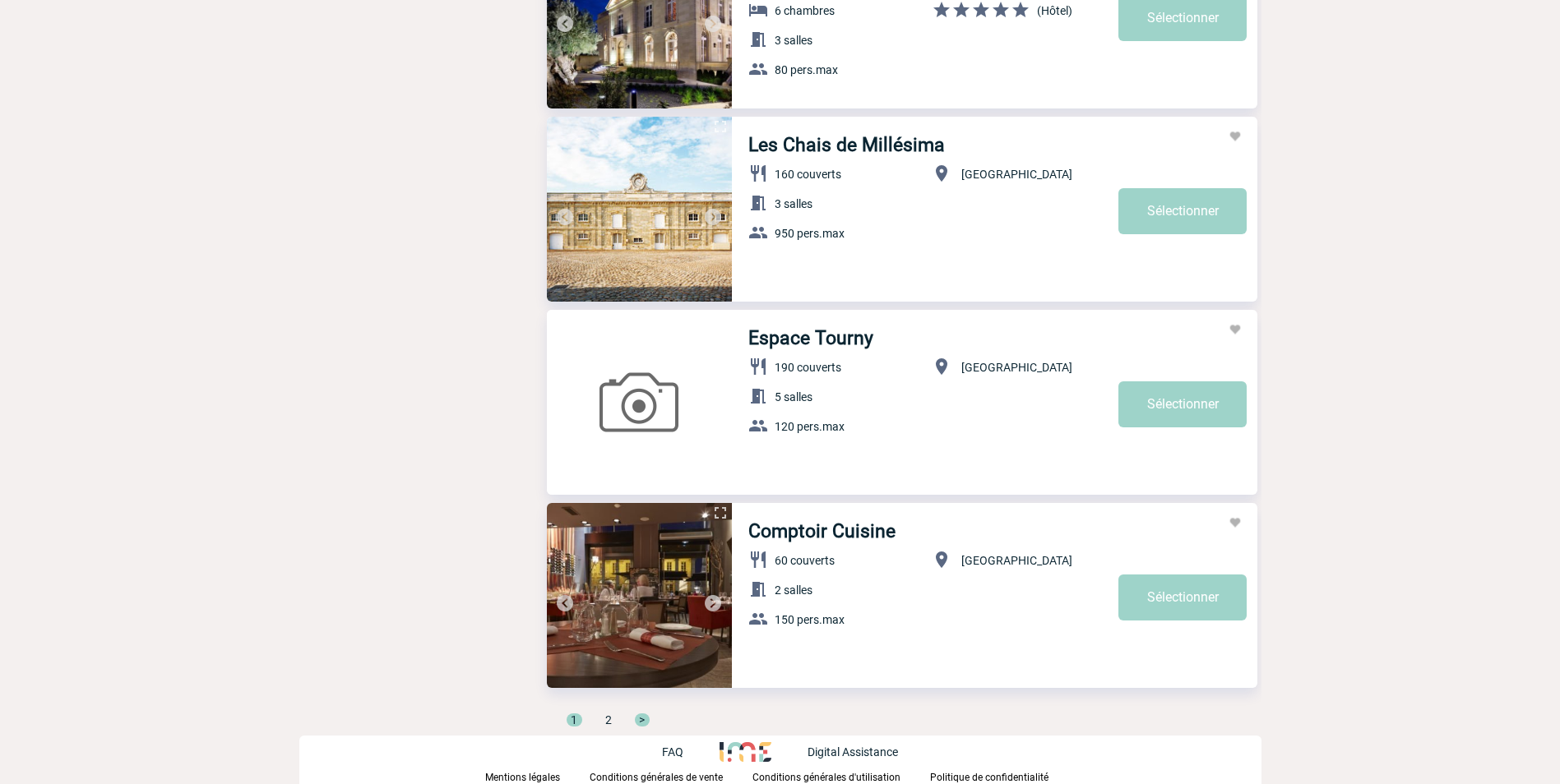
click at [607, 722] on span "2" at bounding box center [608, 721] width 7 height 14
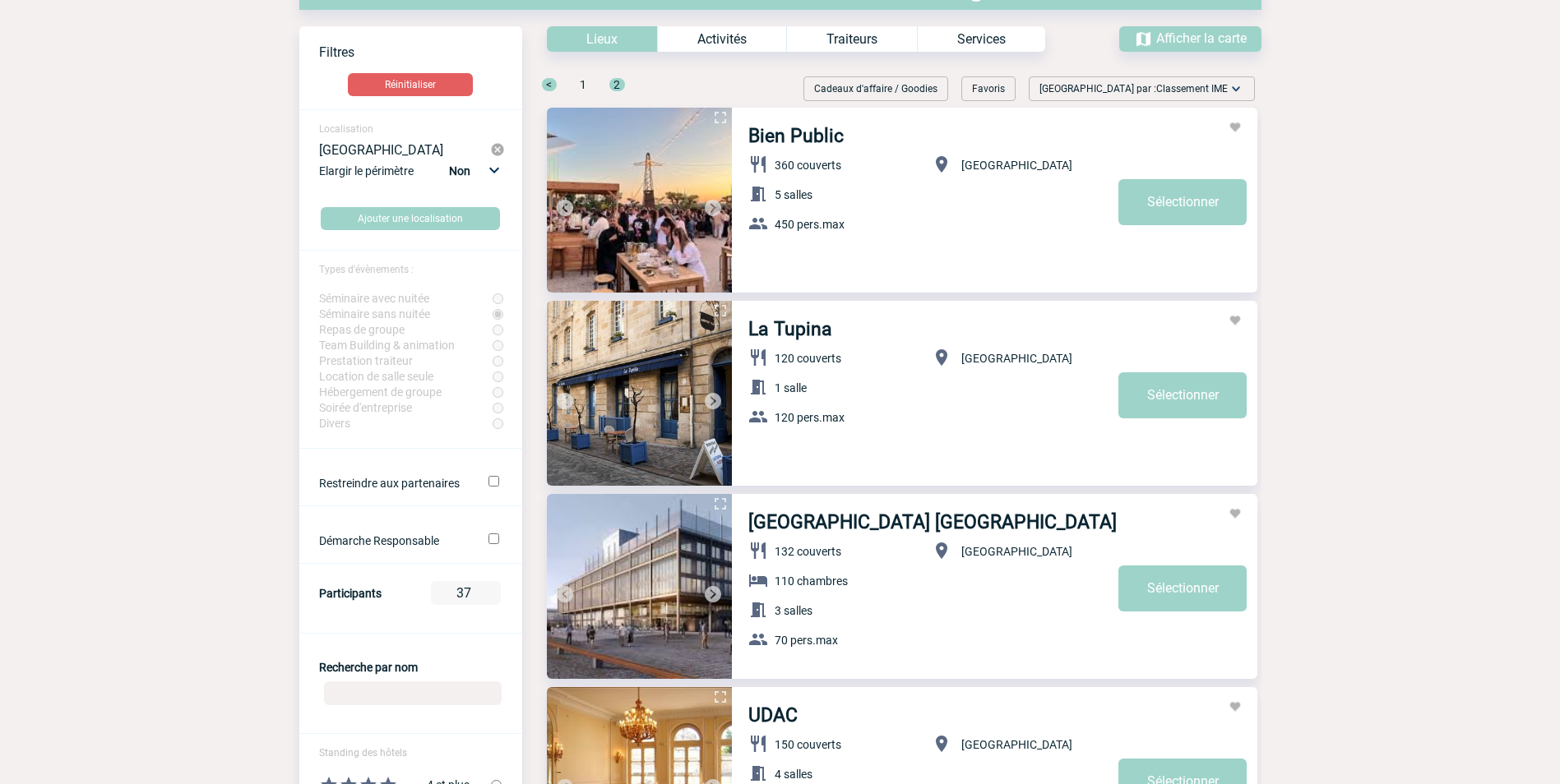
scroll to position [246, 0]
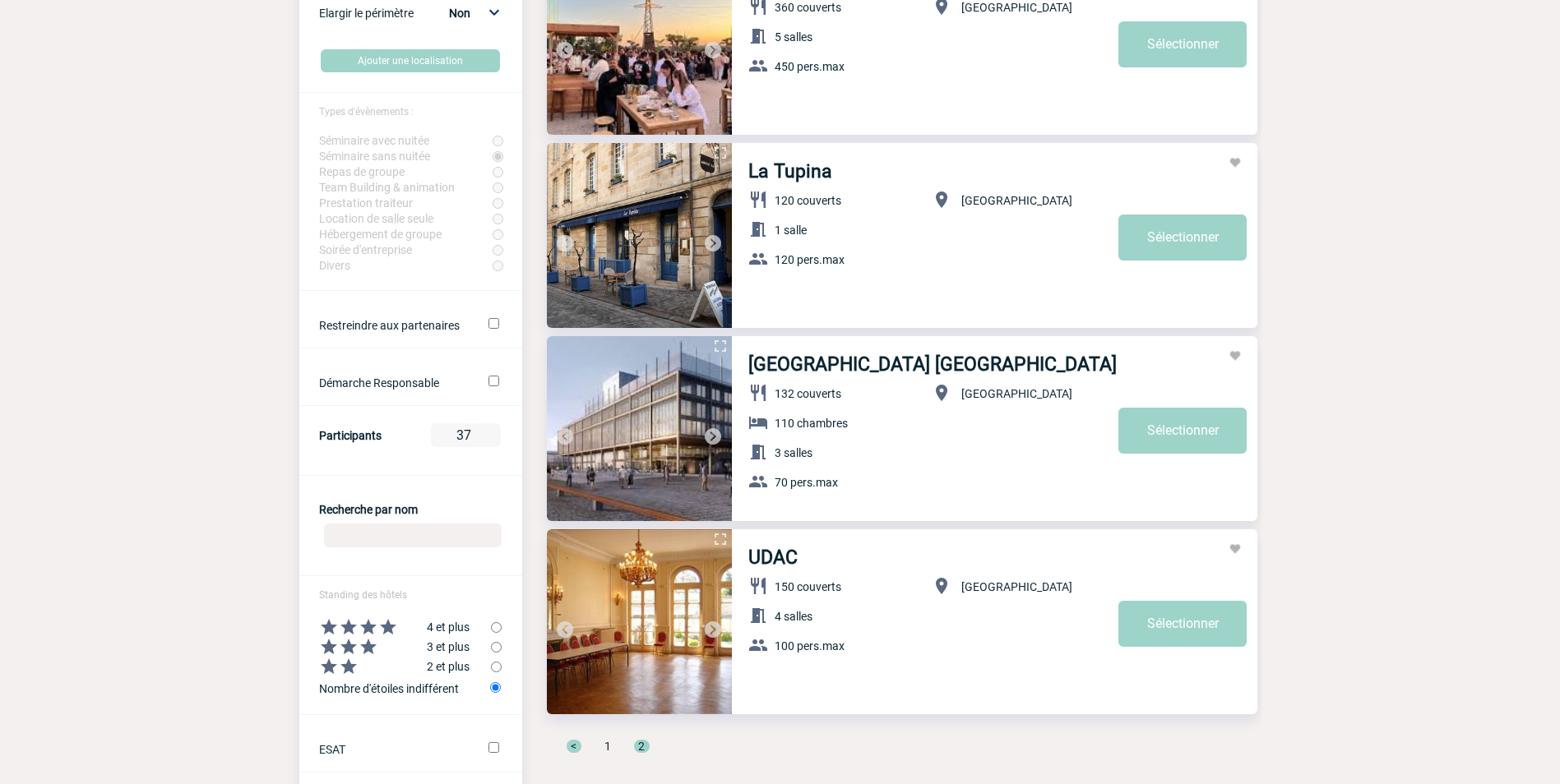
click at [712, 435] on img at bounding box center [713, 436] width 19 height 19
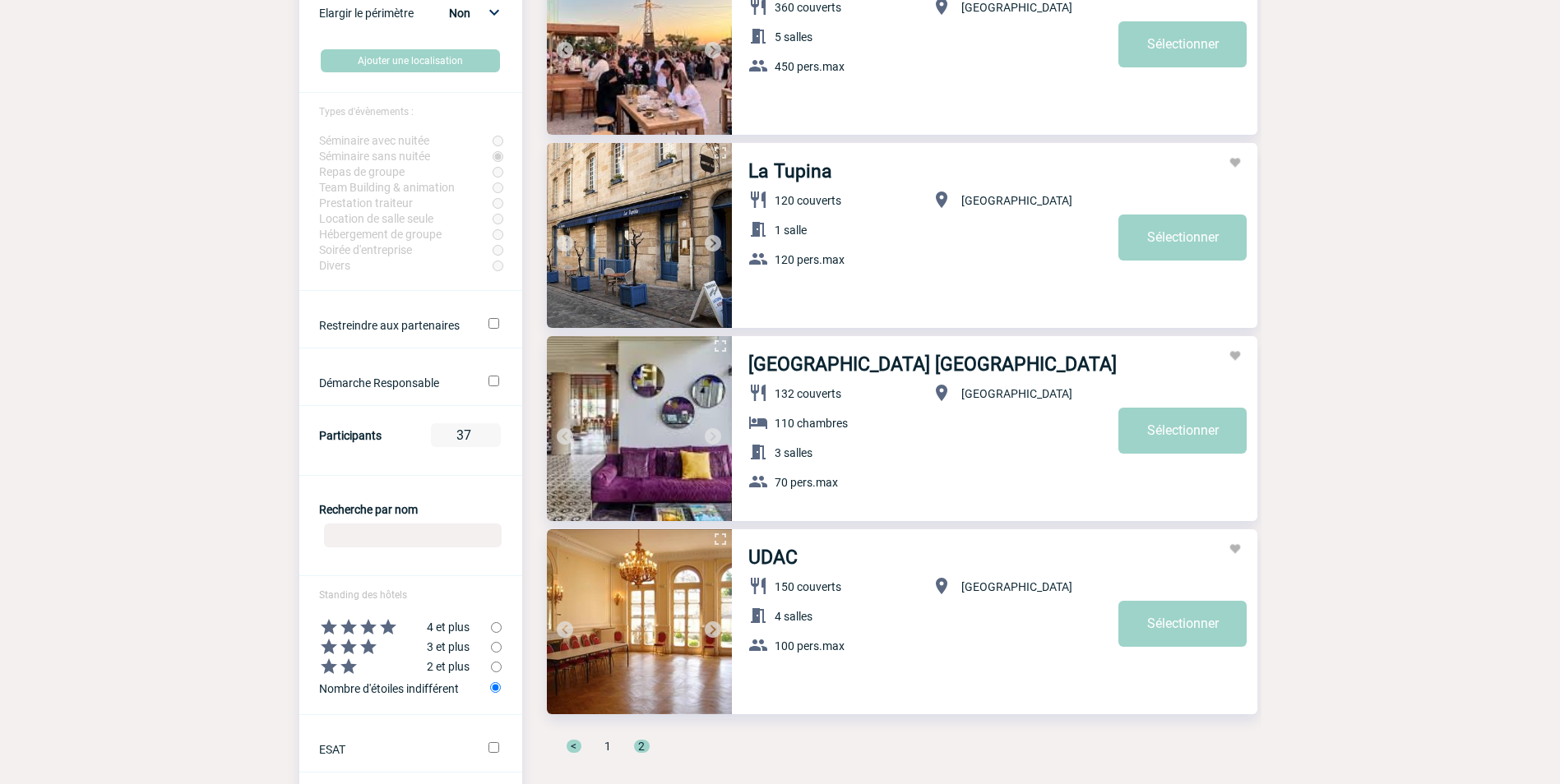
click at [712, 435] on img at bounding box center [713, 436] width 19 height 19
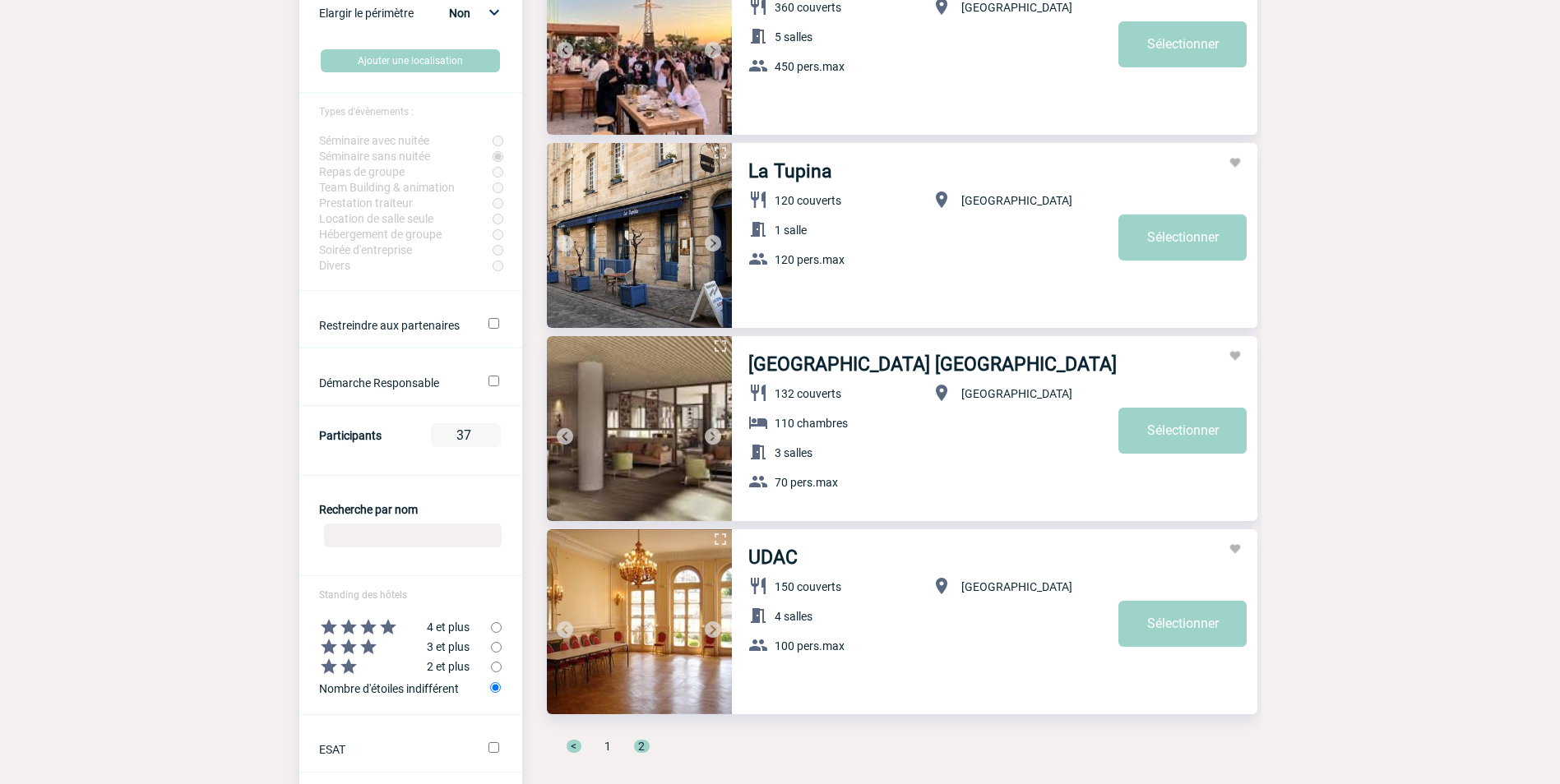
click at [712, 435] on img at bounding box center [713, 436] width 19 height 19
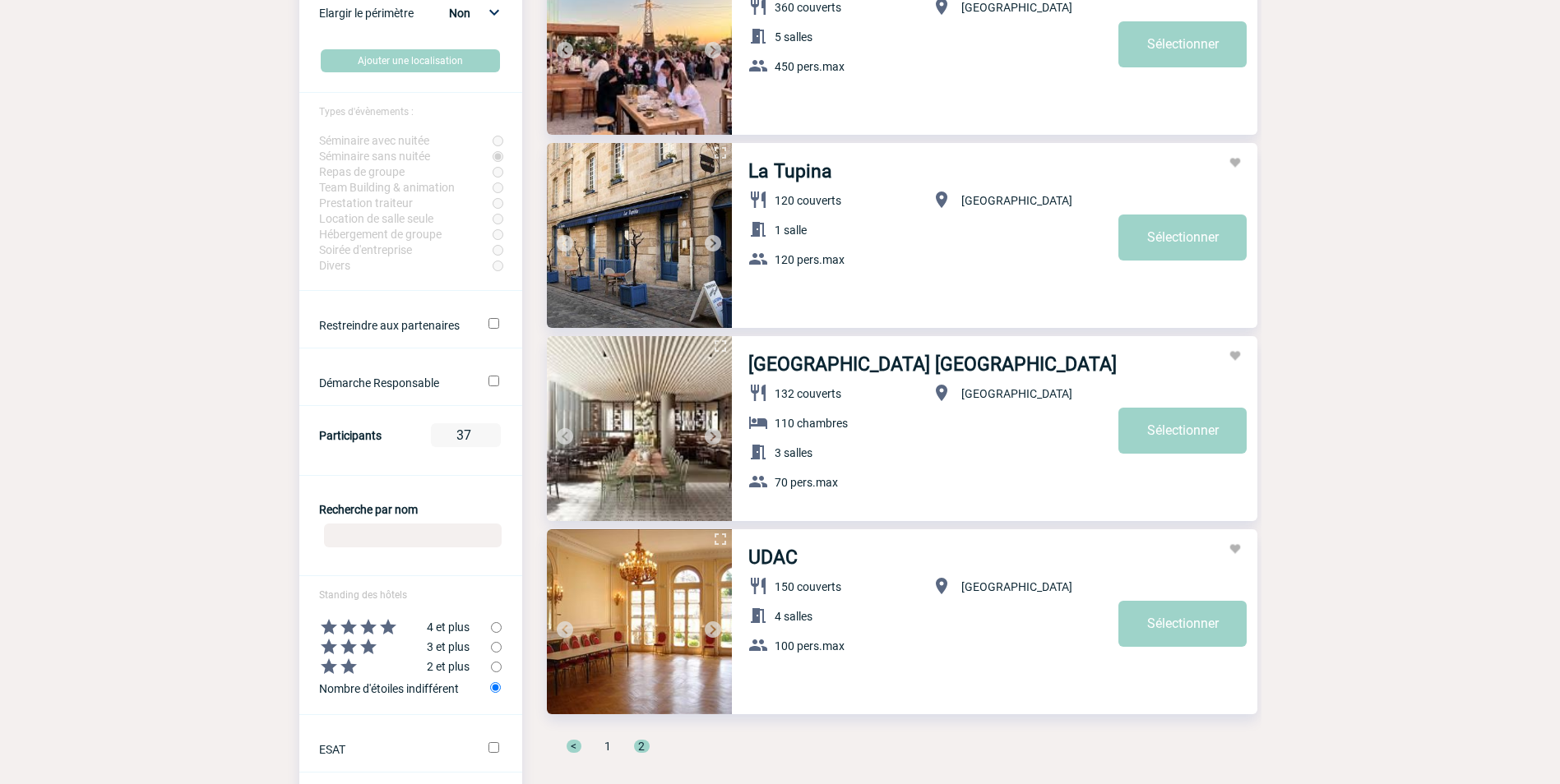
click at [712, 435] on img at bounding box center [713, 436] width 19 height 19
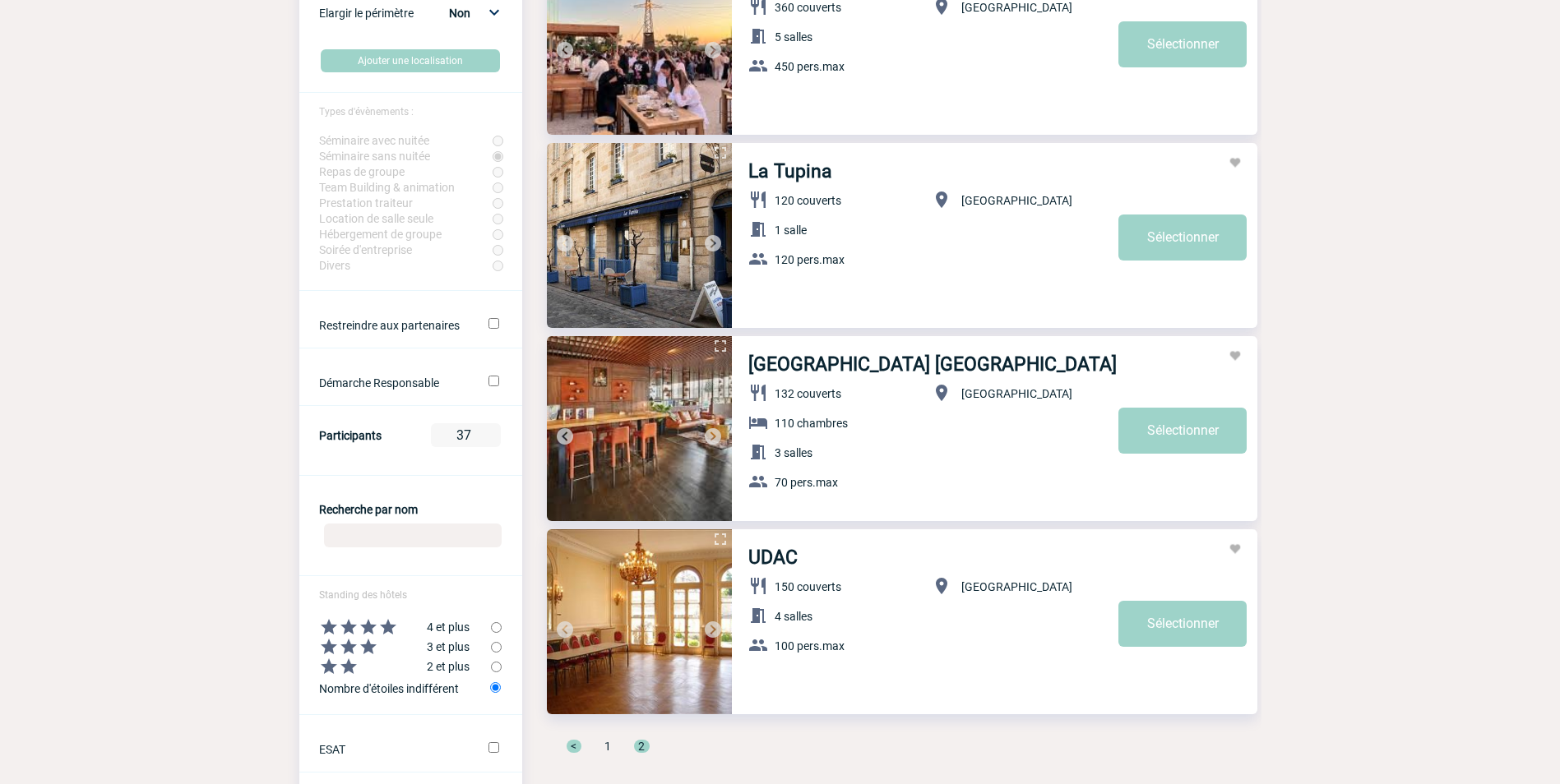
click at [712, 435] on img at bounding box center [713, 436] width 19 height 19
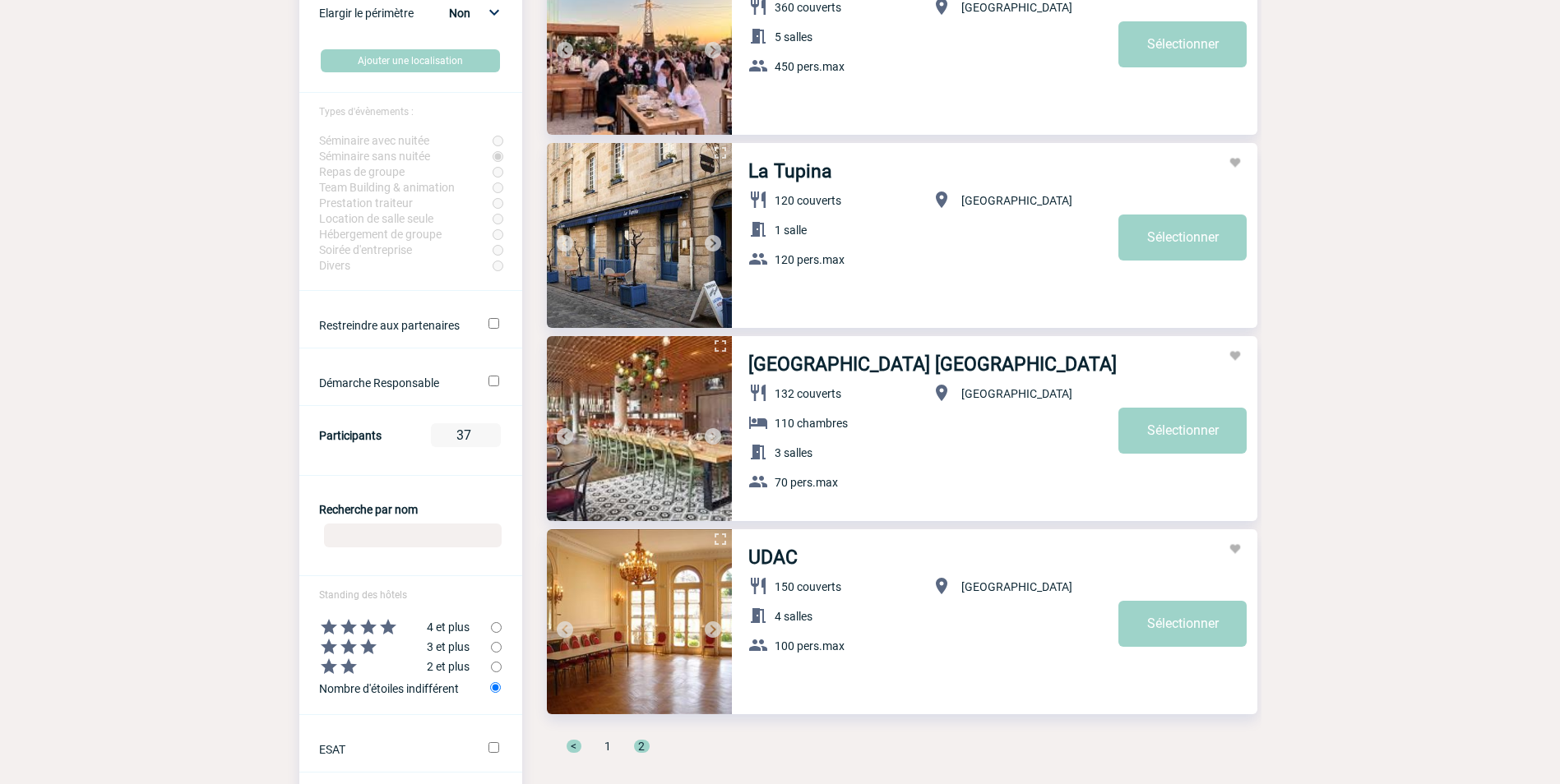
click at [712, 435] on img at bounding box center [713, 436] width 19 height 19
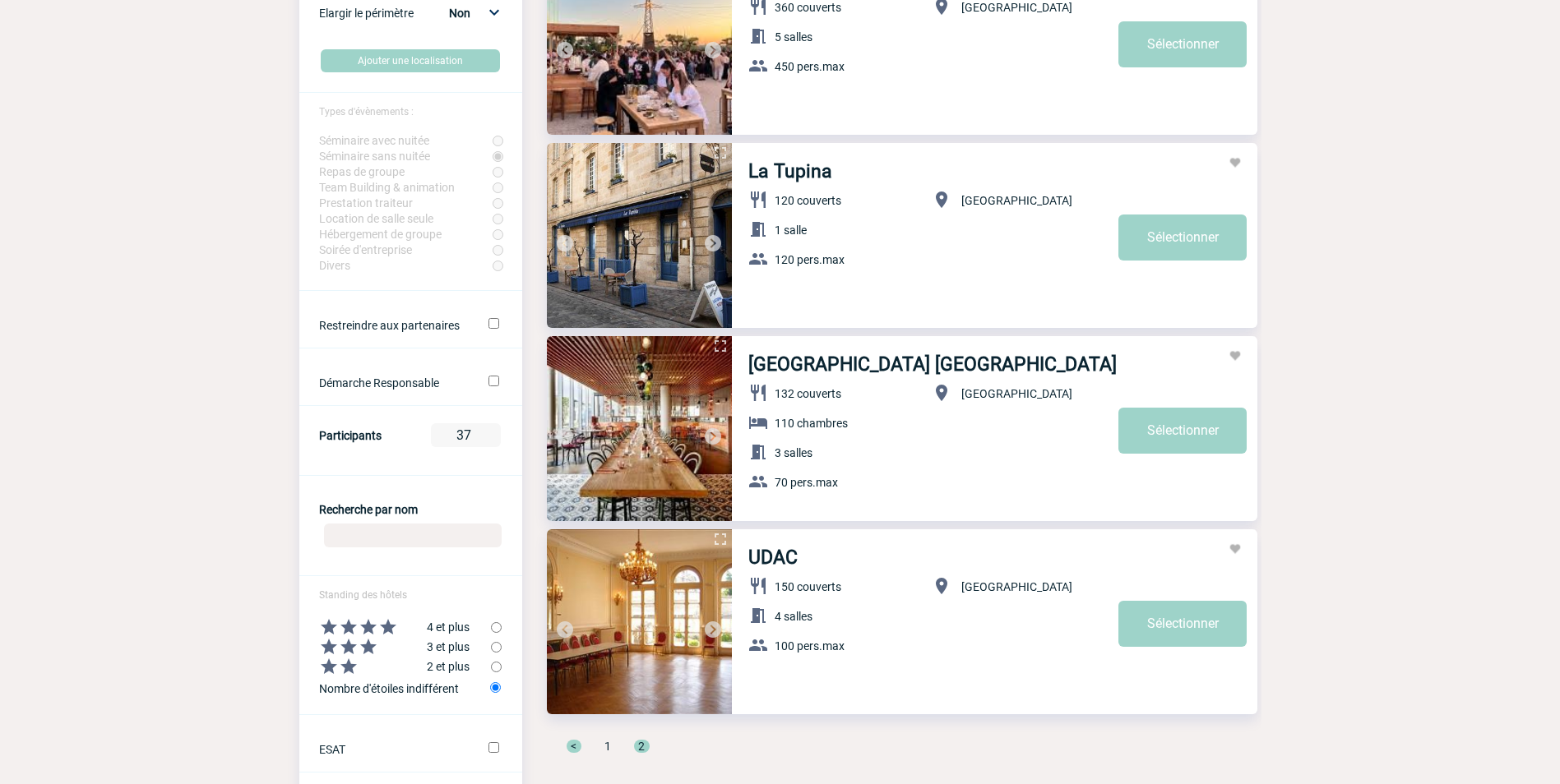
click at [712, 435] on img at bounding box center [713, 436] width 19 height 19
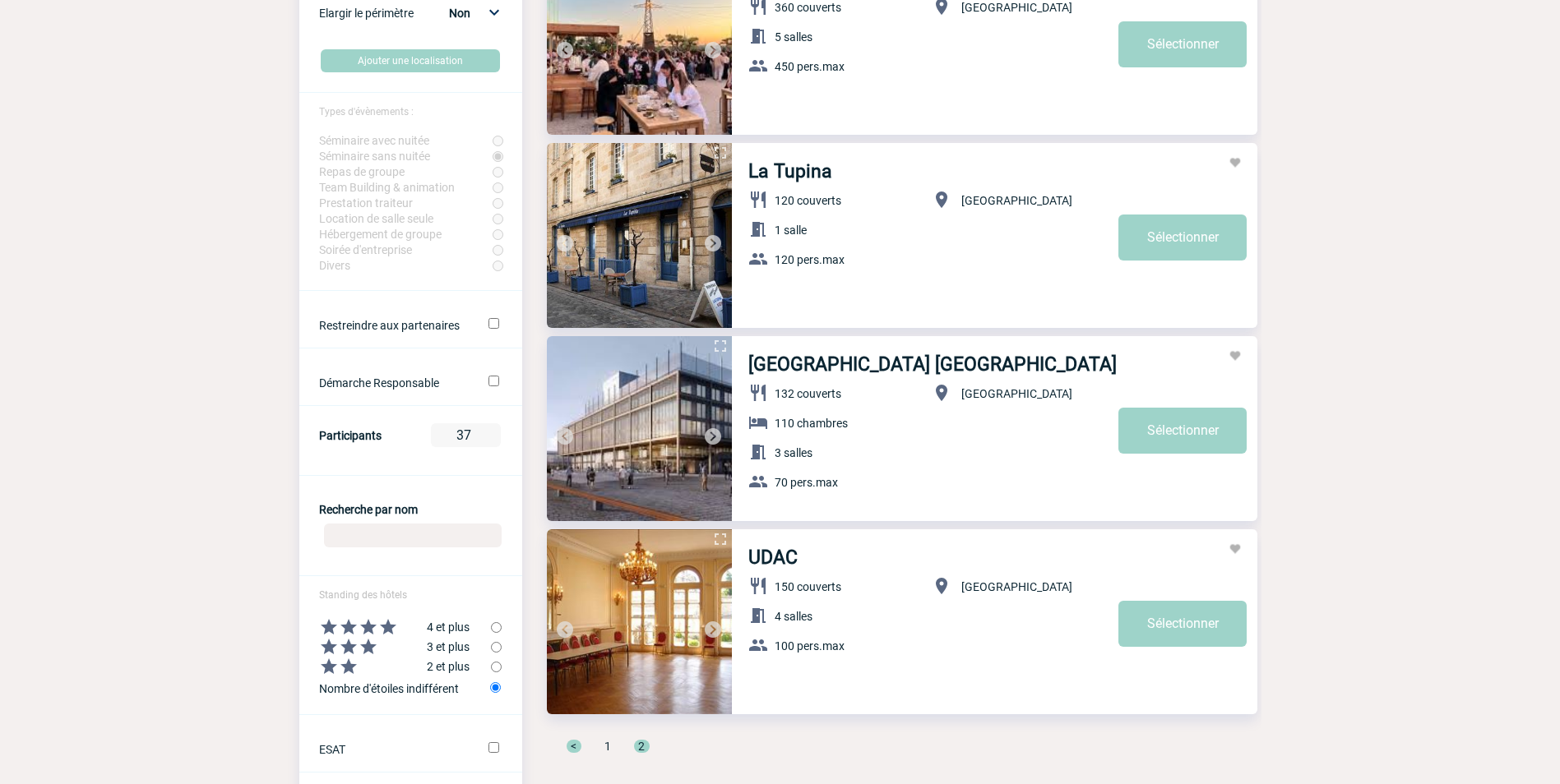
click at [712, 435] on img at bounding box center [713, 436] width 19 height 19
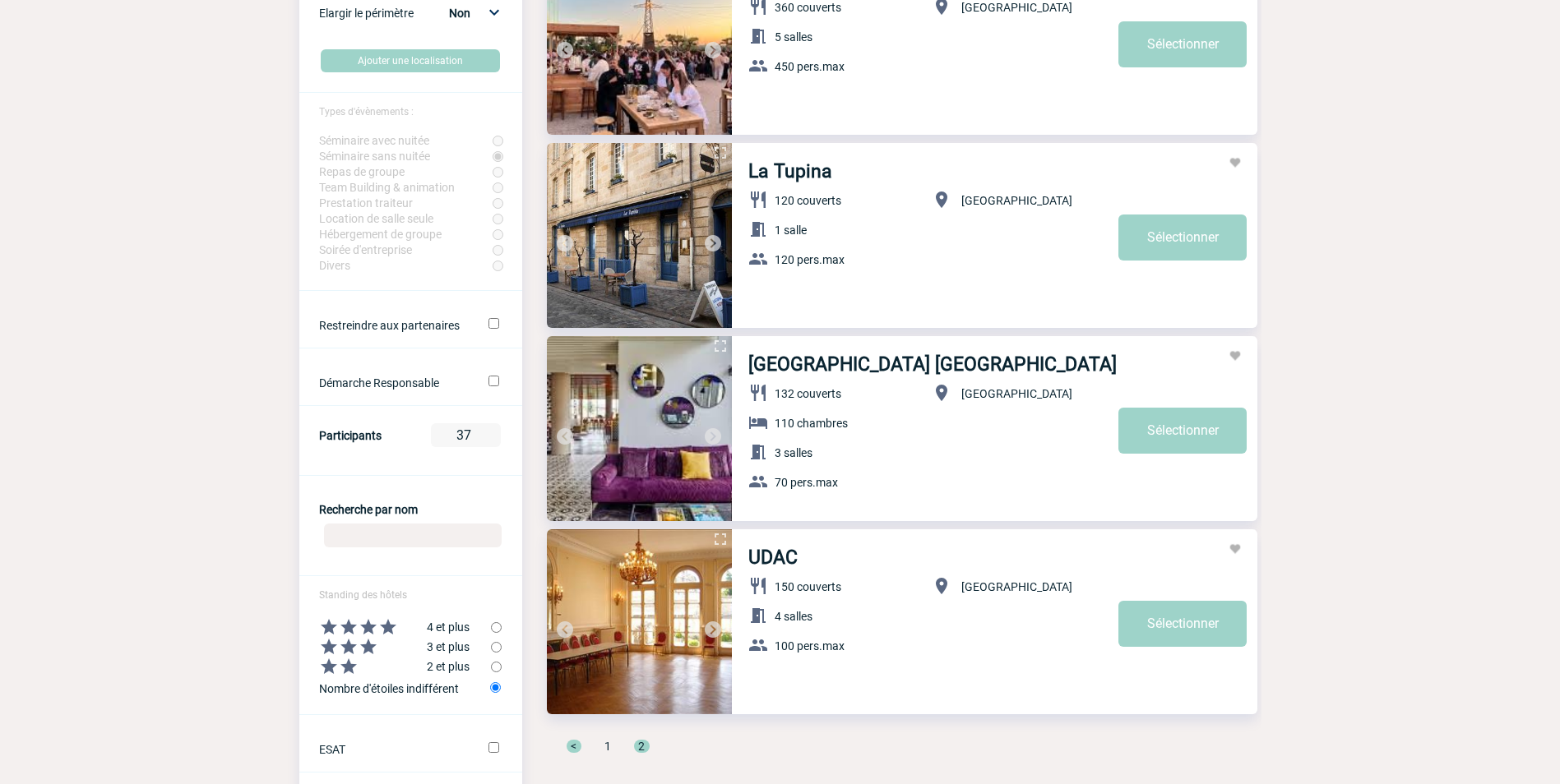
click at [709, 241] on img at bounding box center [713, 243] width 19 height 19
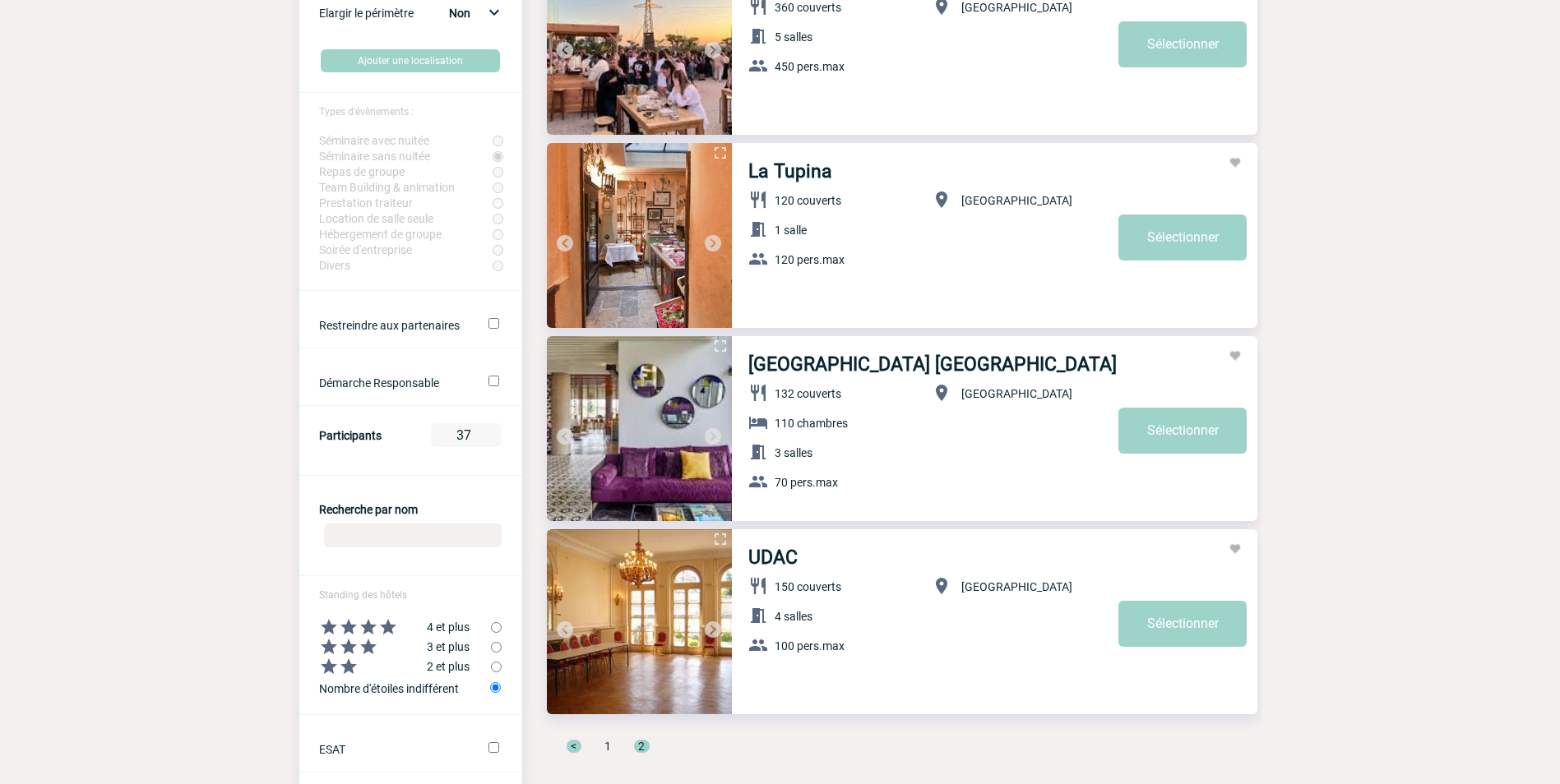
click at [709, 241] on img at bounding box center [713, 243] width 19 height 19
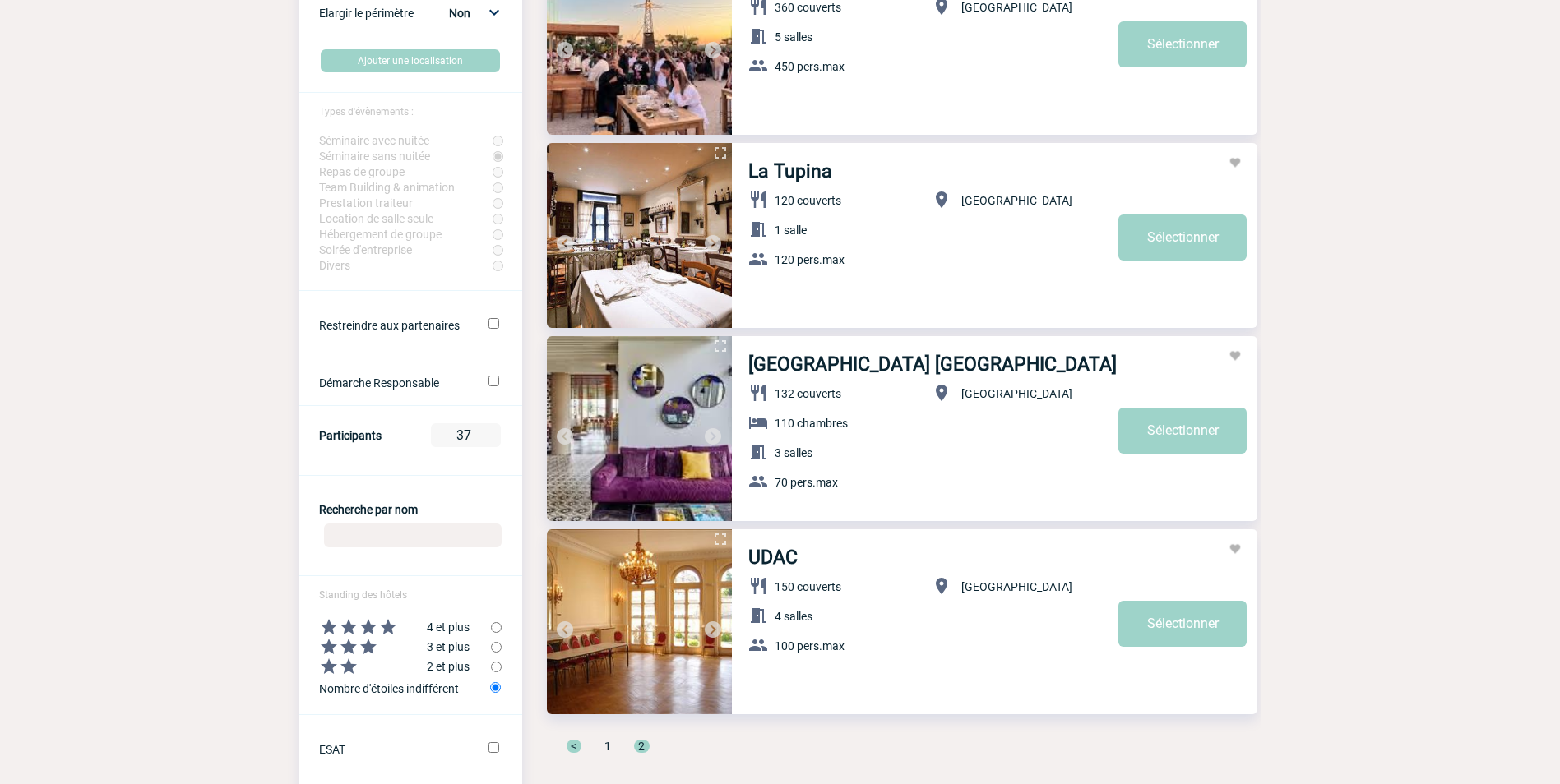
click at [709, 241] on img at bounding box center [713, 243] width 19 height 19
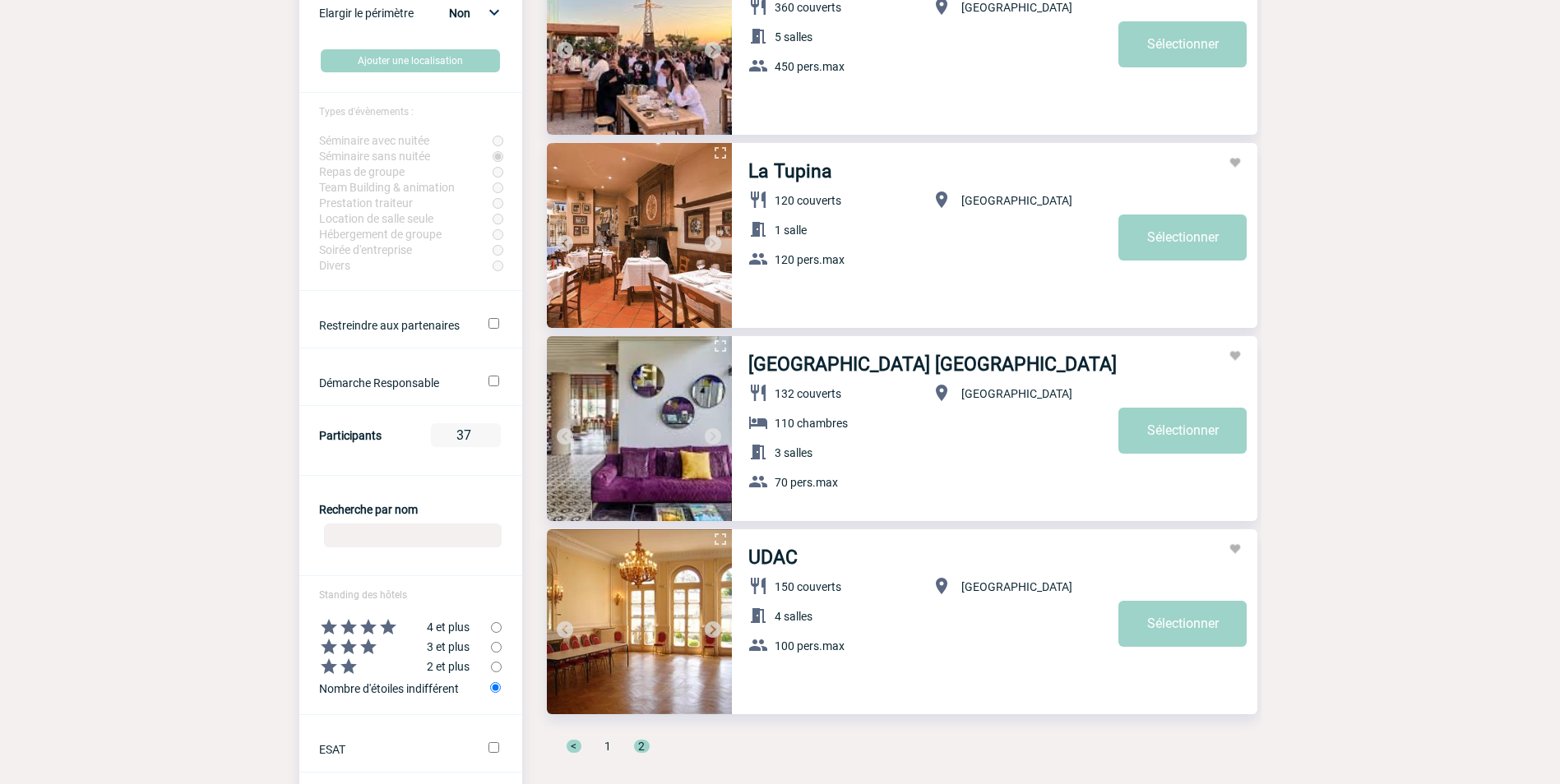
click at [709, 241] on img at bounding box center [713, 243] width 19 height 19
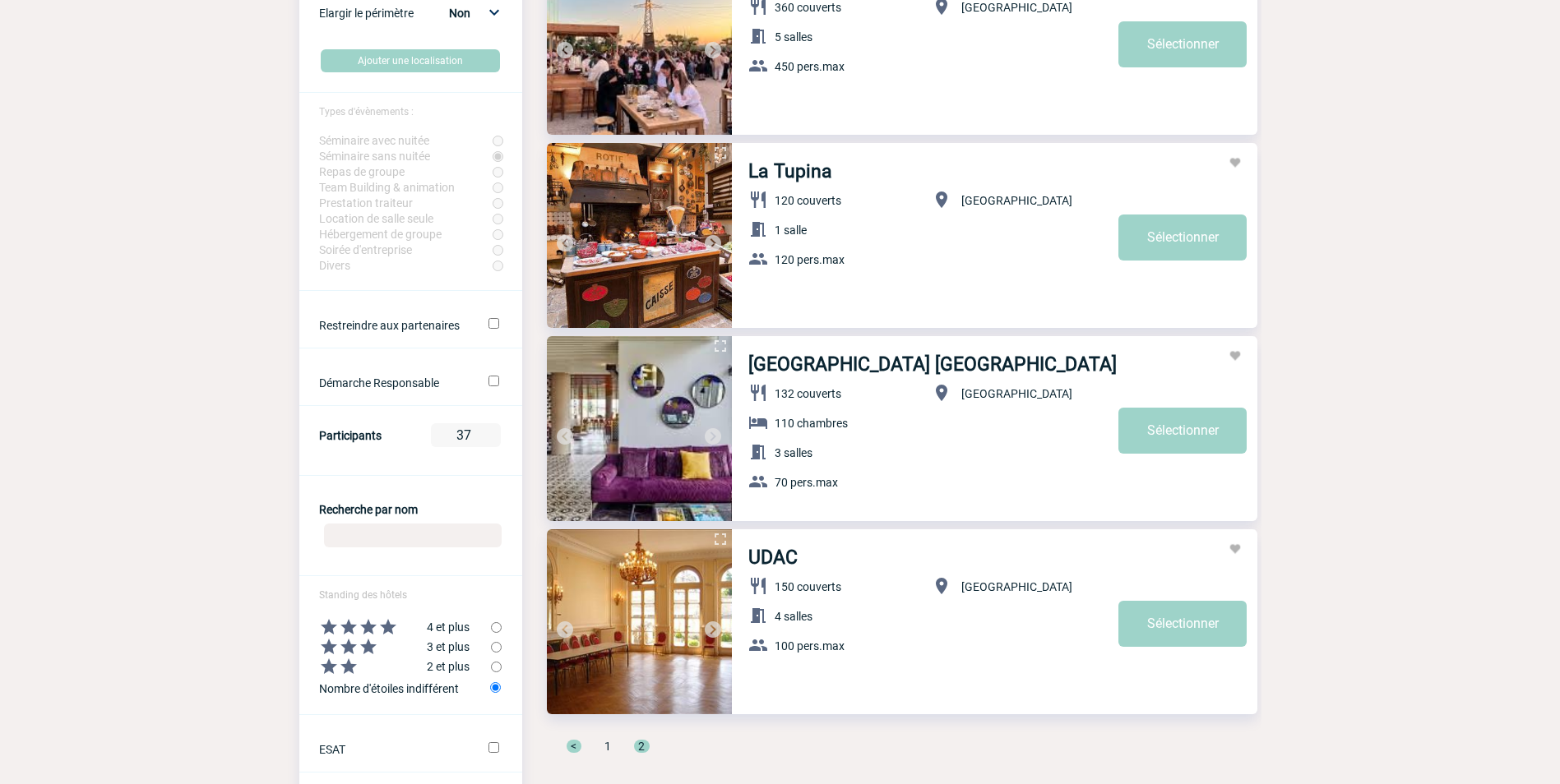
click at [709, 241] on img at bounding box center [713, 243] width 19 height 19
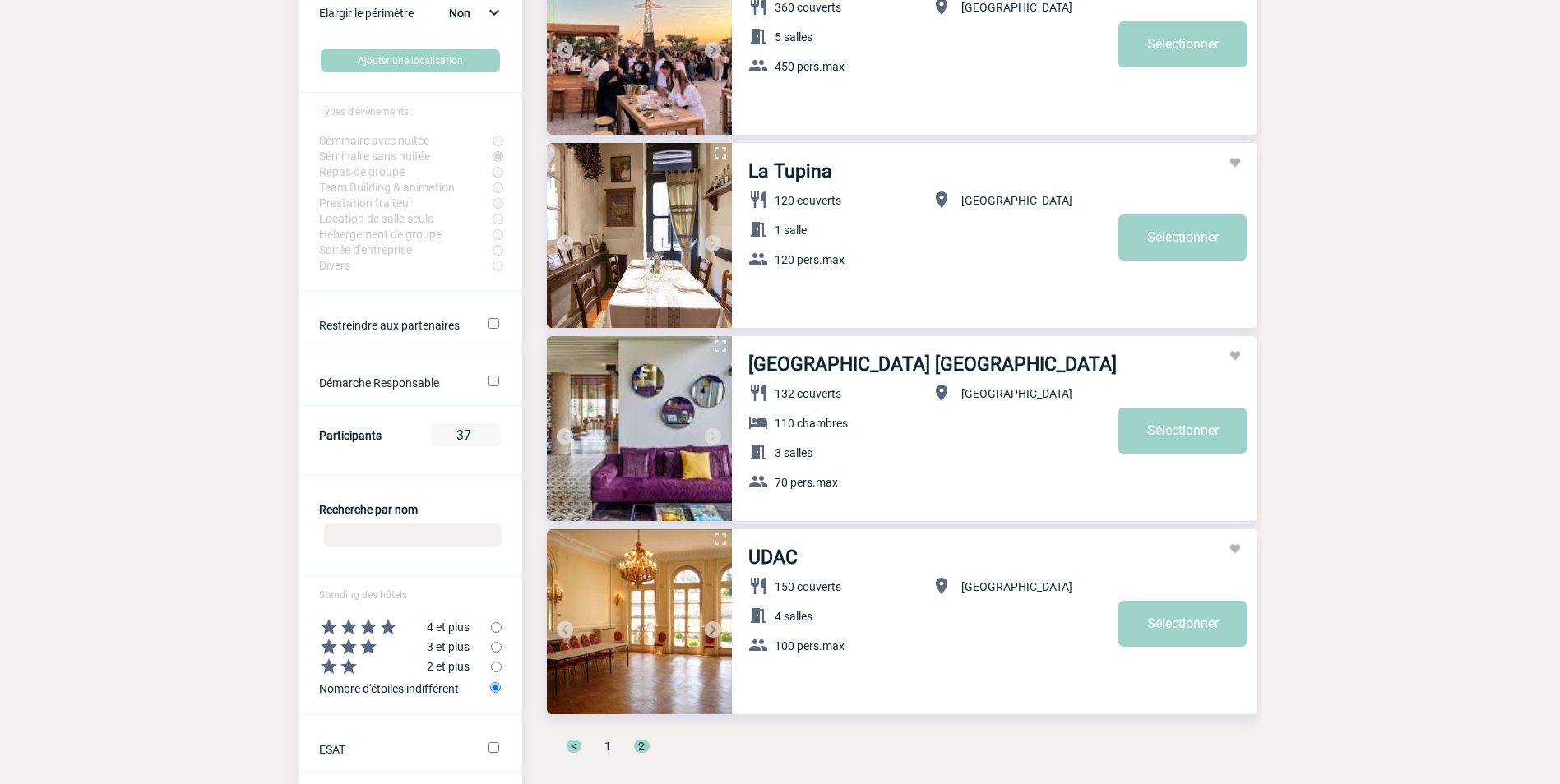
click at [709, 241] on img at bounding box center [713, 243] width 19 height 19
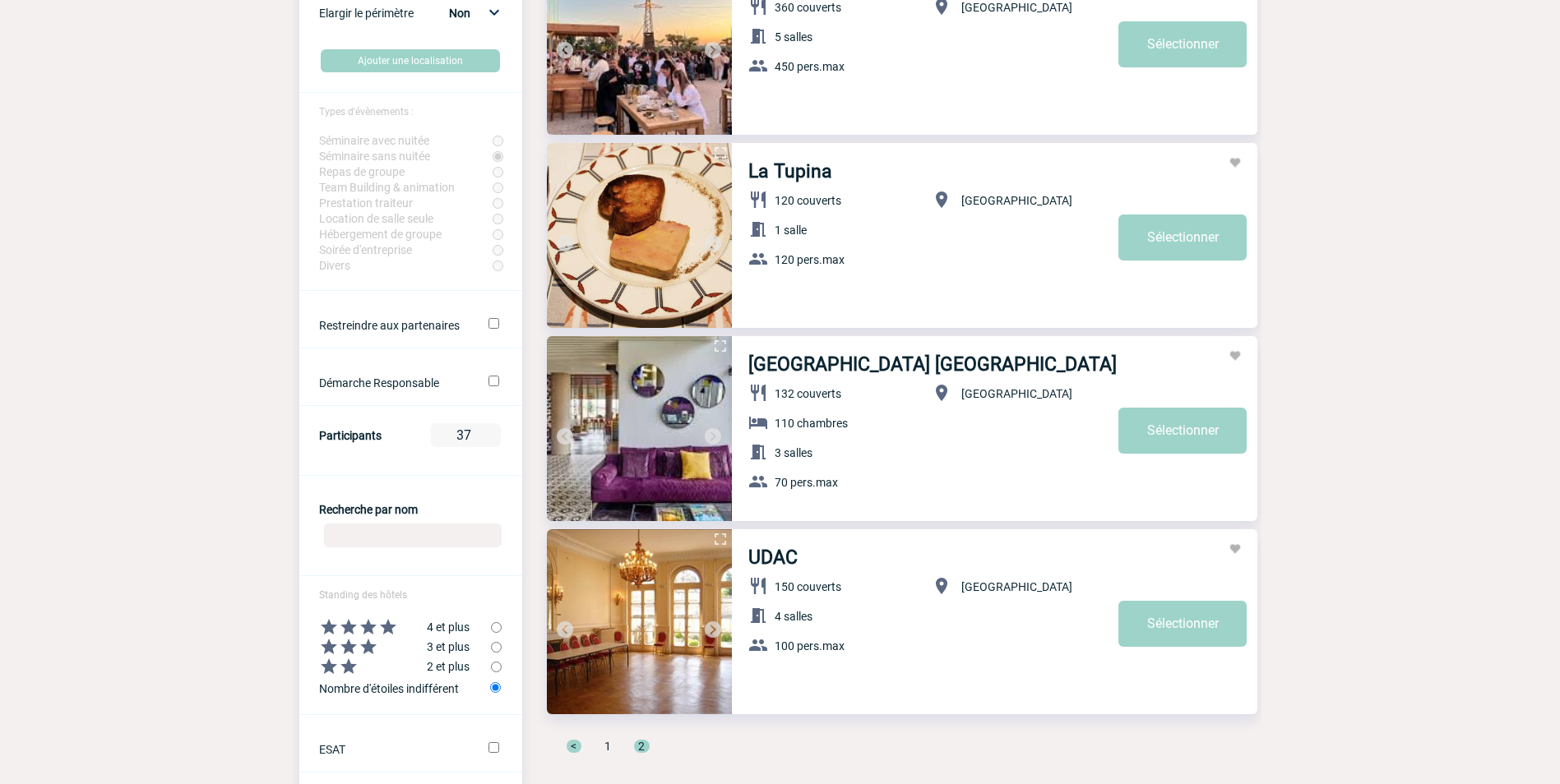
click at [709, 241] on img at bounding box center [713, 243] width 19 height 19
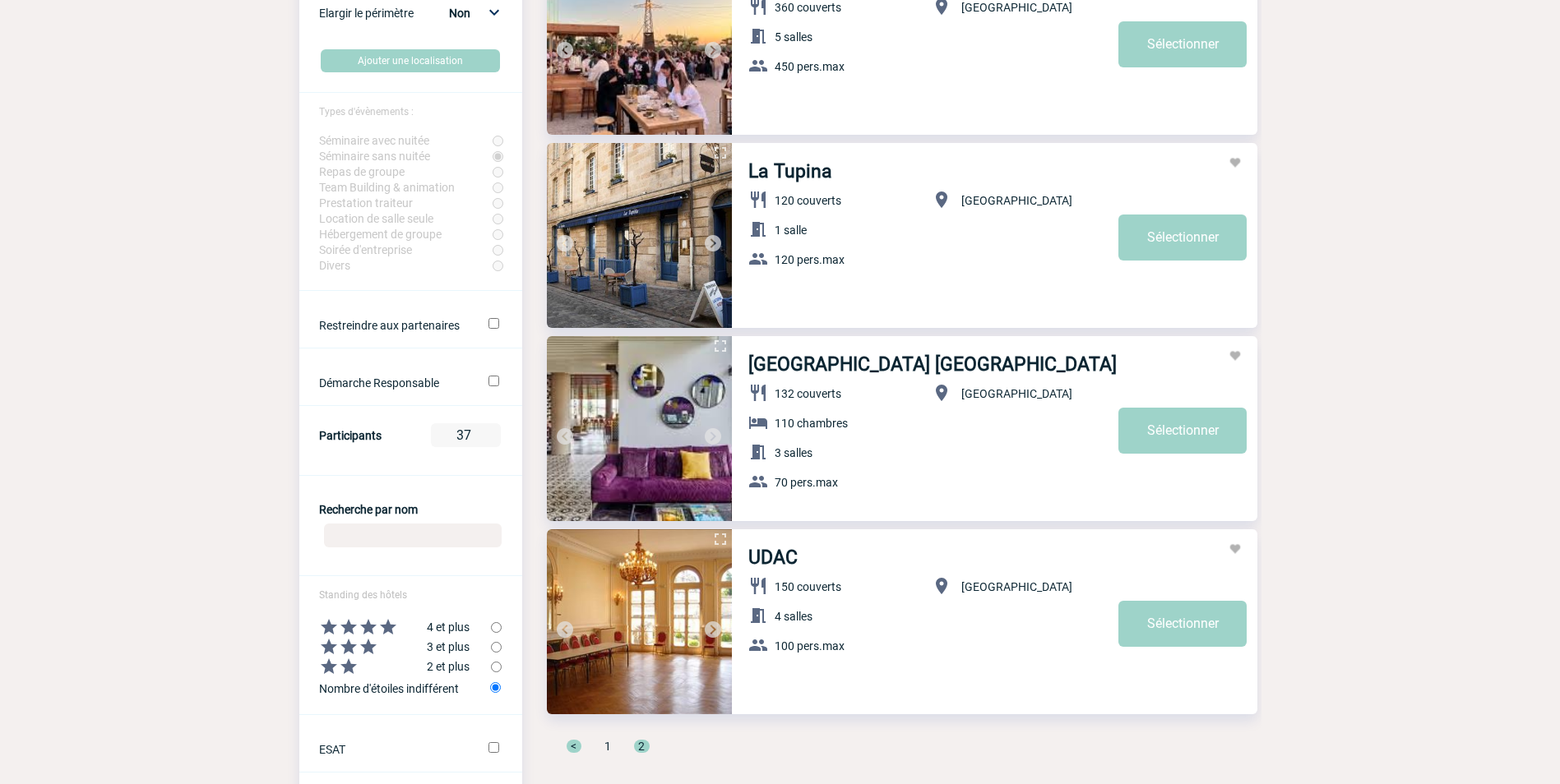
click at [709, 241] on img at bounding box center [713, 243] width 19 height 19
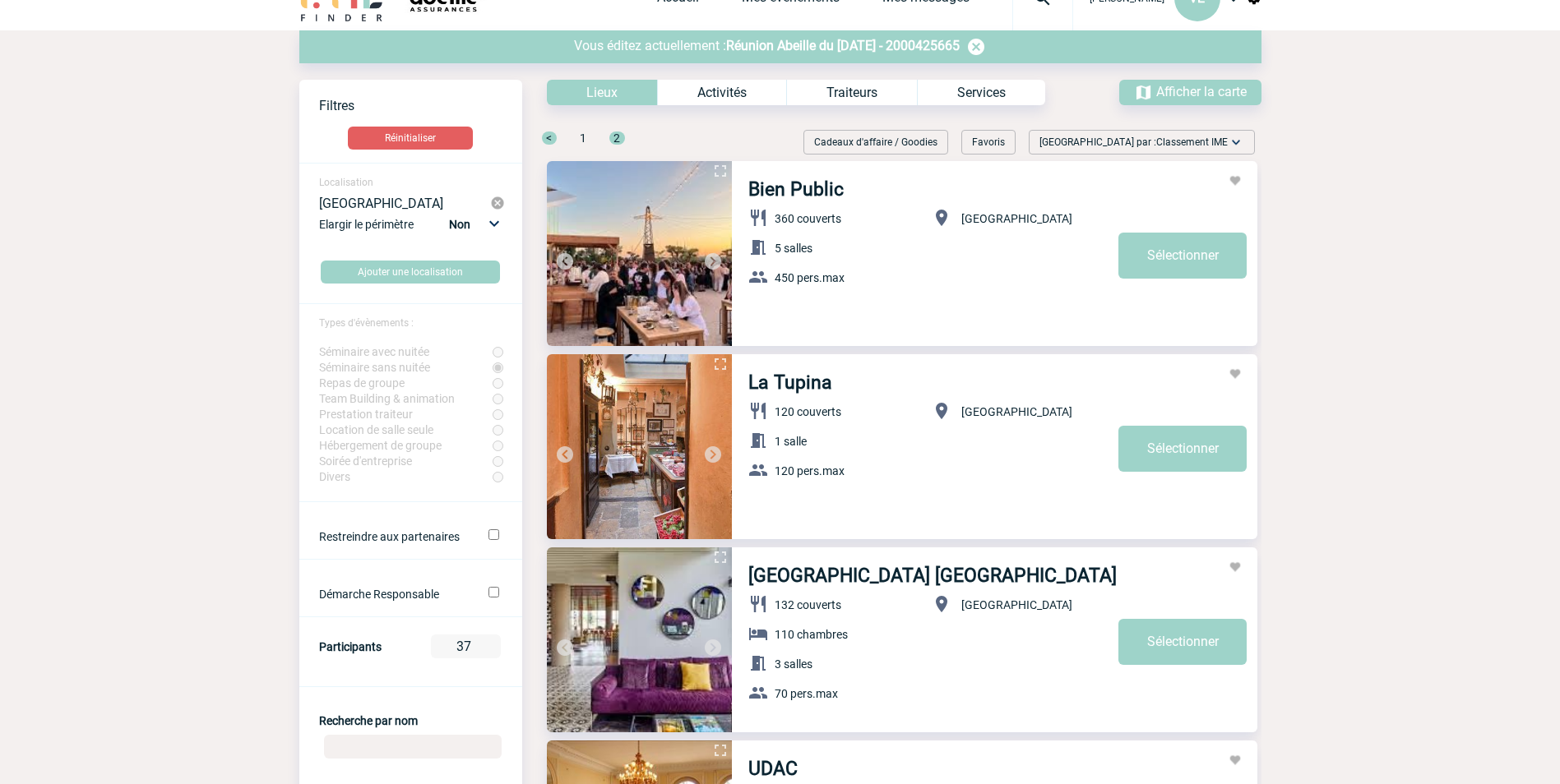
scroll to position [0, 0]
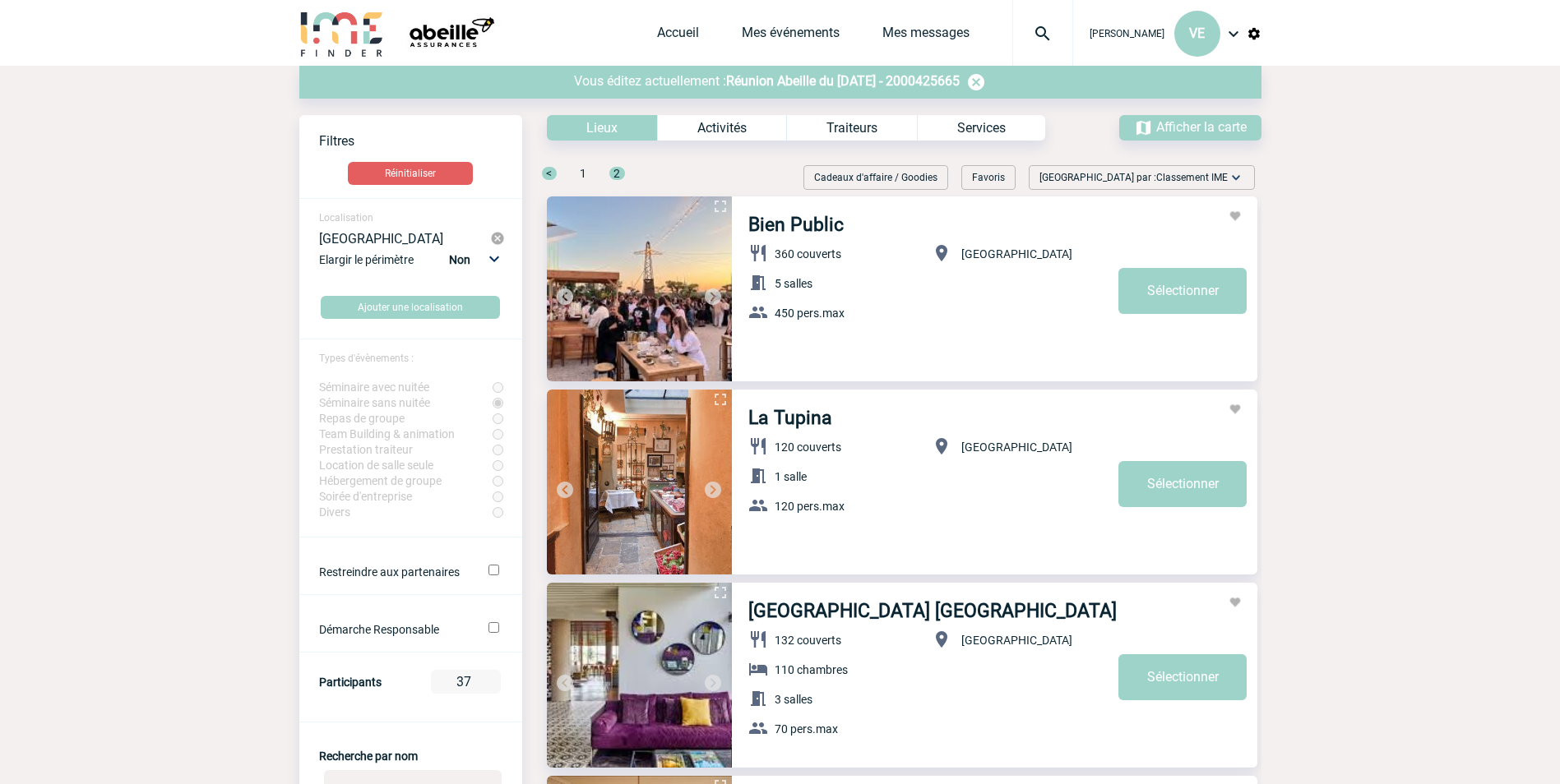
click at [711, 292] on img at bounding box center [713, 297] width 19 height 19
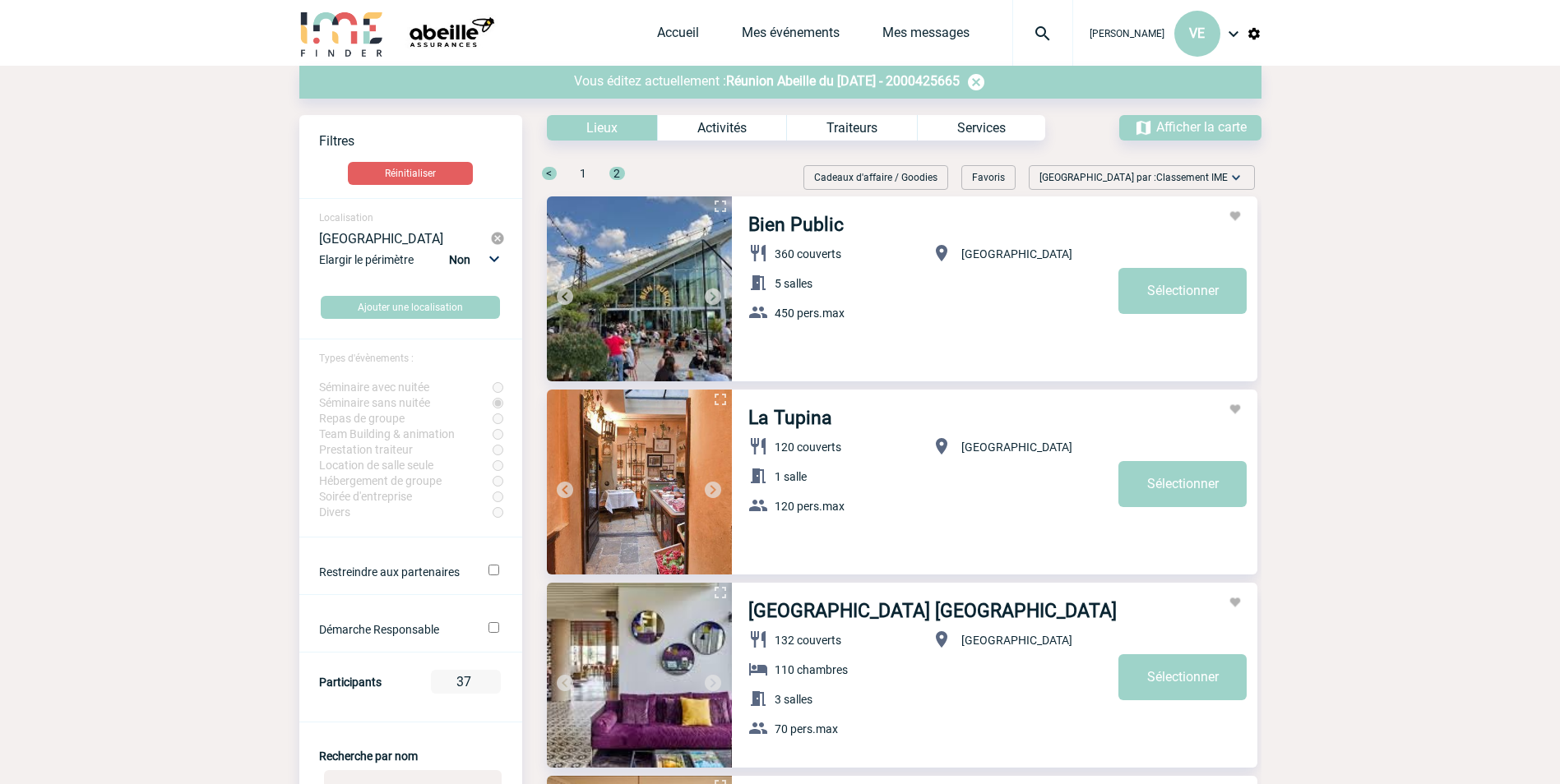
click at [711, 292] on img at bounding box center [713, 297] width 19 height 19
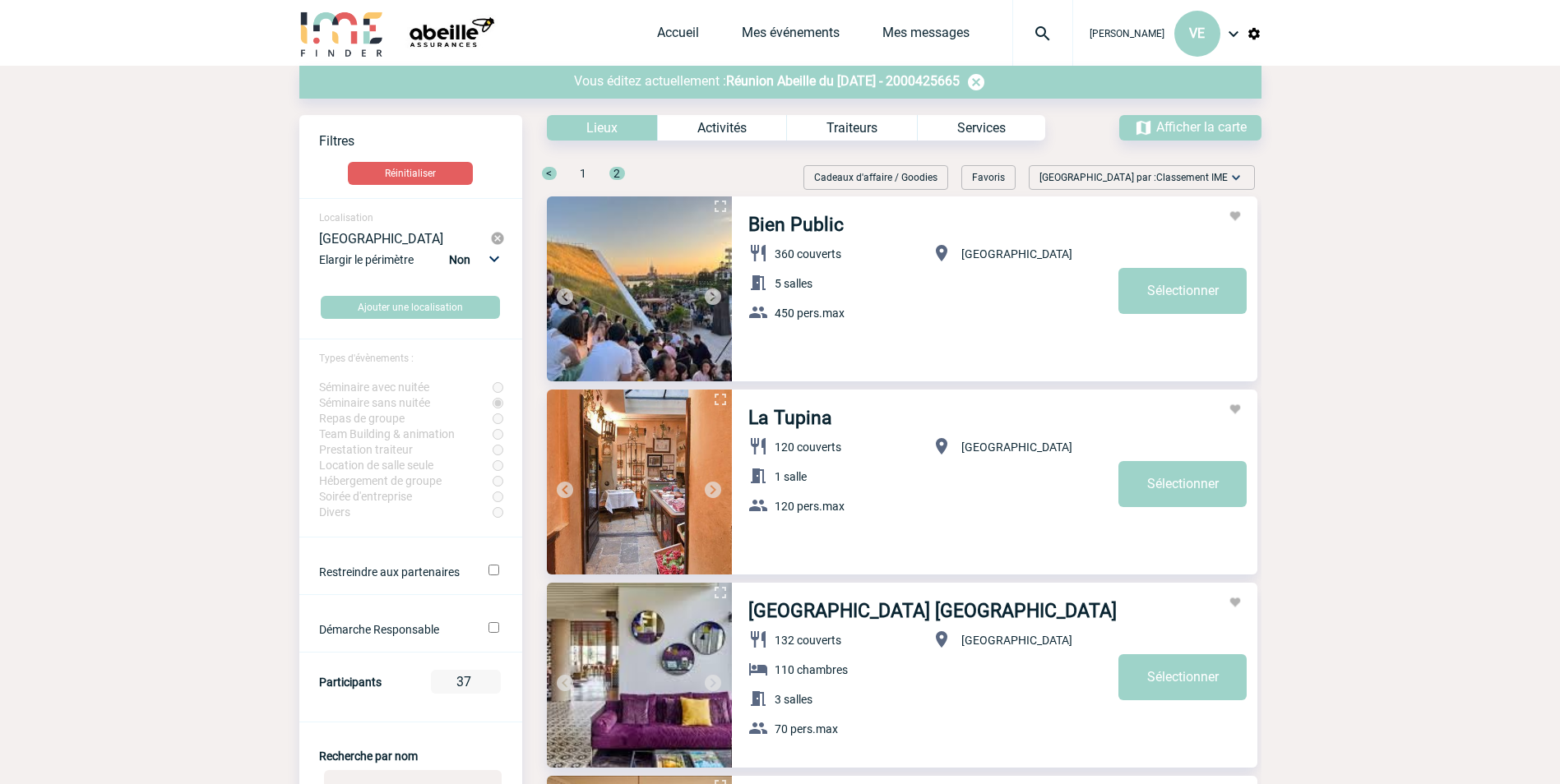
click at [711, 292] on img at bounding box center [713, 297] width 19 height 19
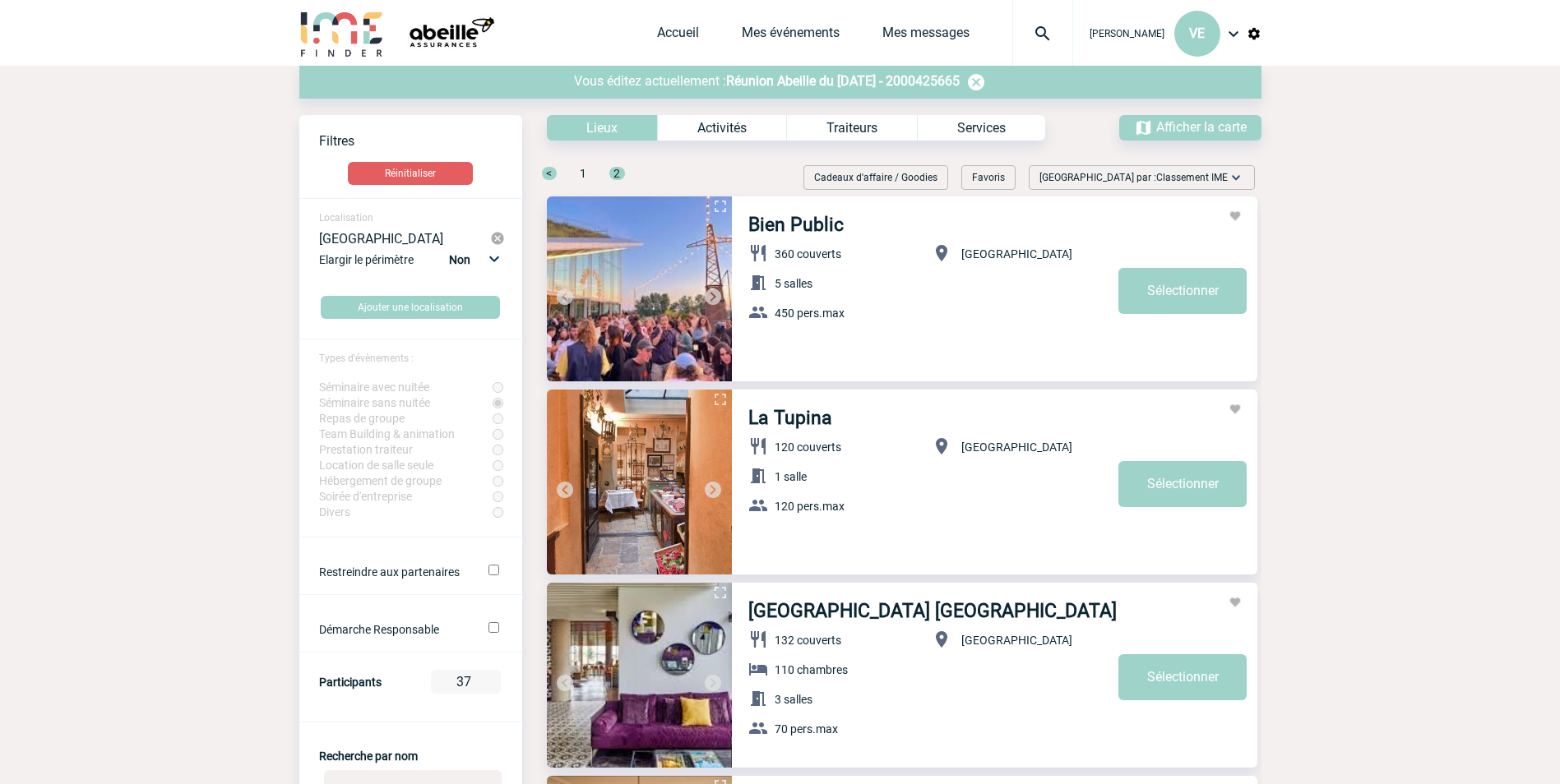
click at [711, 292] on img at bounding box center [713, 297] width 19 height 19
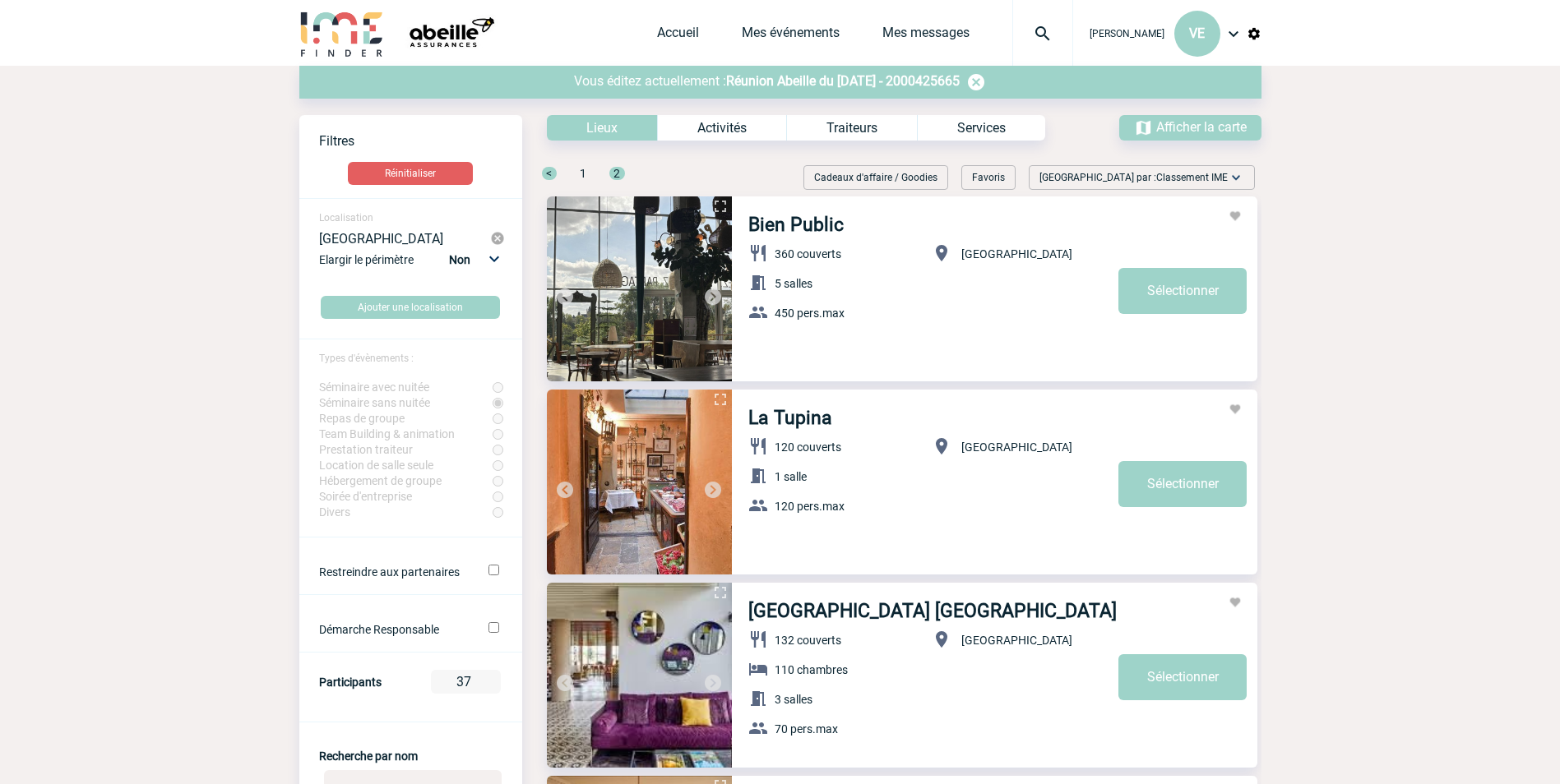
click at [711, 292] on img at bounding box center [713, 297] width 19 height 19
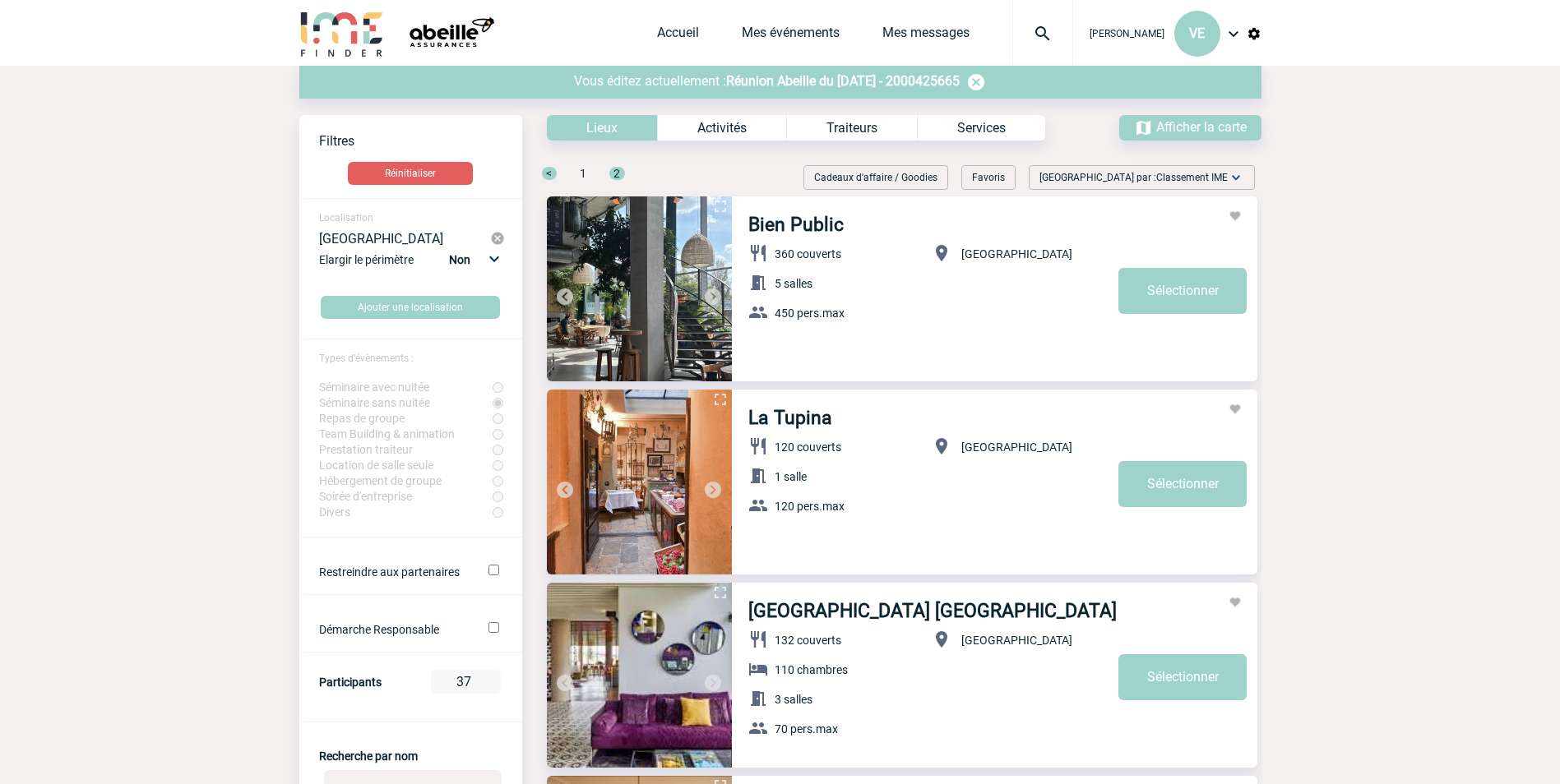
click at [711, 292] on img at bounding box center [713, 297] width 19 height 19
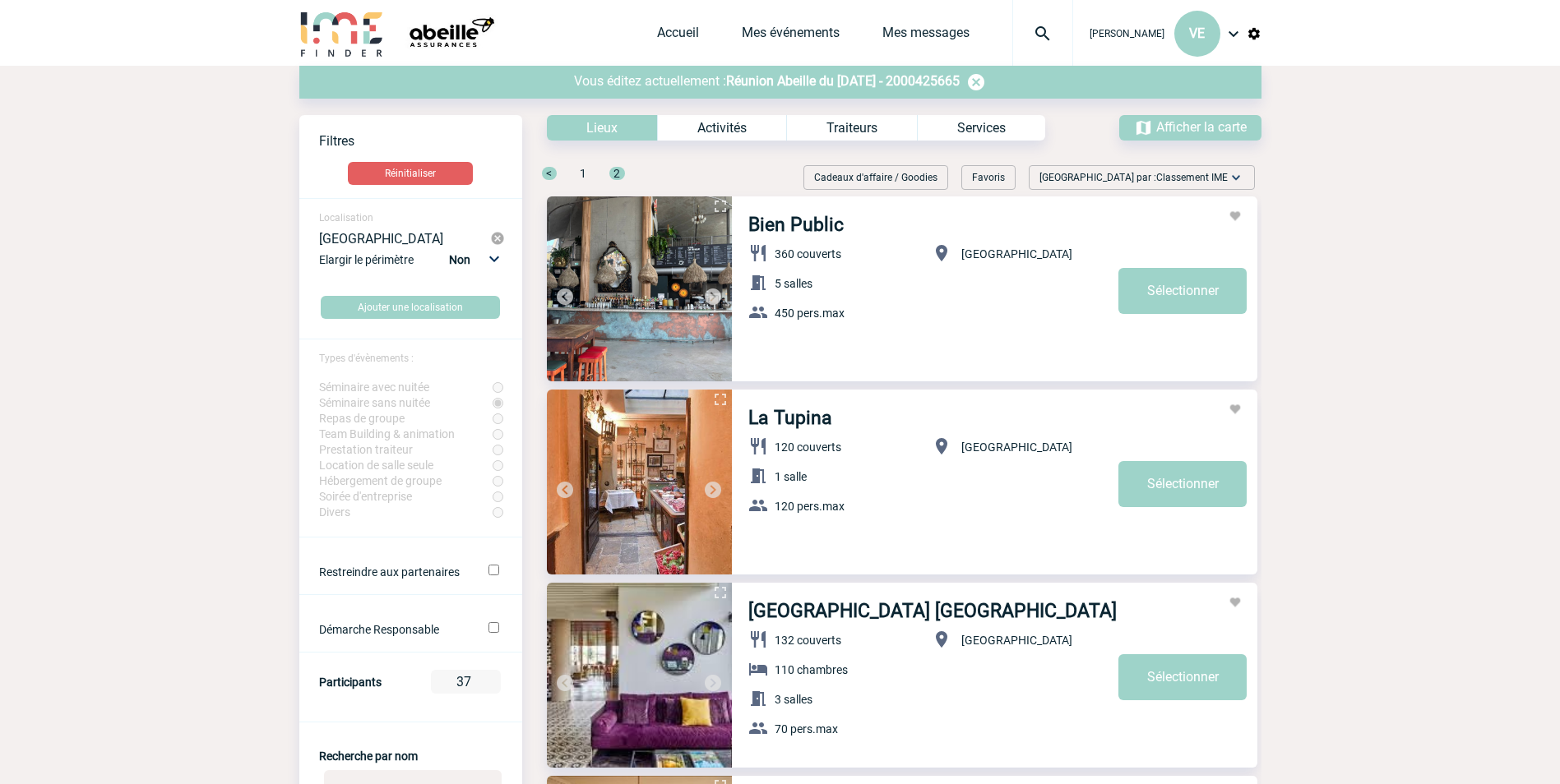
click at [711, 292] on img at bounding box center [713, 297] width 19 height 19
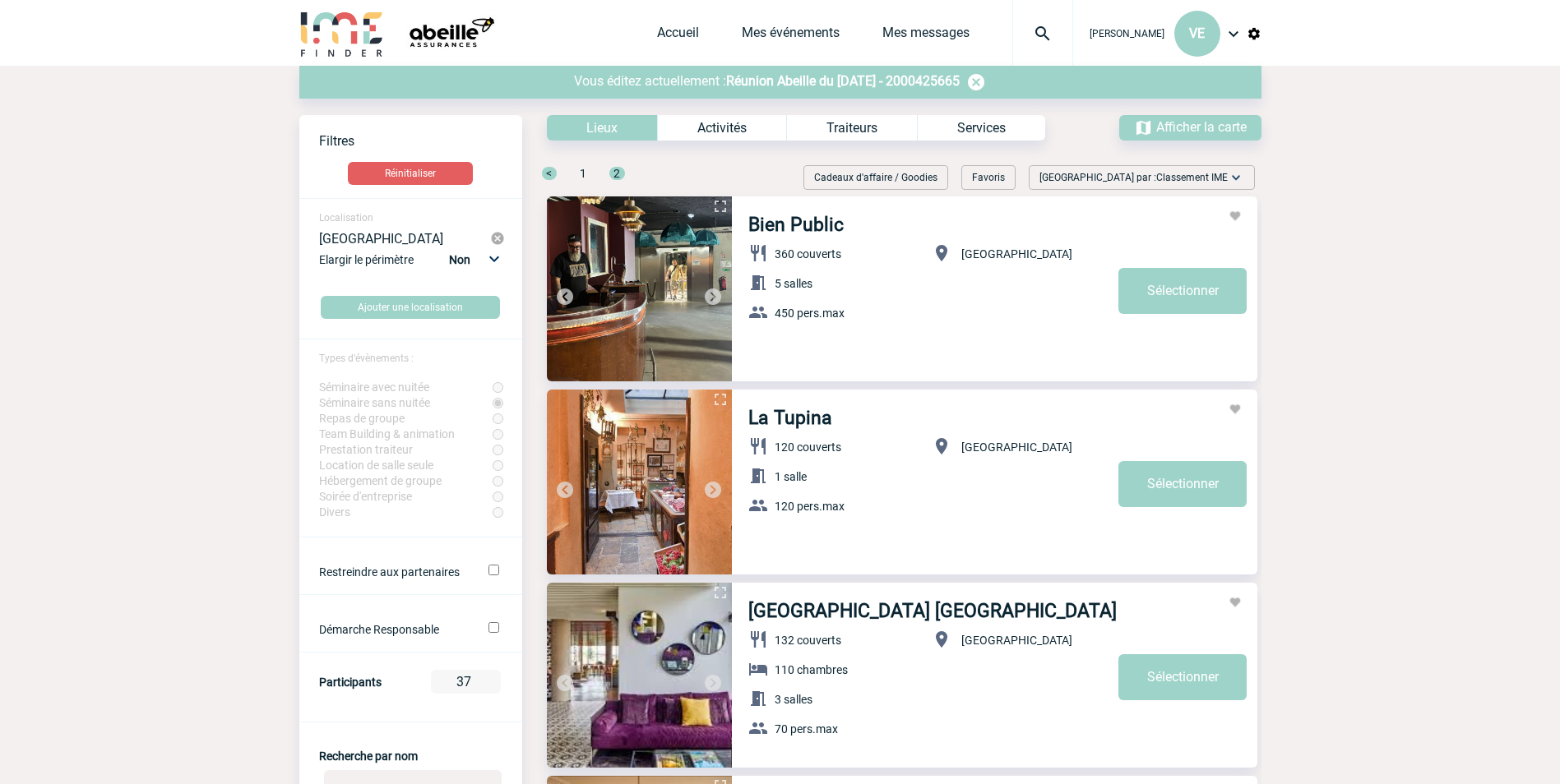
click at [711, 292] on img at bounding box center [713, 297] width 19 height 19
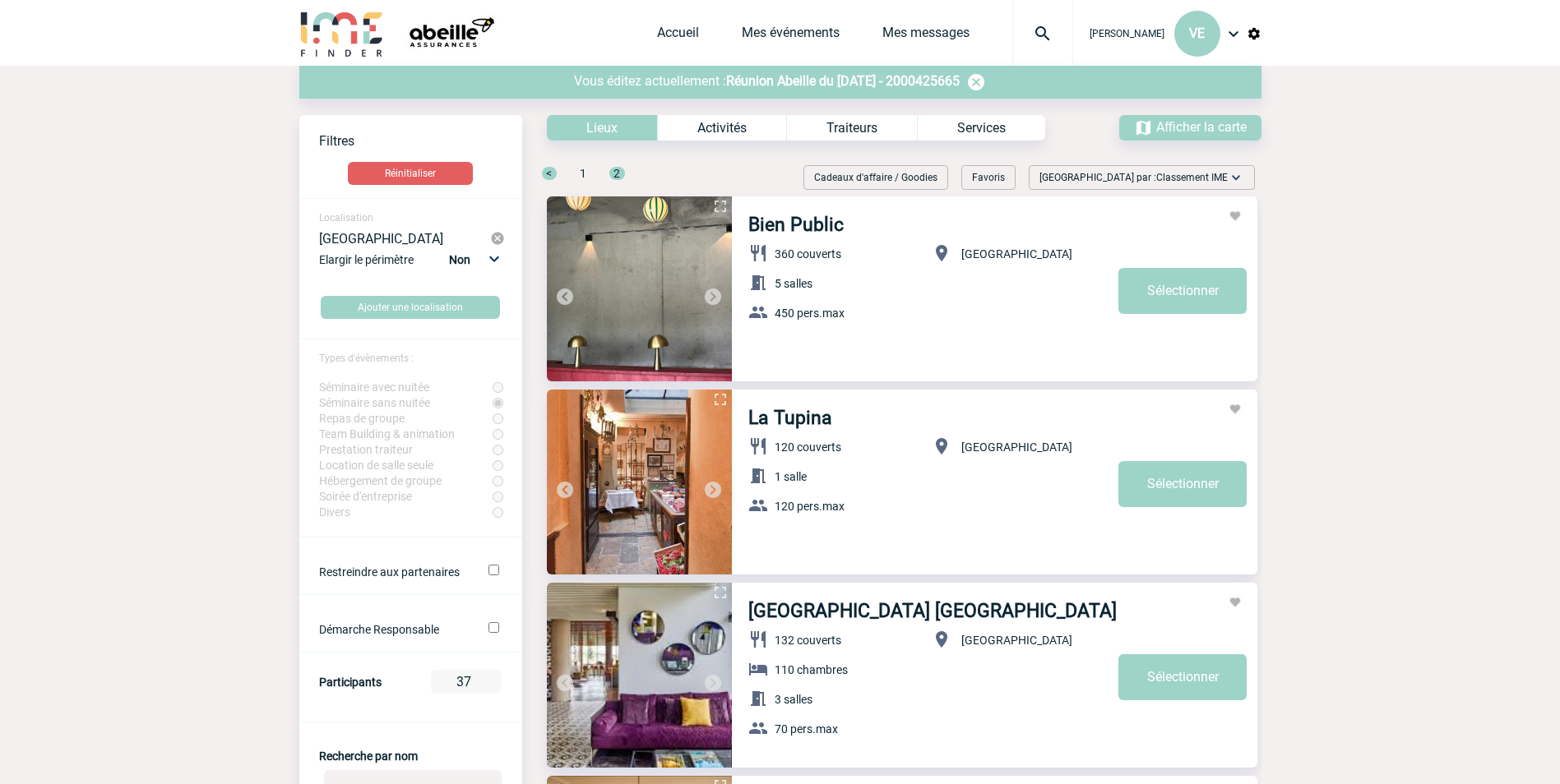
click at [711, 292] on img at bounding box center [713, 297] width 19 height 19
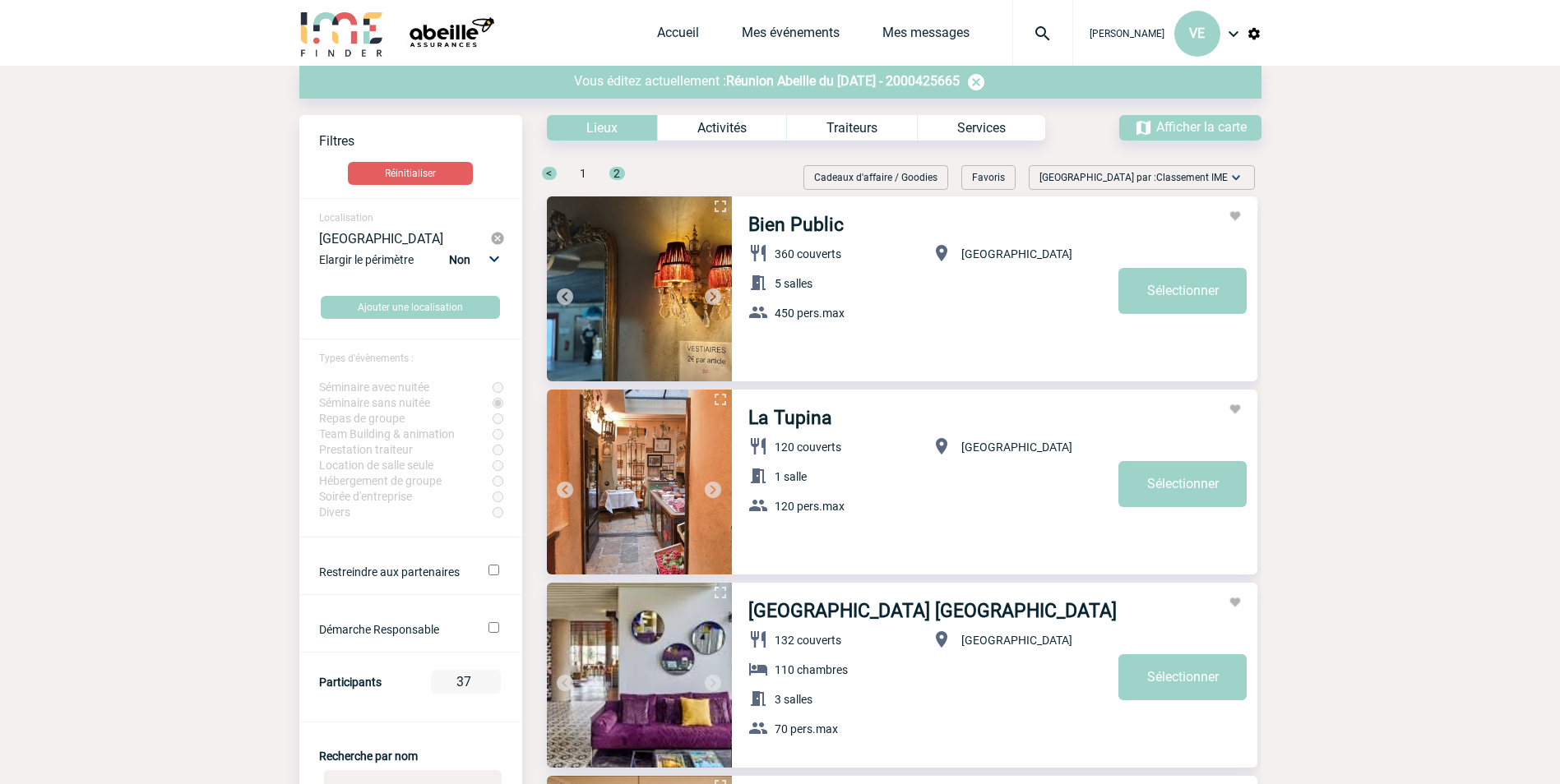
click at [711, 292] on img at bounding box center [713, 297] width 19 height 19
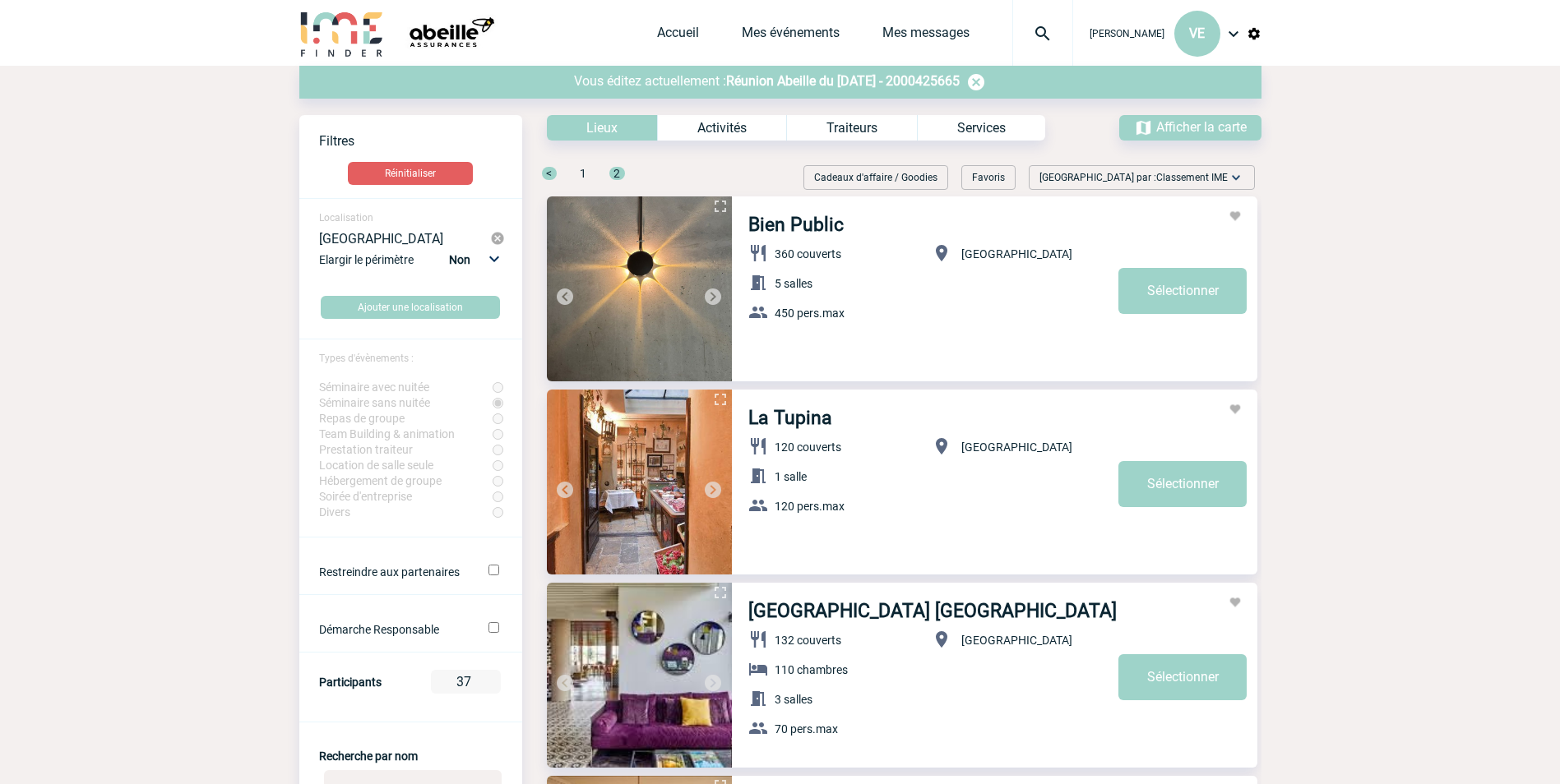
click at [711, 292] on img at bounding box center [713, 297] width 19 height 19
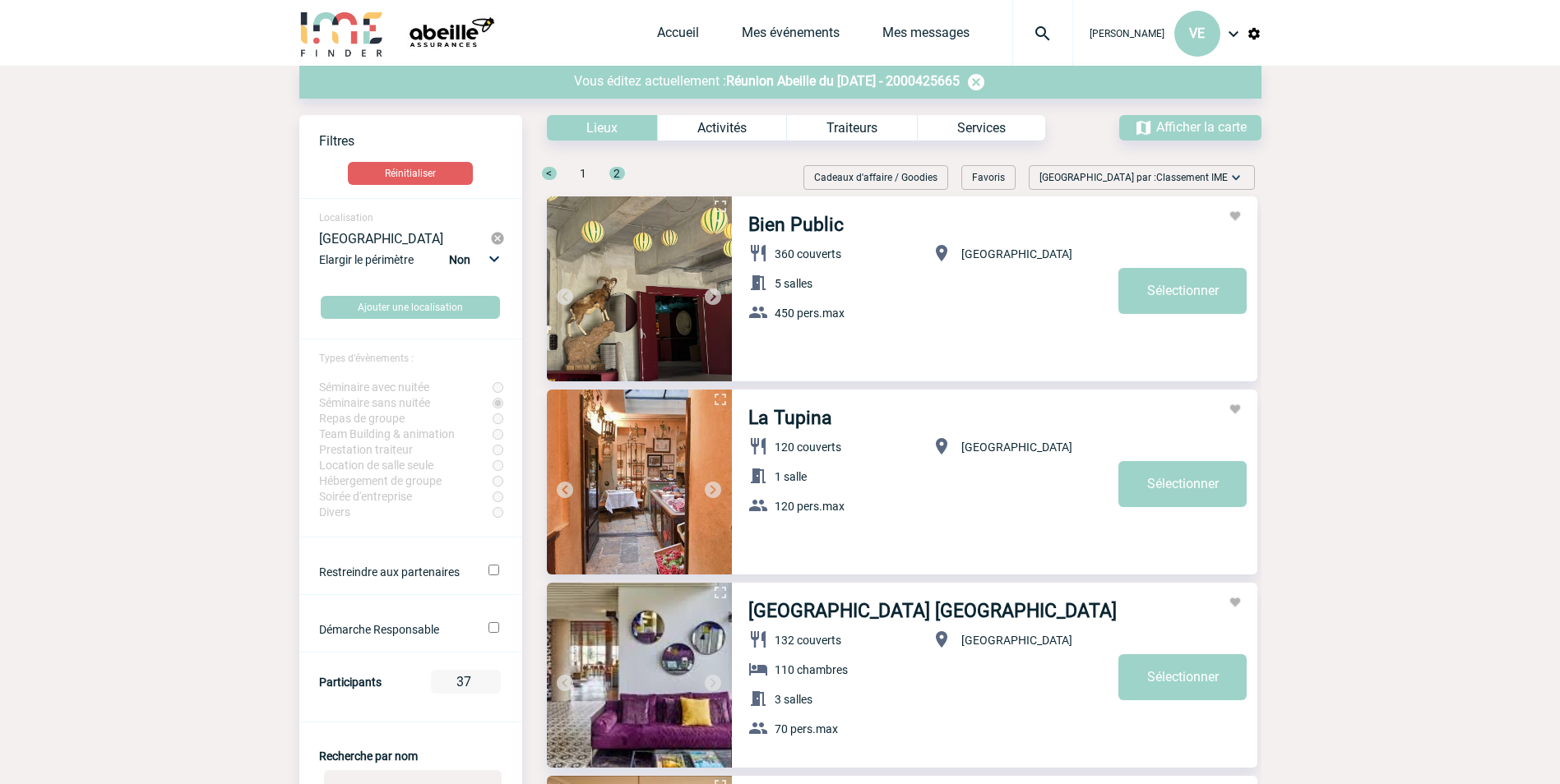
click at [711, 292] on img at bounding box center [713, 297] width 19 height 19
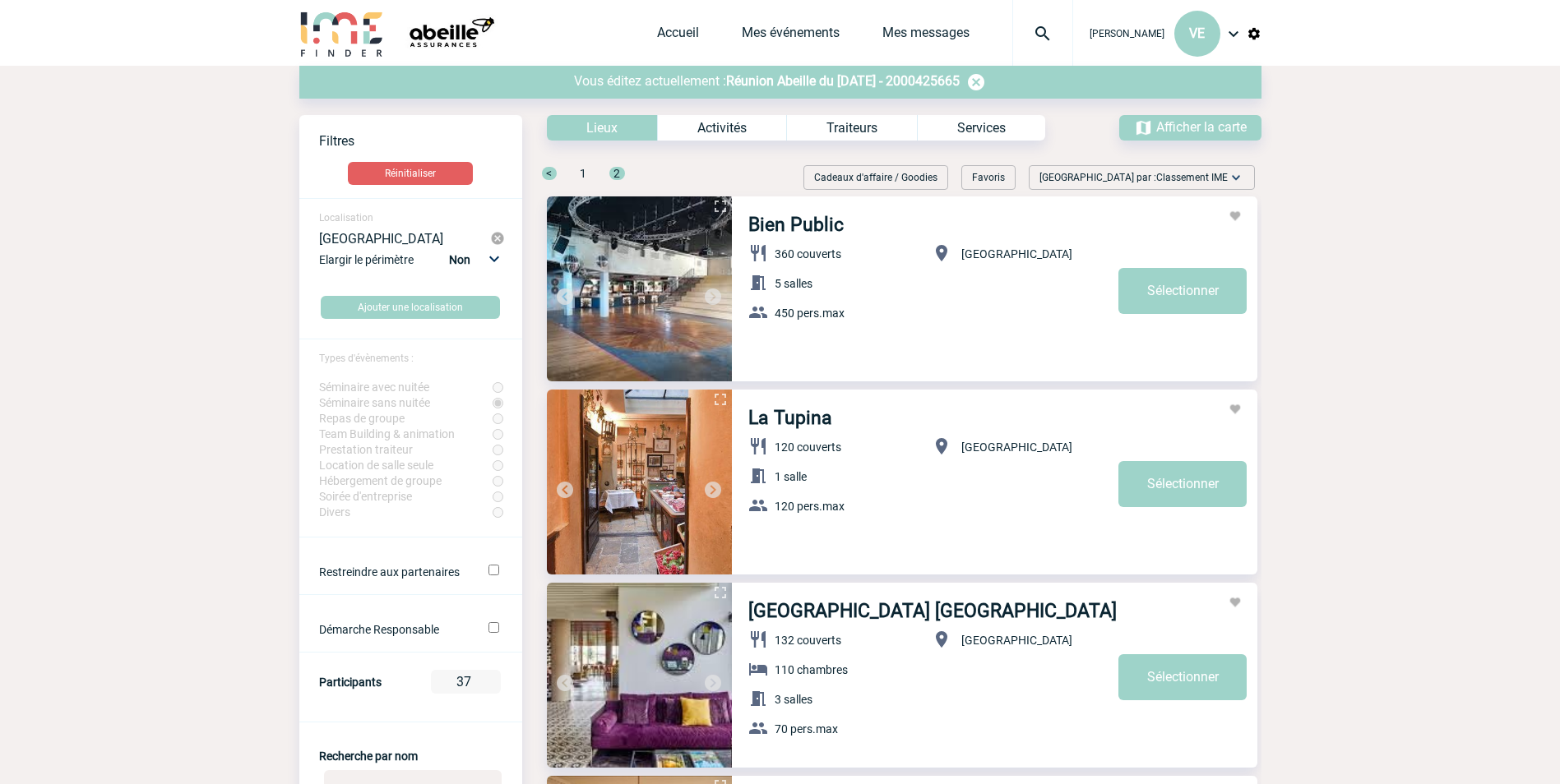
click at [584, 173] on span "1" at bounding box center [583, 173] width 7 height 14
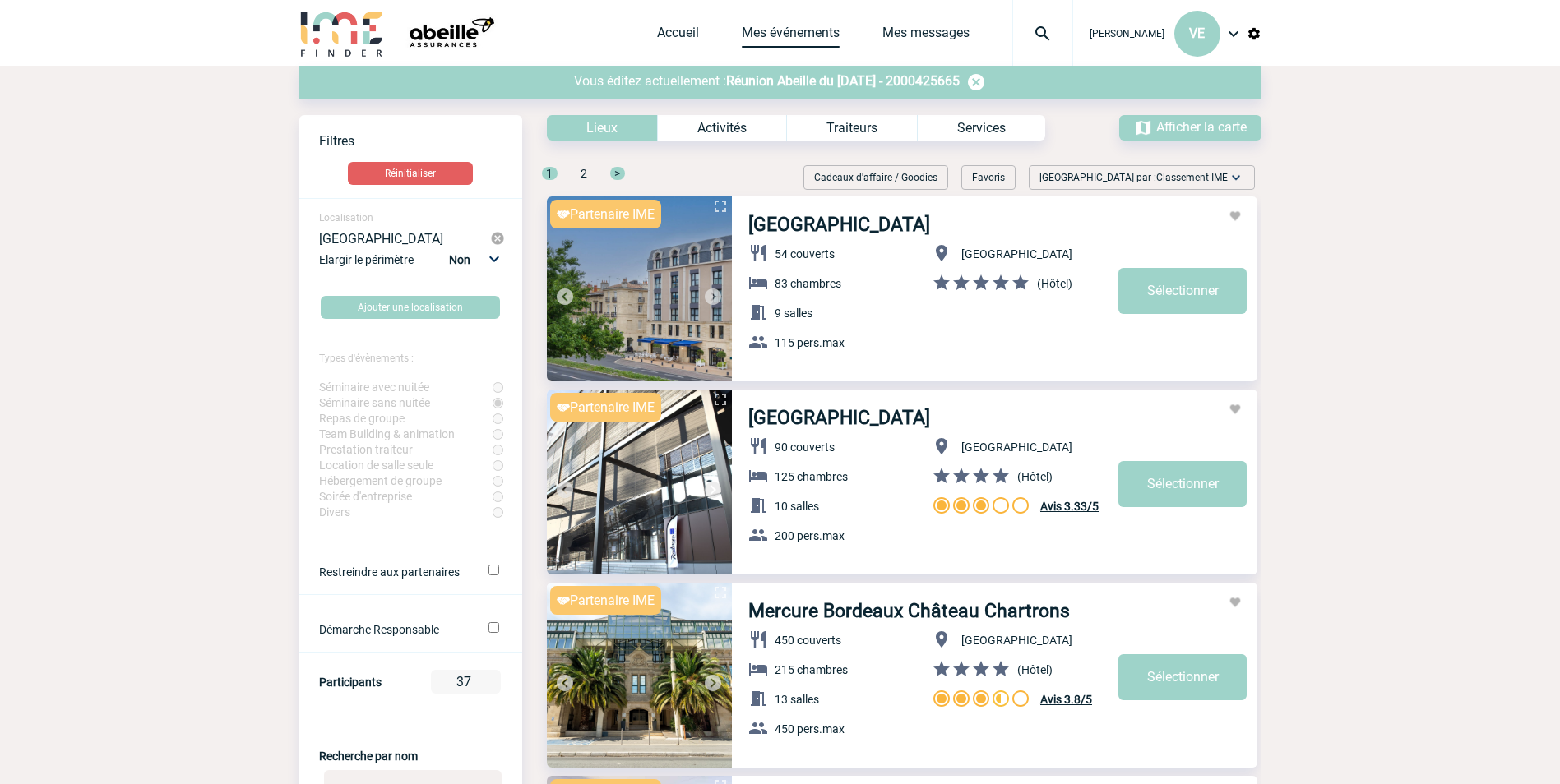
click at [774, 29] on link "Mes événements" at bounding box center [790, 36] width 97 height 23
